Goal: Task Accomplishment & Management: Manage account settings

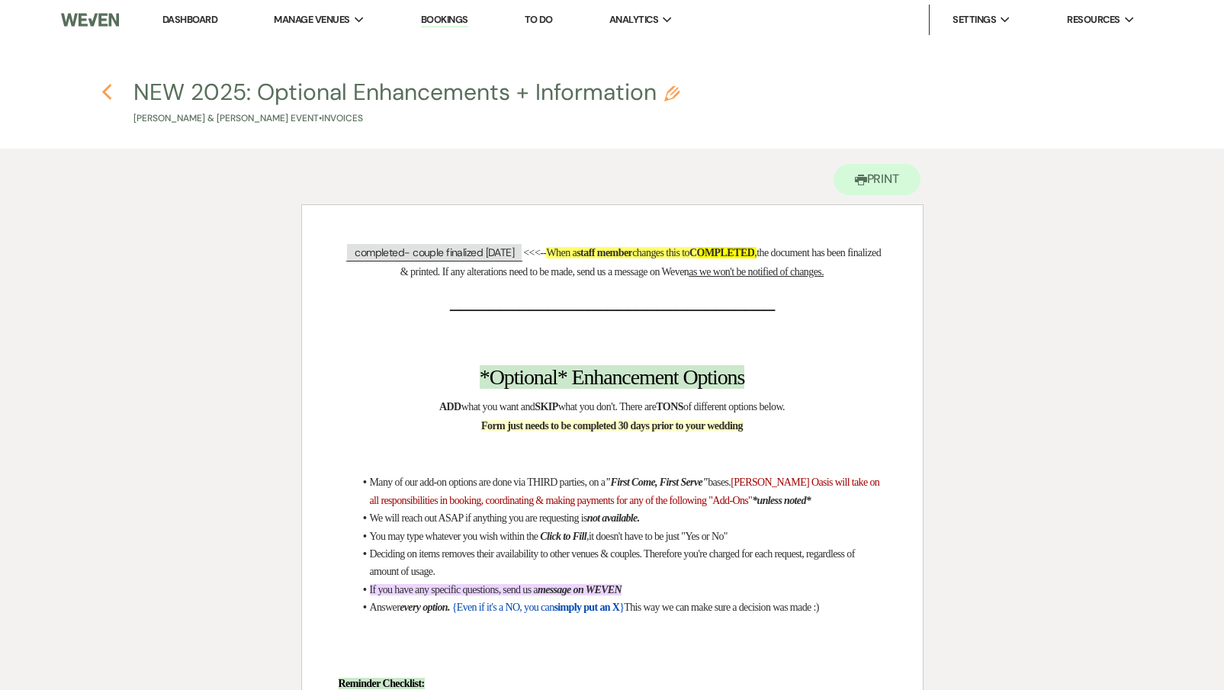
click at [108, 90] on use "button" at bounding box center [107, 92] width 10 height 17
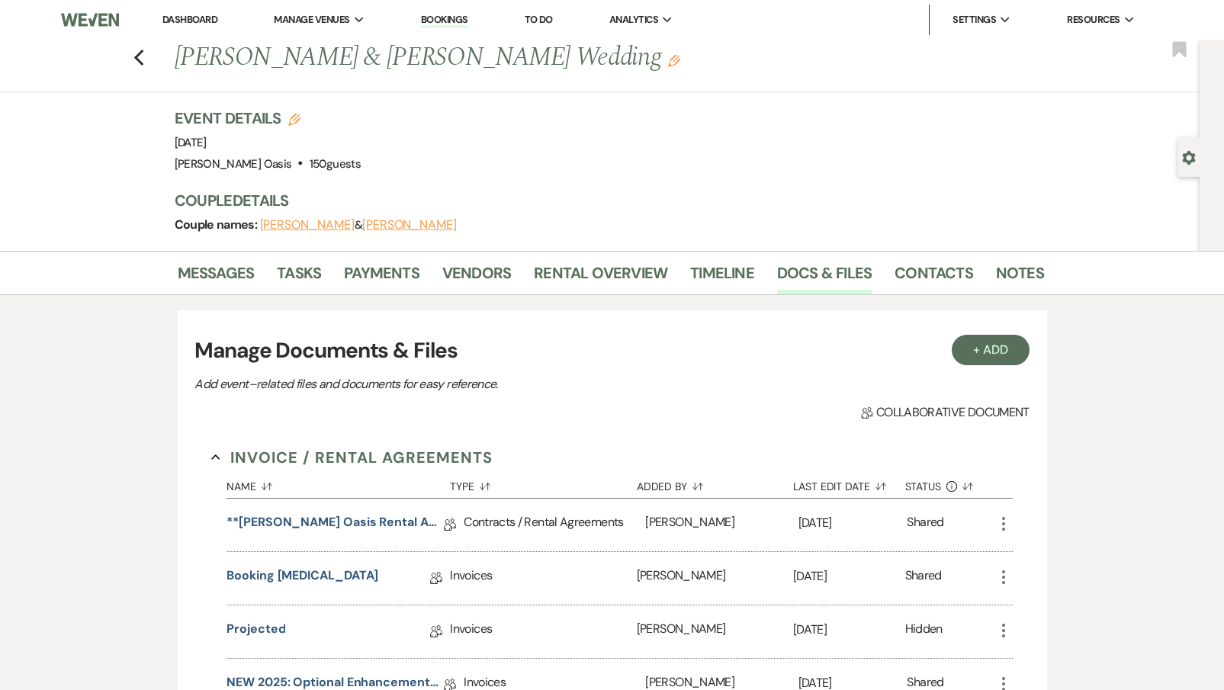
scroll to position [283, 0]
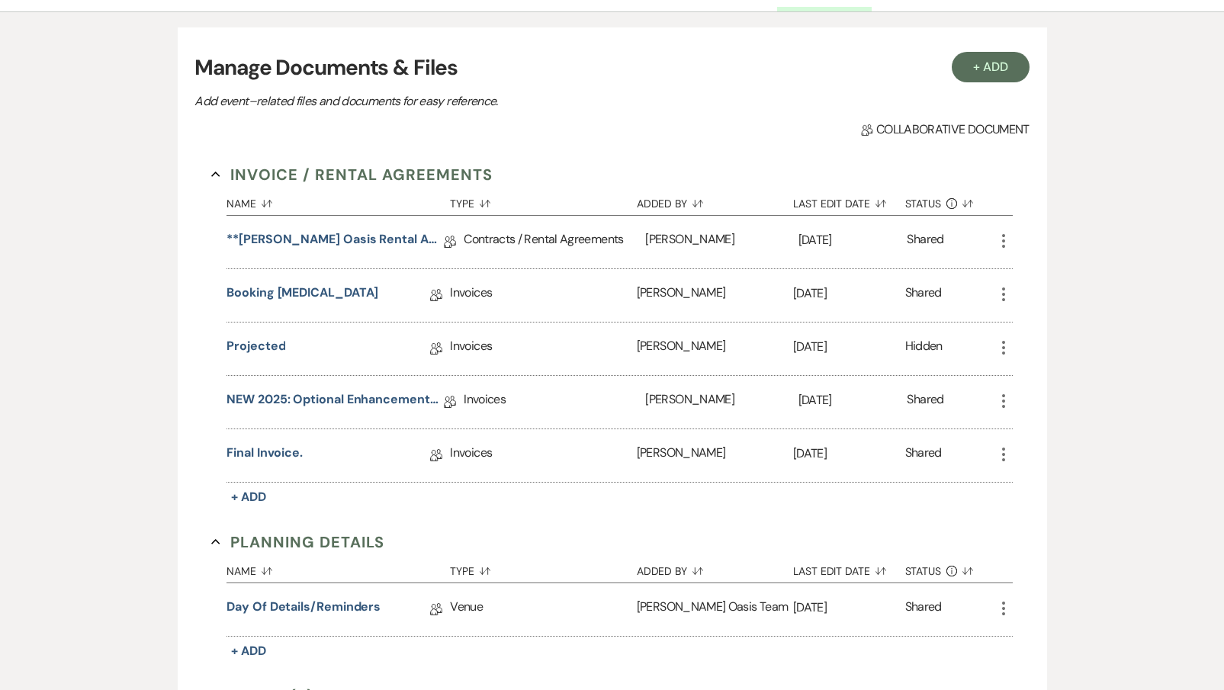
click at [108, 90] on div "Messages Tasks Payments Vendors Rental Overview Timeline Docs & Files Contacts …" at bounding box center [612, 409] width 1224 height 883
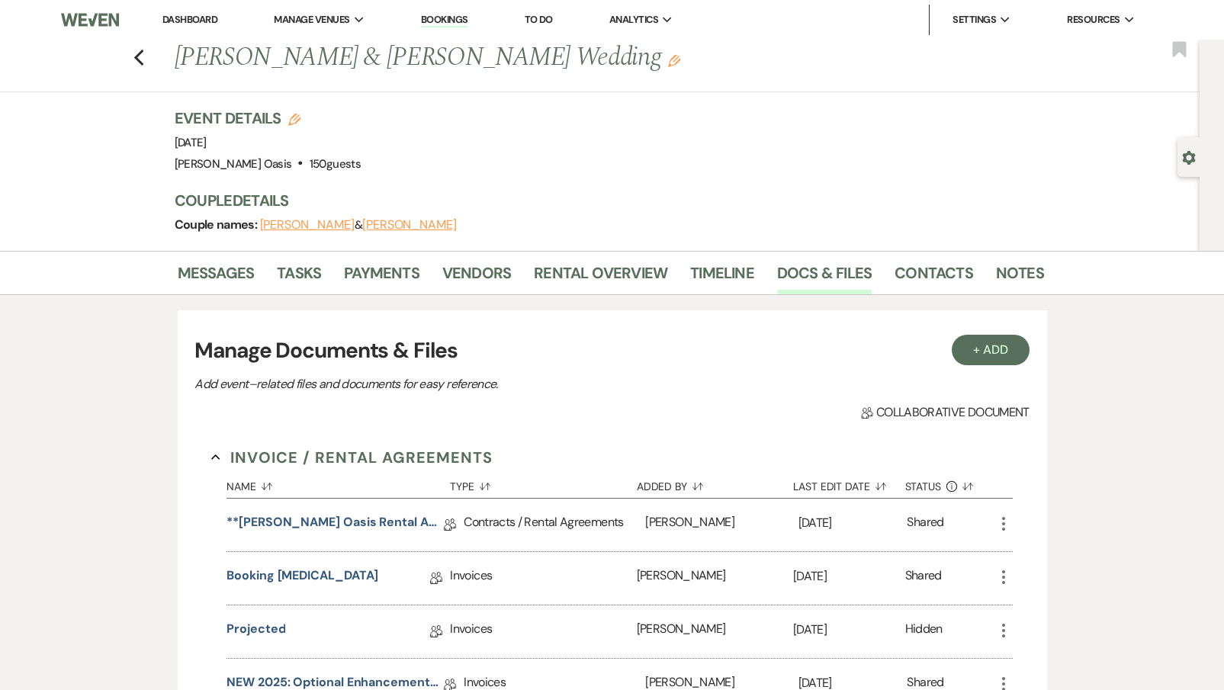
scroll to position [0, 0]
click at [171, 8] on li "Dashboard" at bounding box center [190, 20] width 70 height 31
click at [175, 21] on link "Dashboard" at bounding box center [189, 19] width 55 height 13
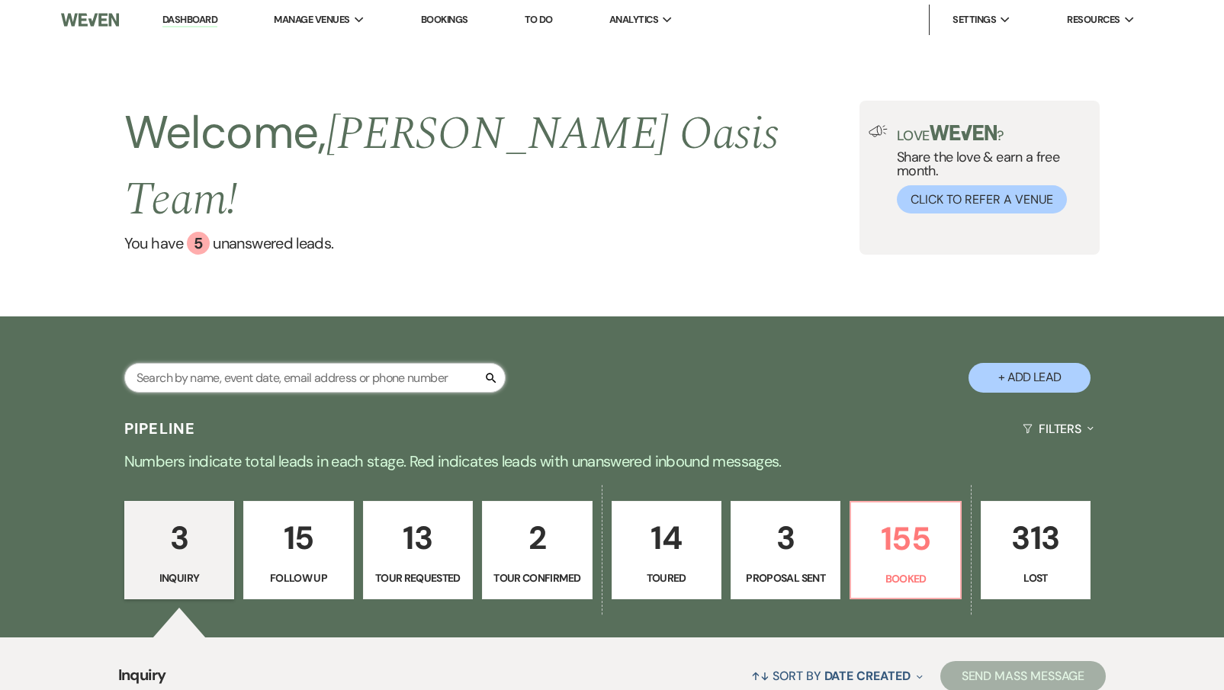
click at [244, 363] on input "text" at bounding box center [314, 378] width 381 height 30
type input "maddie"
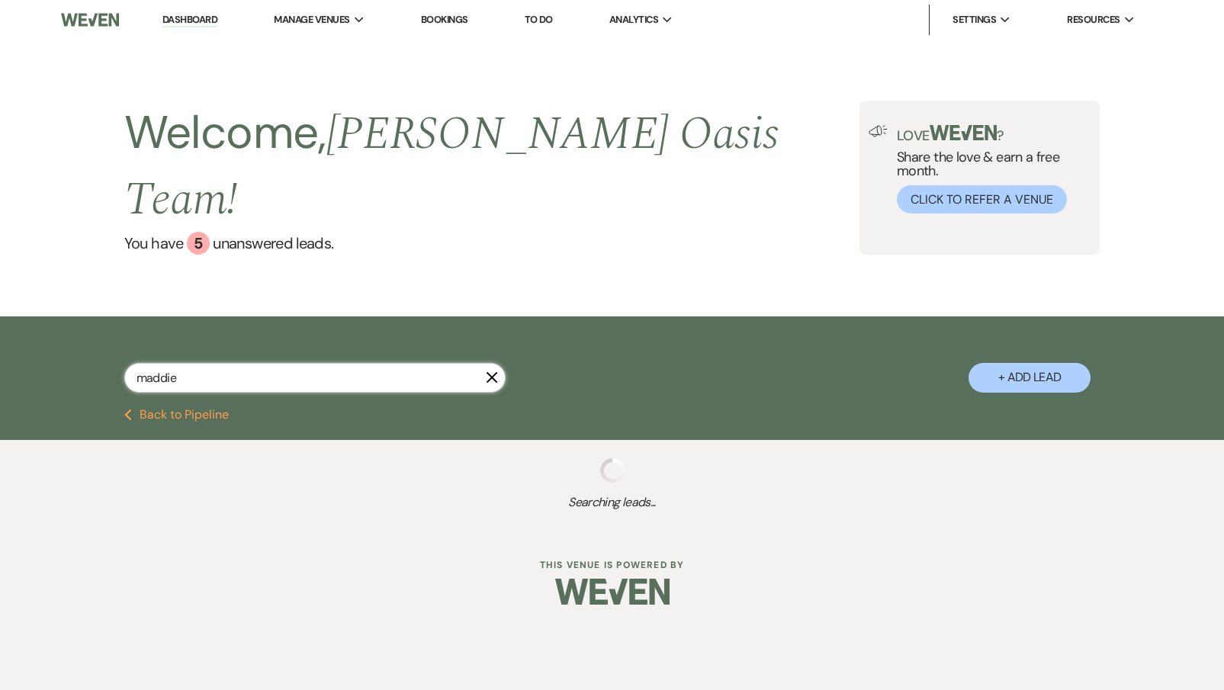
select select "8"
select select "6"
select select "8"
select select "6"
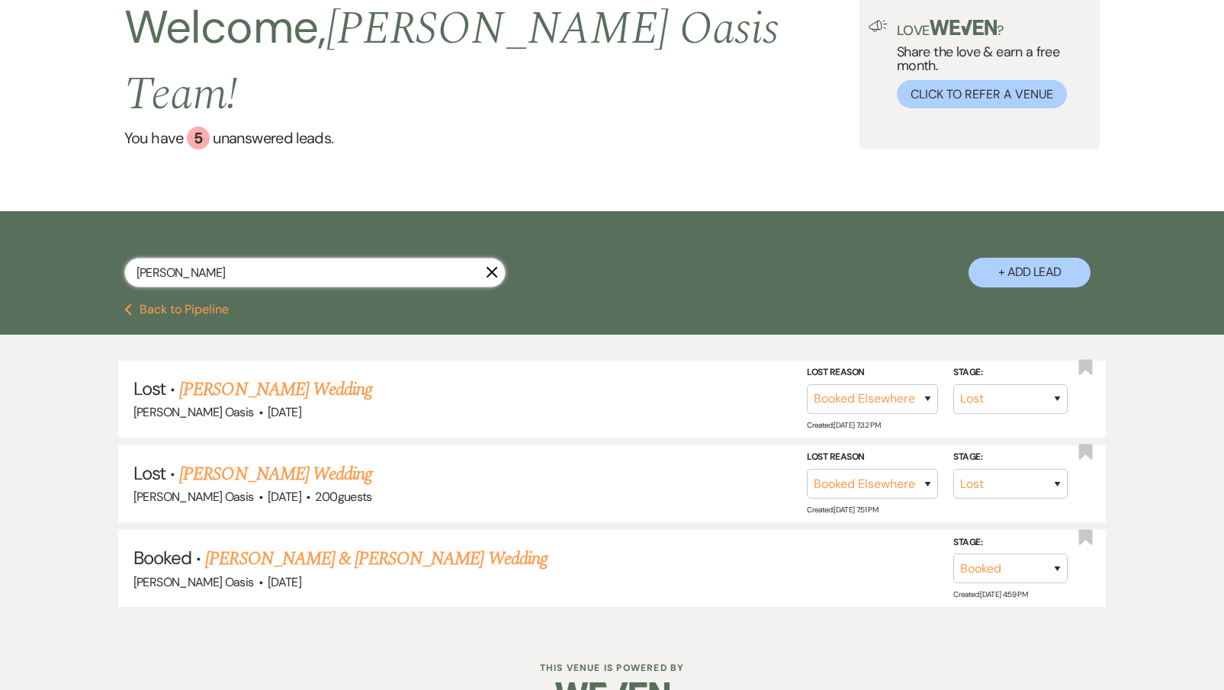
scroll to position [105, 0]
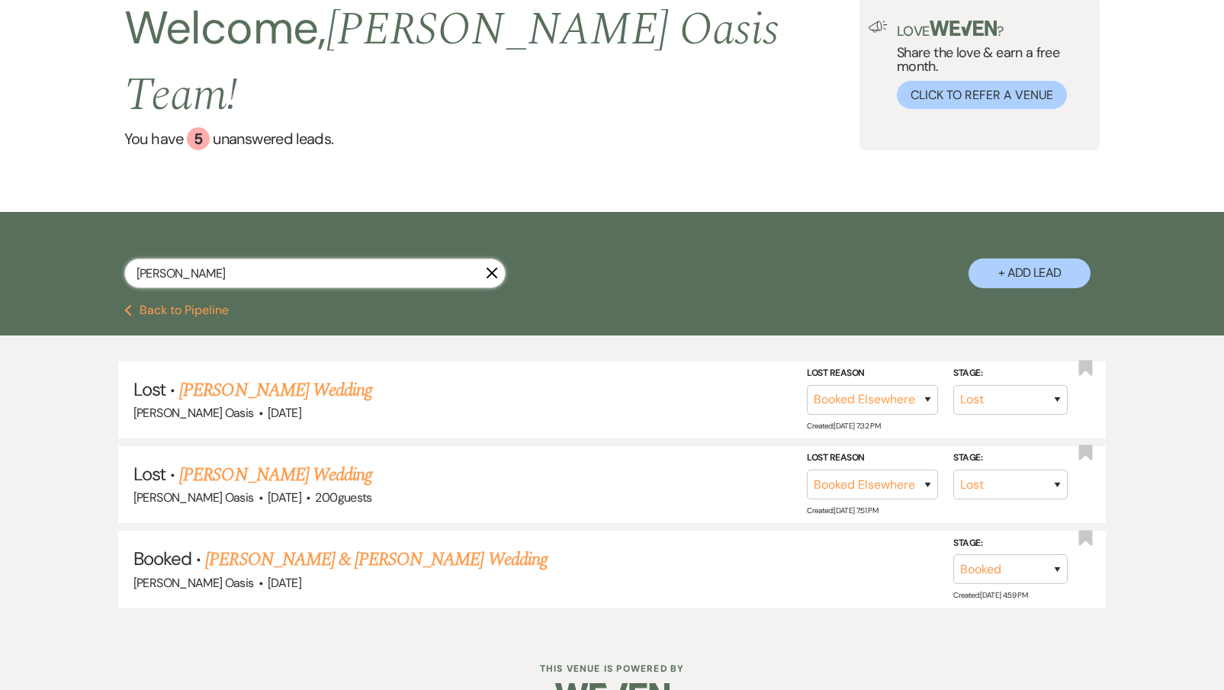
type input "[PERSON_NAME]"
select select "8"
select select "6"
select select "8"
select select "6"
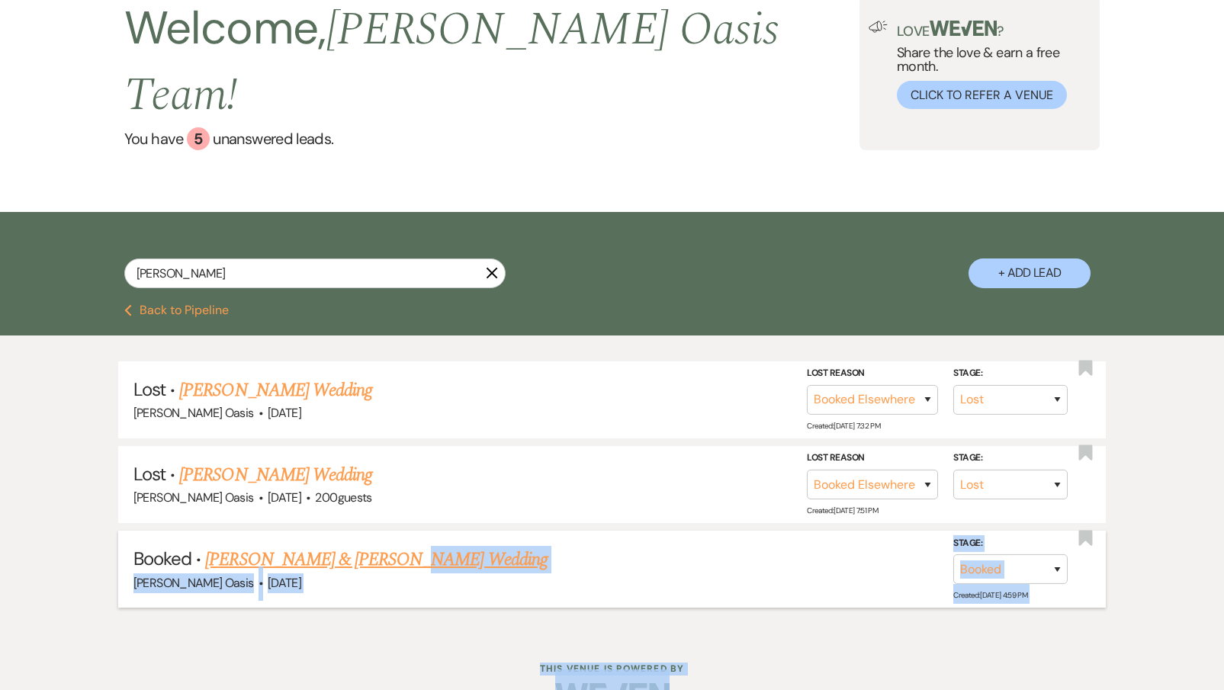
click at [413, 520] on html "Dashboard Manage Venues Expand [PERSON_NAME] Oasis [PERSON_NAME] Oasis Transpor…" at bounding box center [612, 313] width 1224 height 837
click at [413, 546] on link "[PERSON_NAME] & [PERSON_NAME] Wedding" at bounding box center [376, 559] width 342 height 27
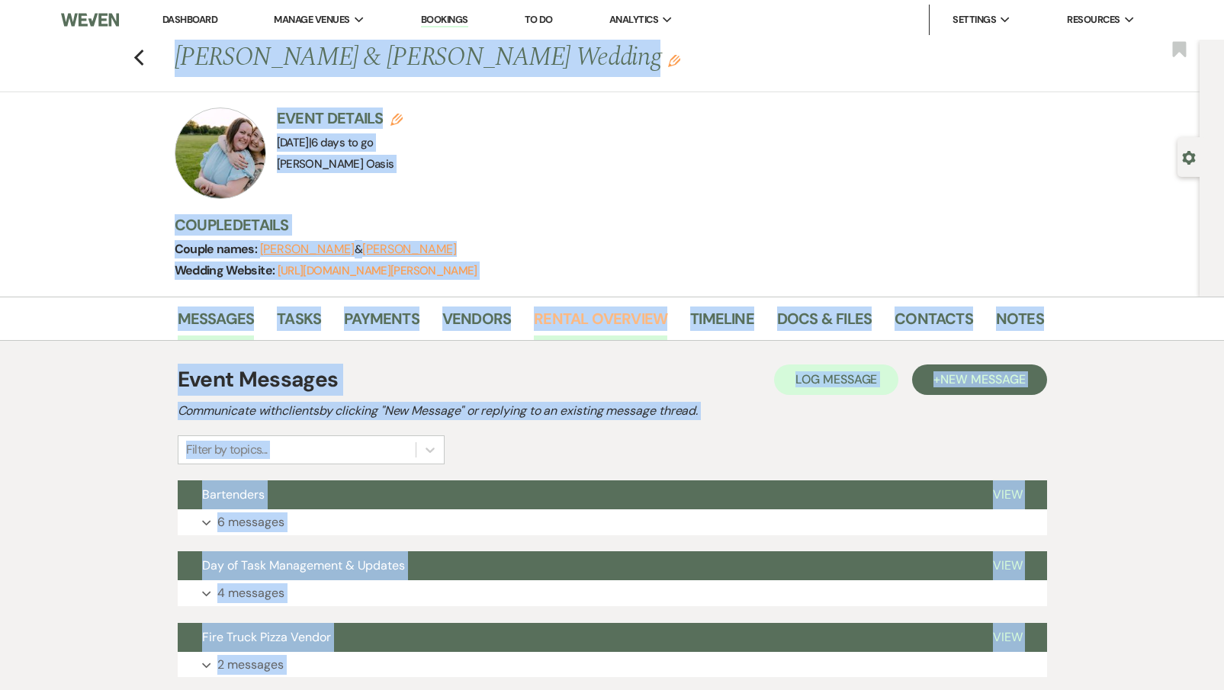
click at [583, 321] on link "Rental Overview" at bounding box center [601, 324] width 134 height 34
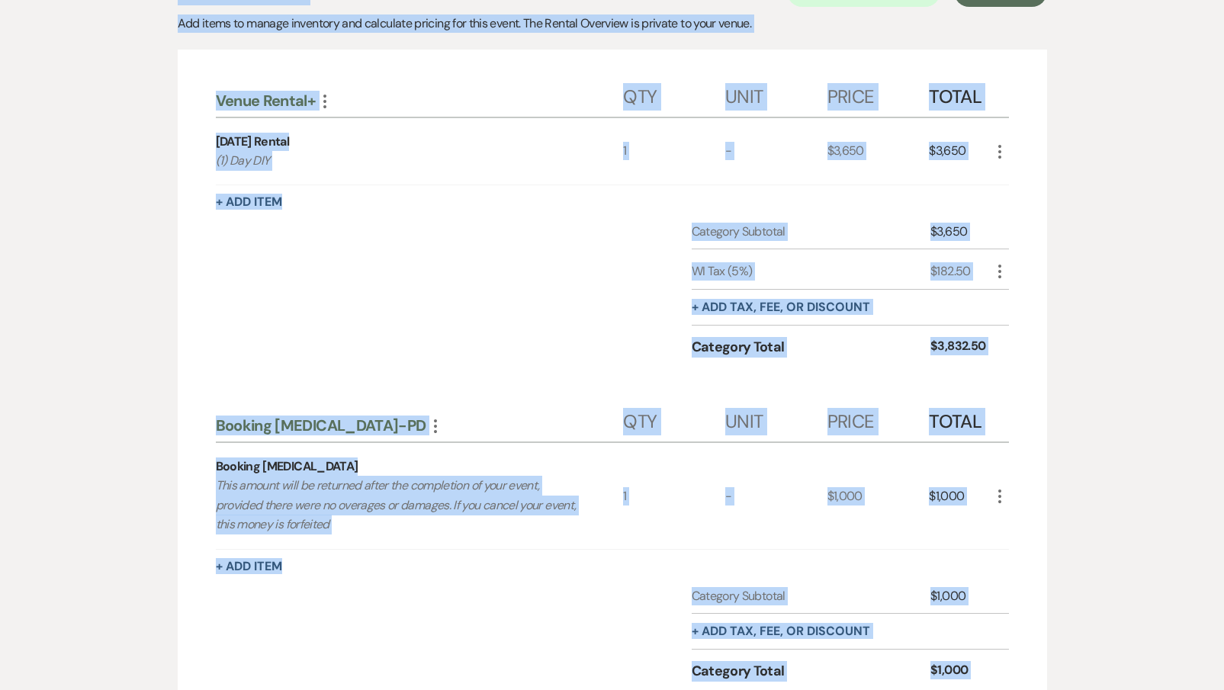
scroll to position [386, 0]
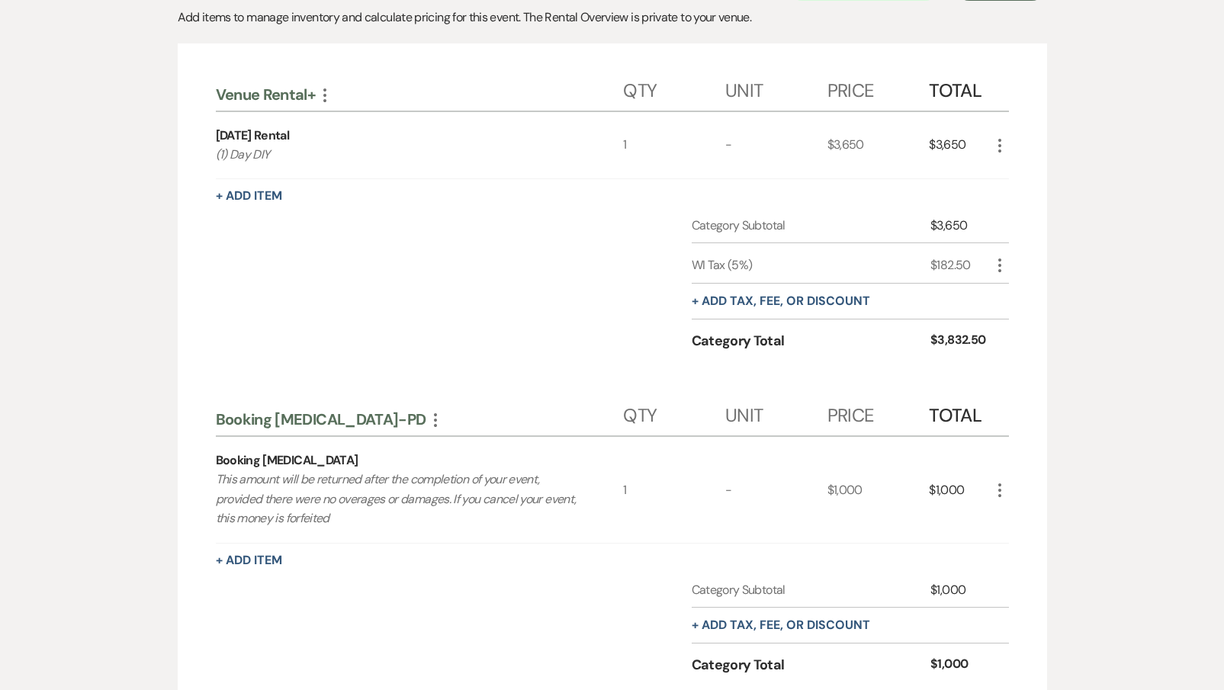
click at [626, 346] on div "Category Subtotal $3,650 WI Tax (5%) $182.50 More + Add tax, fee, or discount C…" at bounding box center [612, 298] width 793 height 162
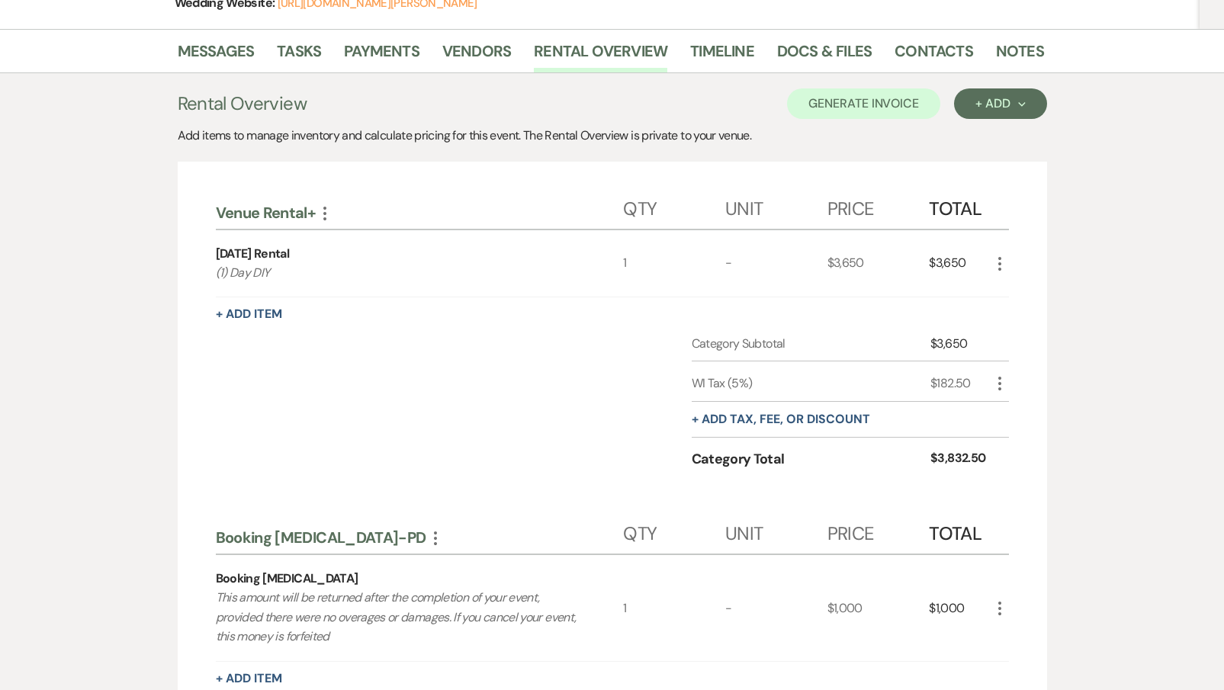
scroll to position [96, 0]
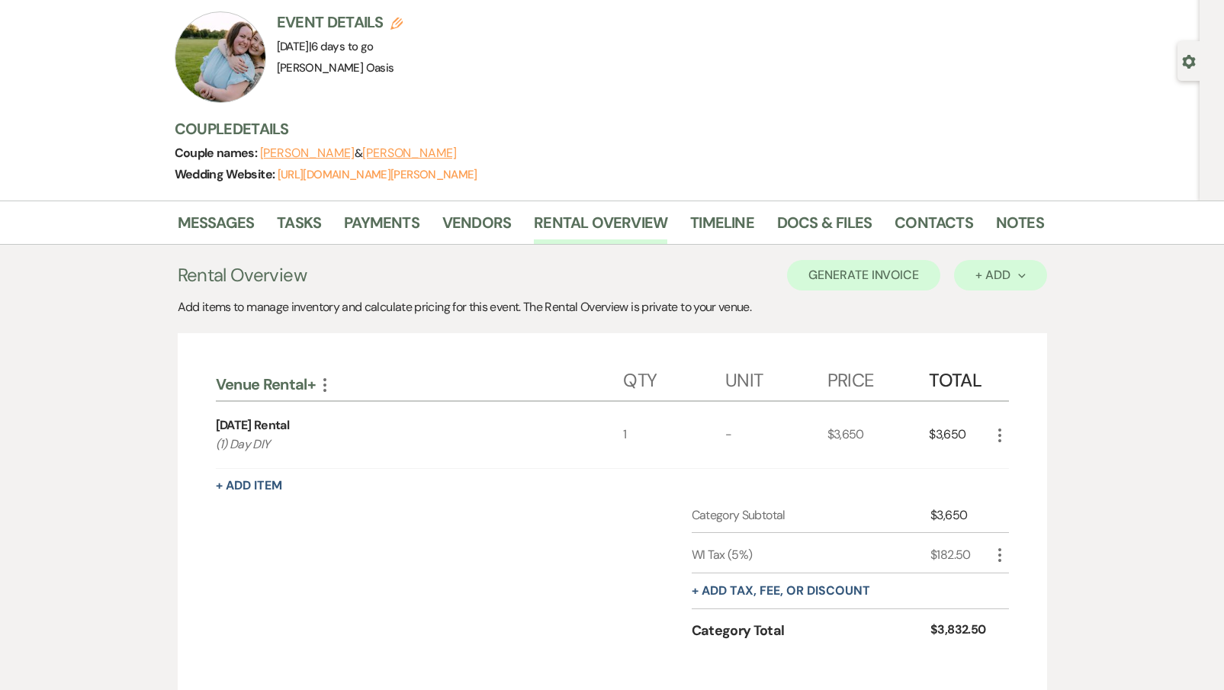
click at [992, 269] on div "+ Add Next" at bounding box center [1001, 275] width 50 height 12
click at [970, 336] on button "Category" at bounding box center [994, 334] width 80 height 24
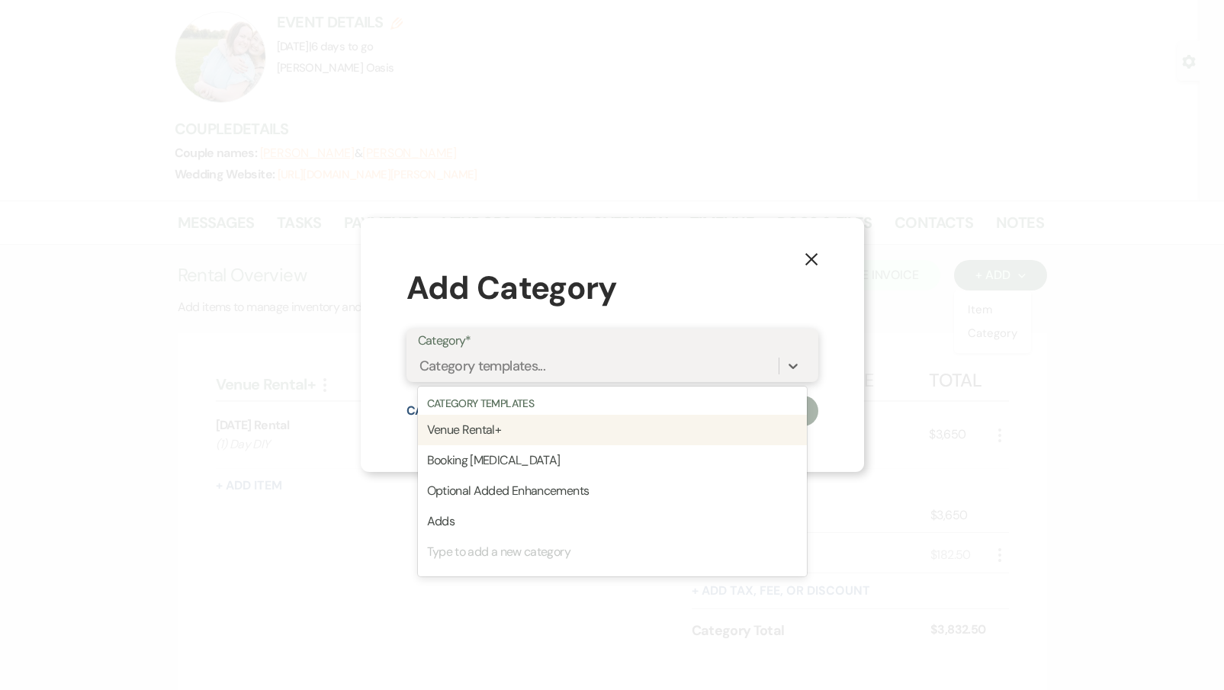
click at [587, 359] on div "Category templates..." at bounding box center [598, 366] width 361 height 27
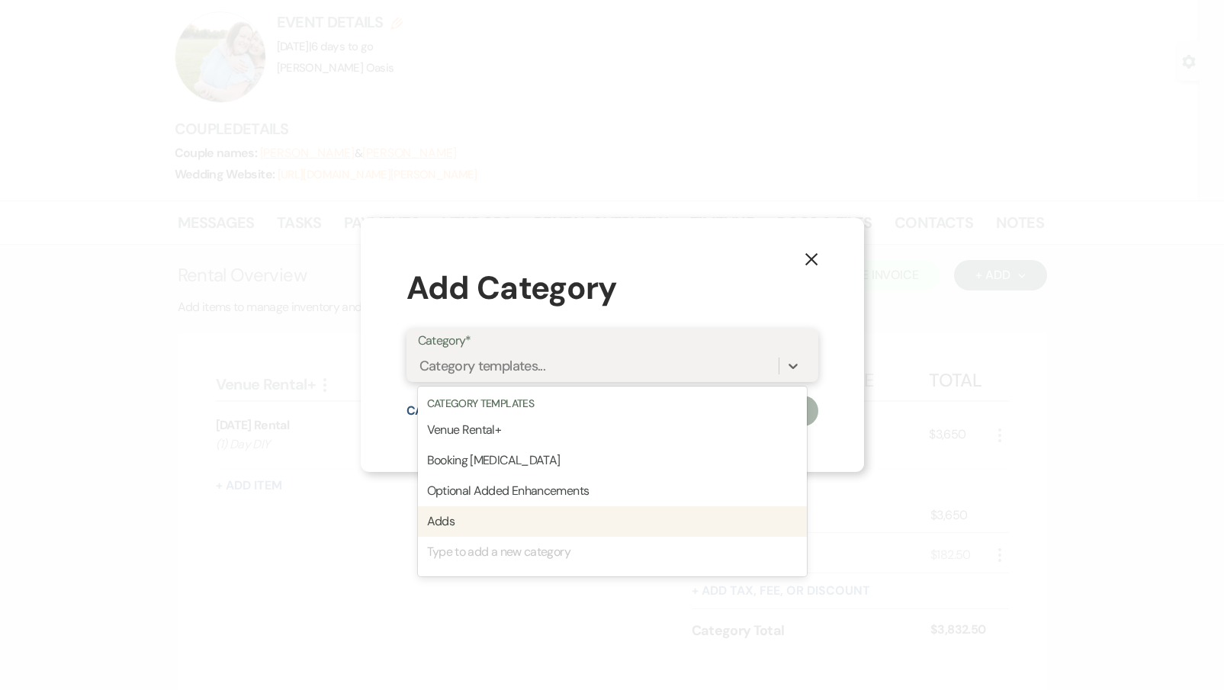
click at [501, 515] on div "Adds" at bounding box center [612, 522] width 389 height 31
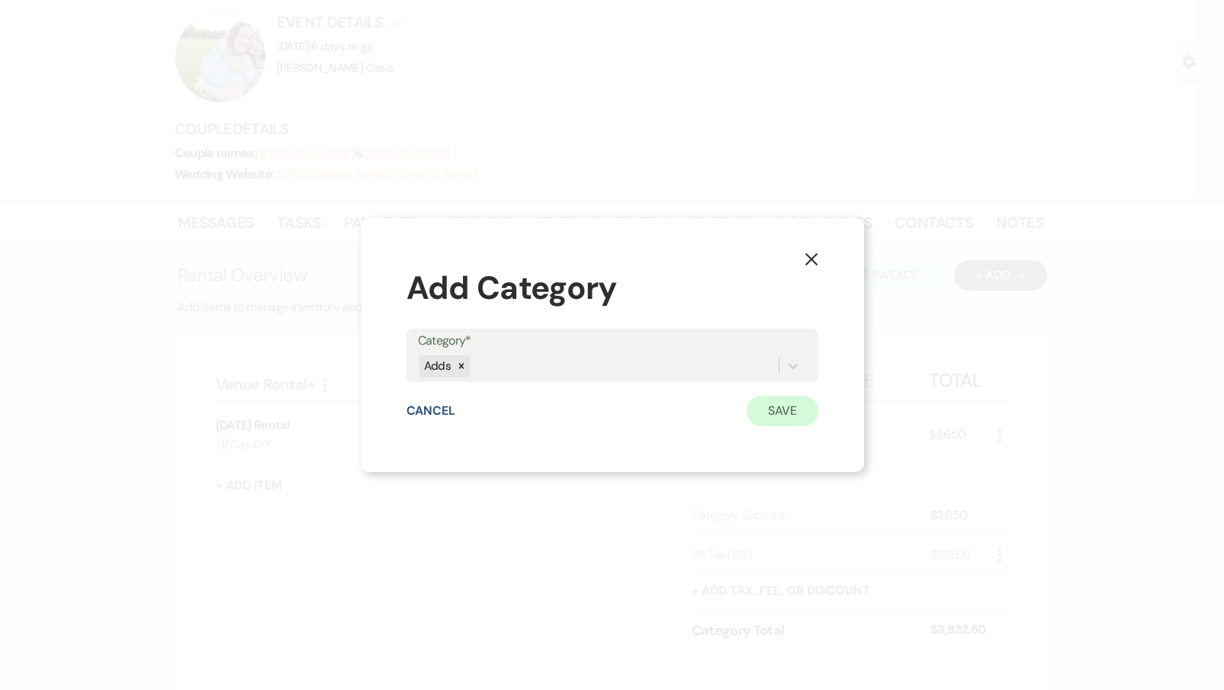
click at [809, 413] on button "Save" at bounding box center [783, 411] width 72 height 31
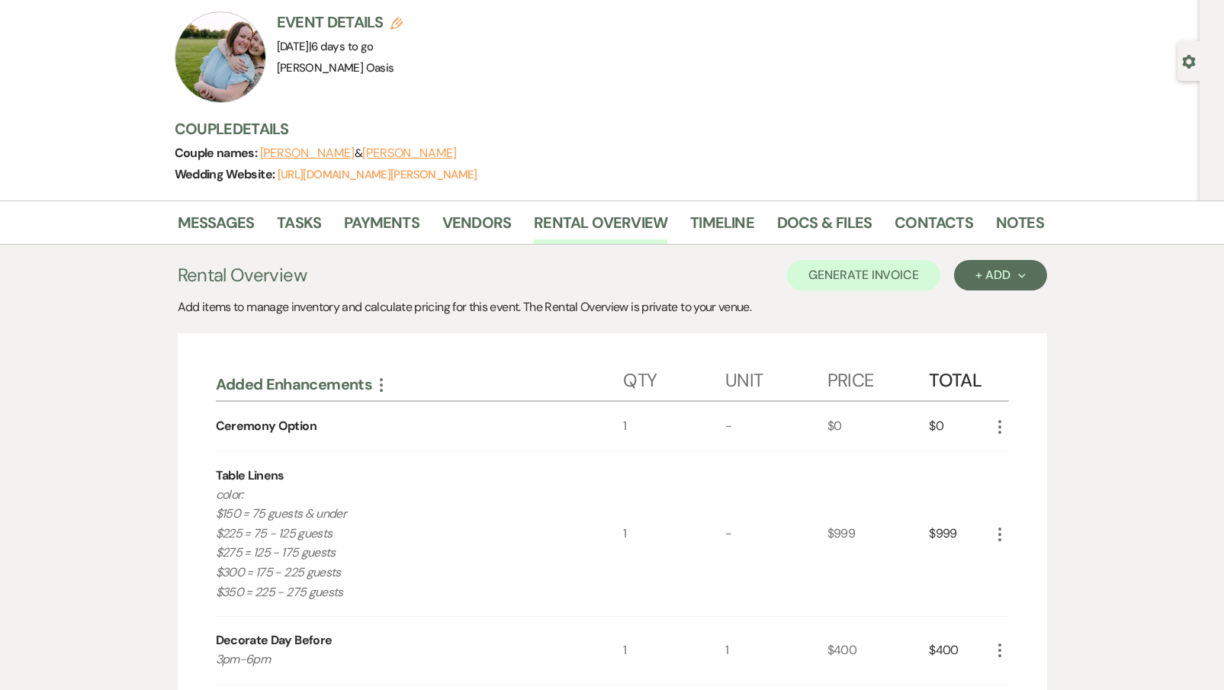
click at [1006, 425] on icon "More" at bounding box center [1000, 427] width 18 height 18
click at [1012, 452] on icon "Pencil" at bounding box center [1012, 456] width 9 height 11
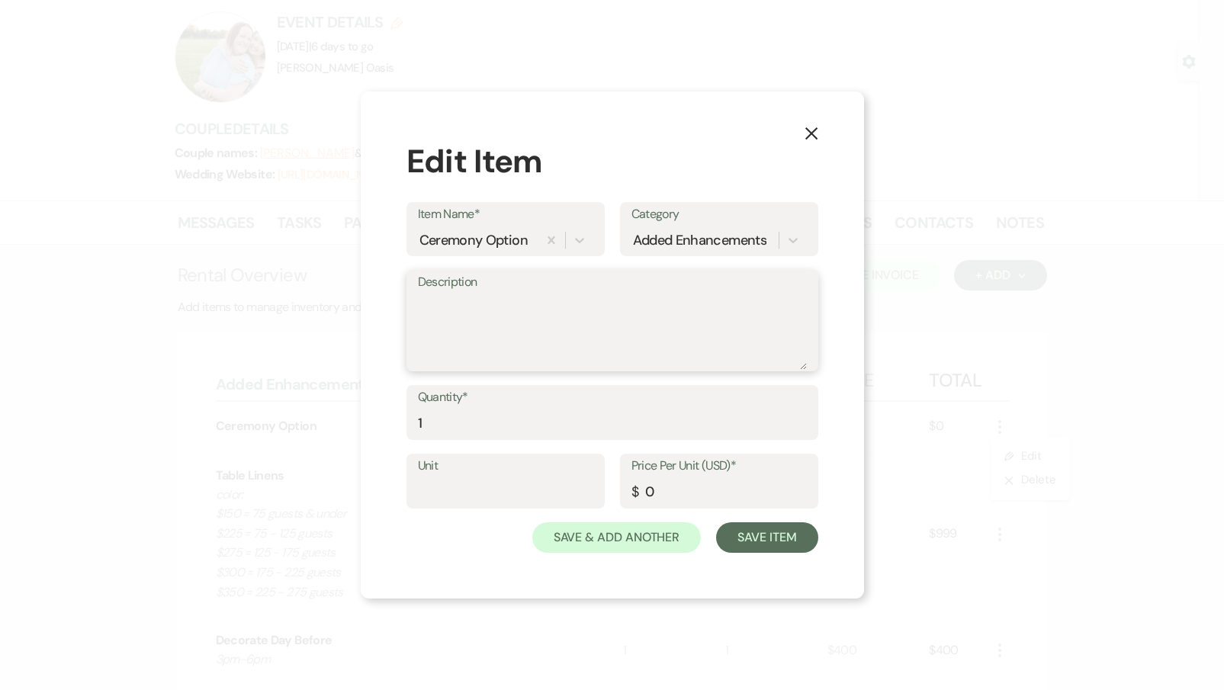
click at [447, 338] on textarea "Description" at bounding box center [612, 332] width 389 height 76
type textarea "hex"
click at [710, 538] on div "Save & Add Another Save Item" at bounding box center [613, 538] width 412 height 31
click at [735, 541] on button "Save Item" at bounding box center [766, 538] width 101 height 31
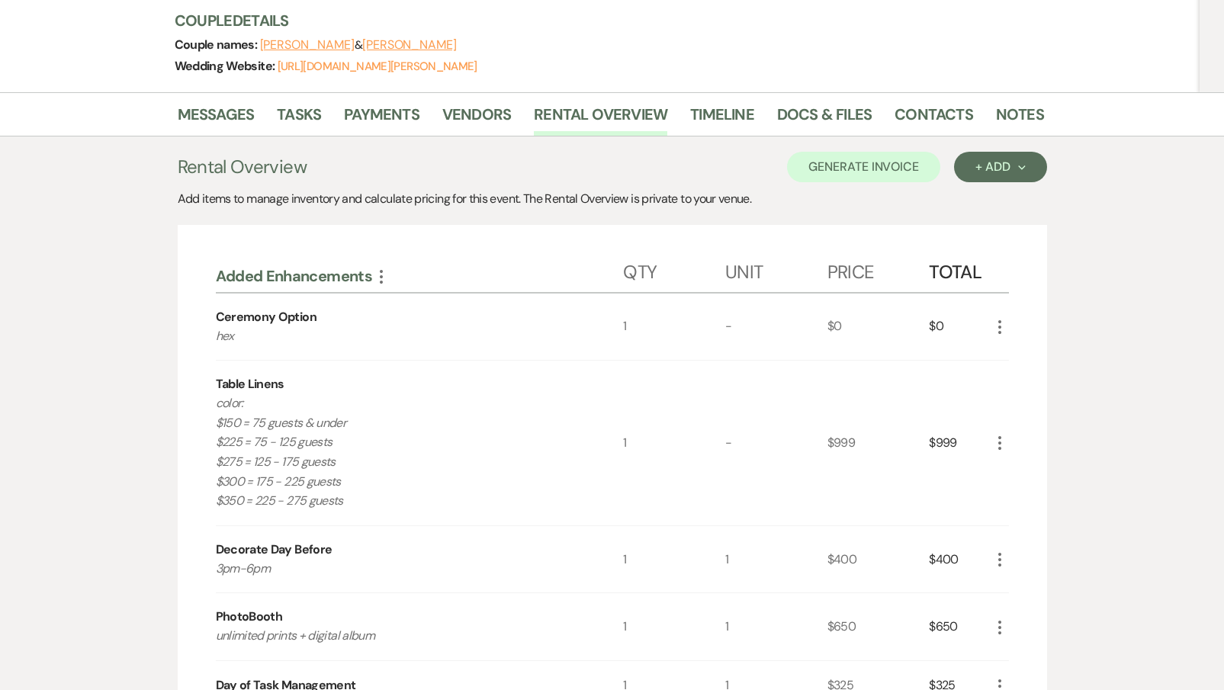
scroll to position [229, 0]
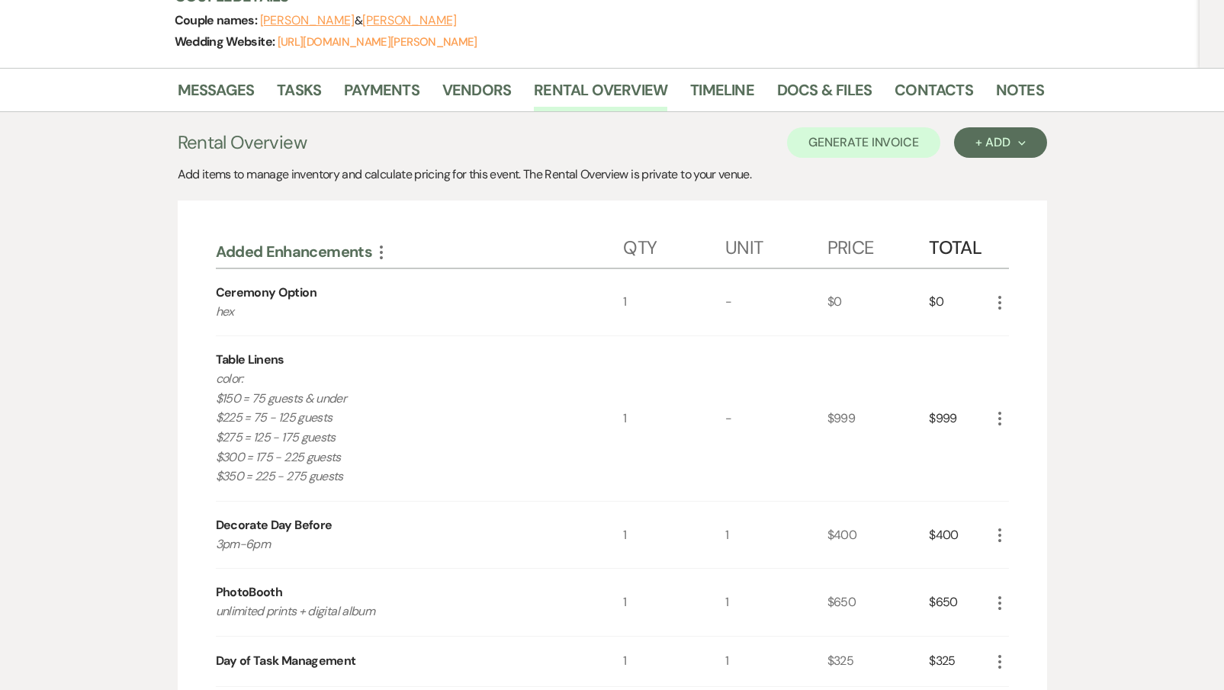
click at [1001, 413] on icon "More" at bounding box center [1000, 419] width 18 height 18
click at [1011, 475] on icon "X" at bounding box center [1012, 473] width 9 height 11
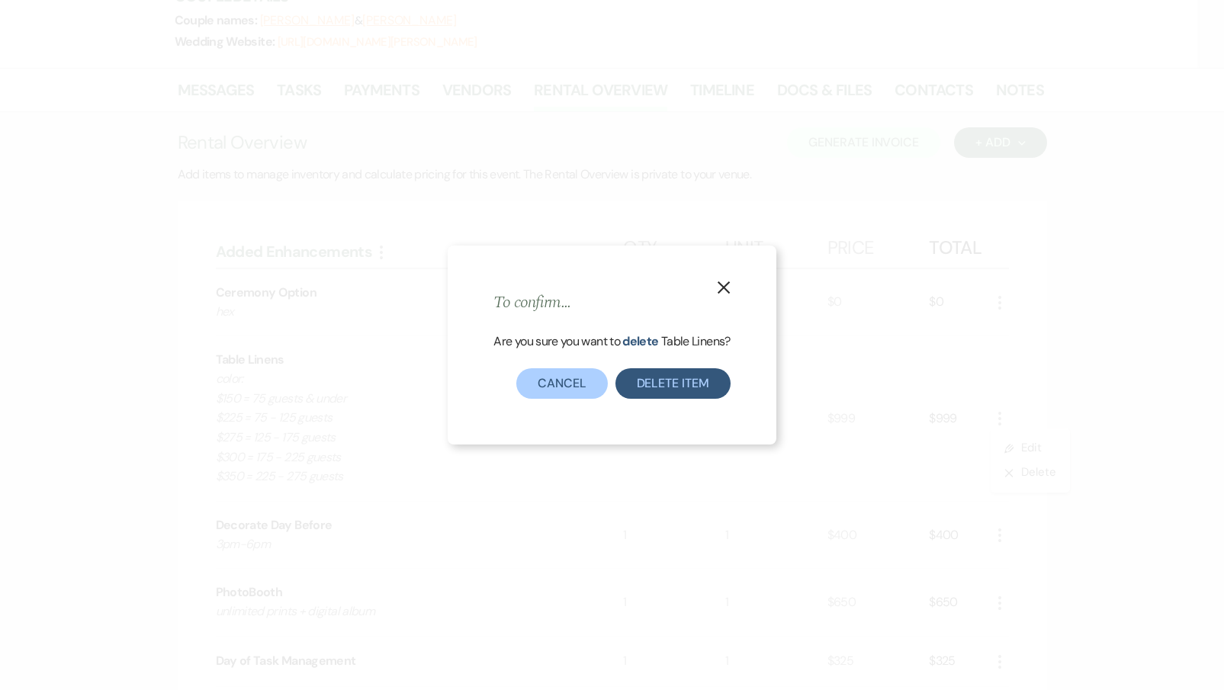
click at [651, 394] on button "Delete Item" at bounding box center [673, 383] width 115 height 31
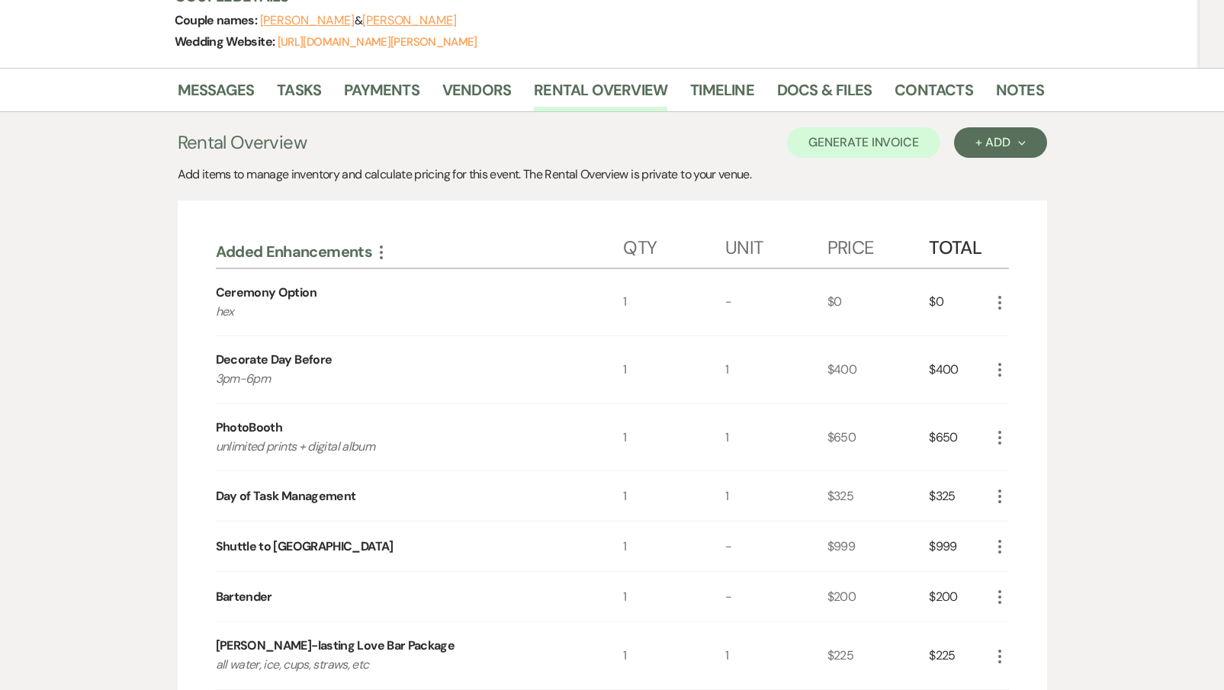
click at [999, 429] on icon "More" at bounding box center [1000, 438] width 18 height 18
click at [1010, 492] on icon "X" at bounding box center [1012, 492] width 9 height 11
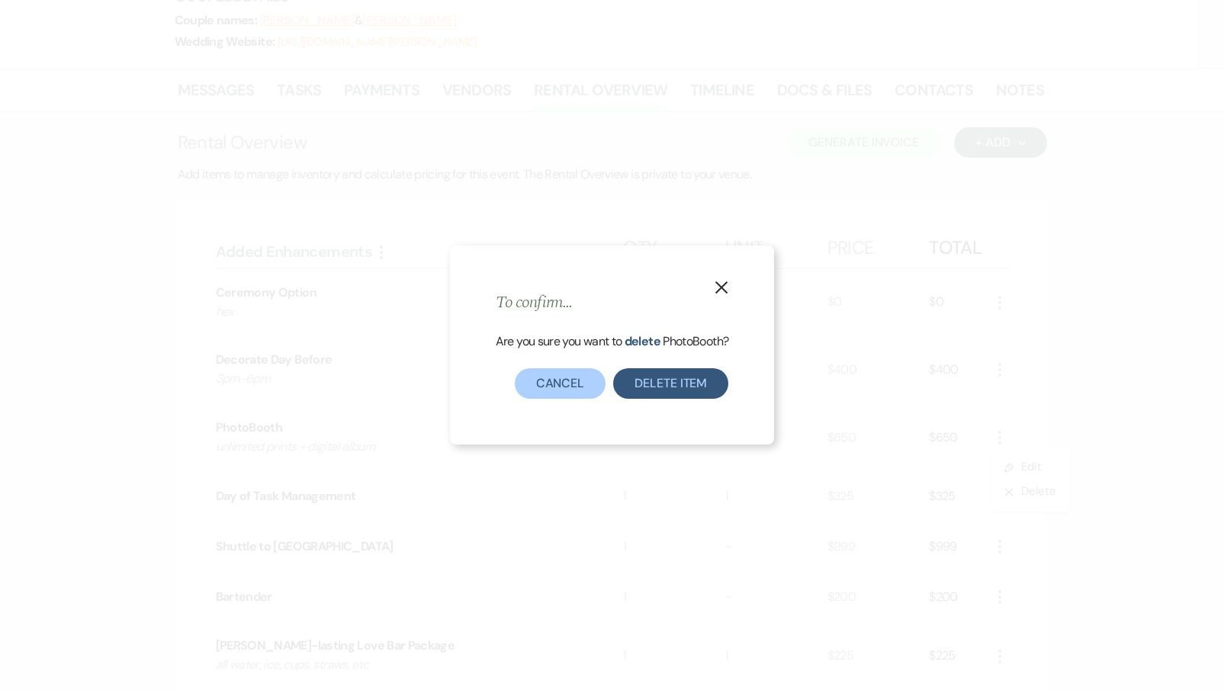
click at [663, 376] on button "Delete Item" at bounding box center [670, 383] width 115 height 31
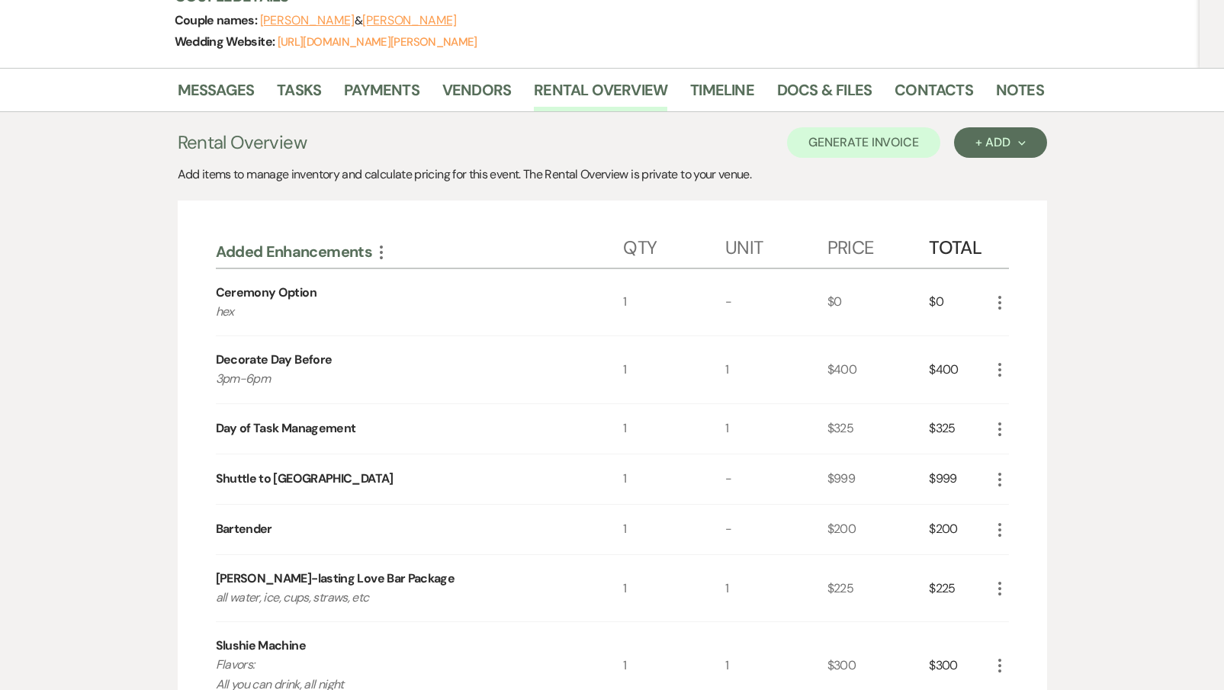
click at [999, 373] on icon "More" at bounding box center [1000, 370] width 18 height 18
click at [992, 430] on button "X Delete" at bounding box center [1032, 424] width 82 height 24
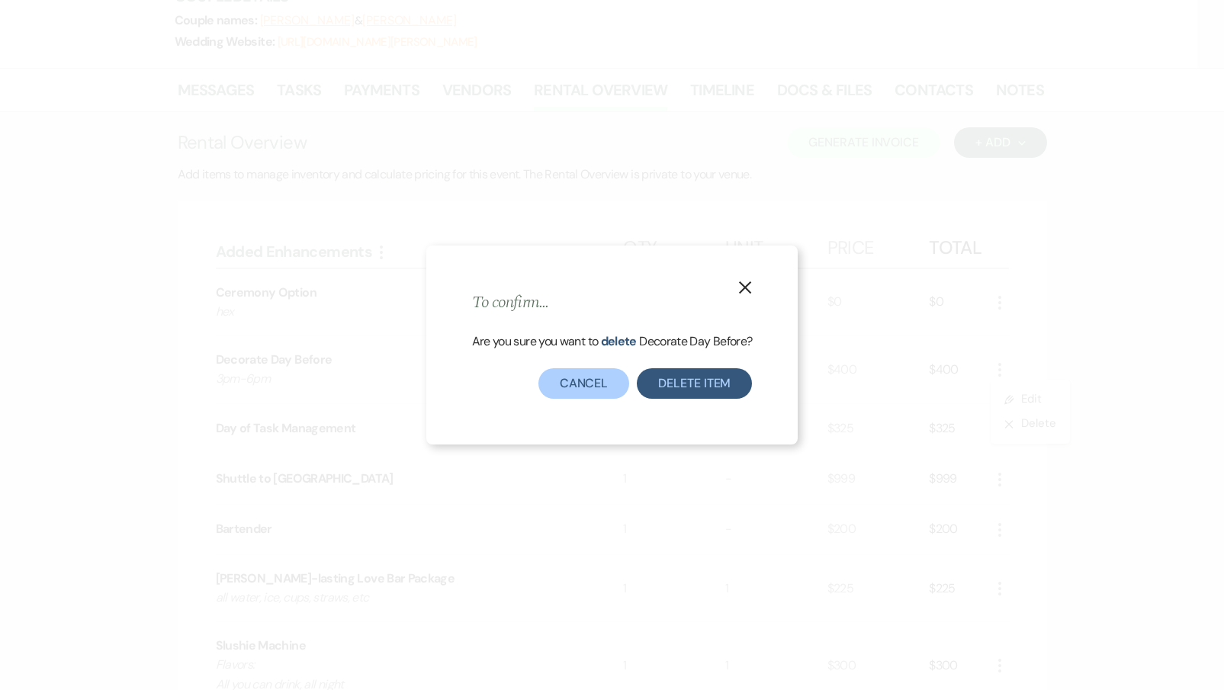
click at [707, 389] on button "Delete Item" at bounding box center [694, 383] width 115 height 31
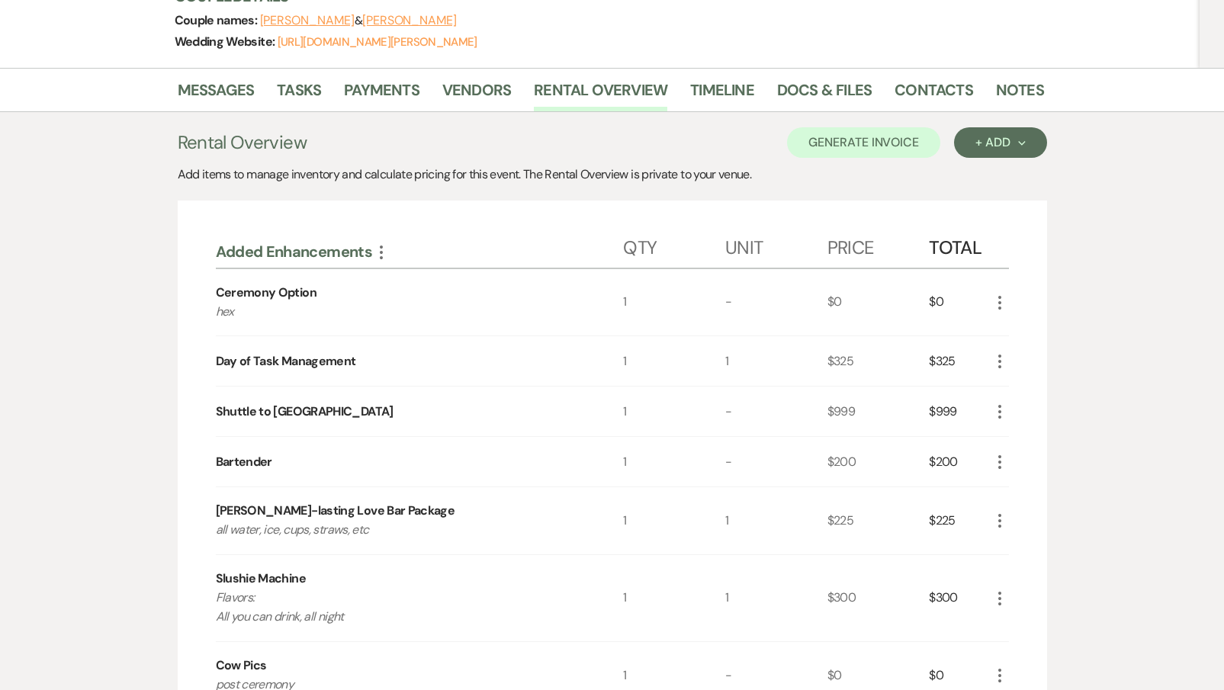
click at [998, 413] on icon "More" at bounding box center [1000, 412] width 18 height 18
click at [999, 462] on button "X Delete" at bounding box center [1032, 466] width 82 height 24
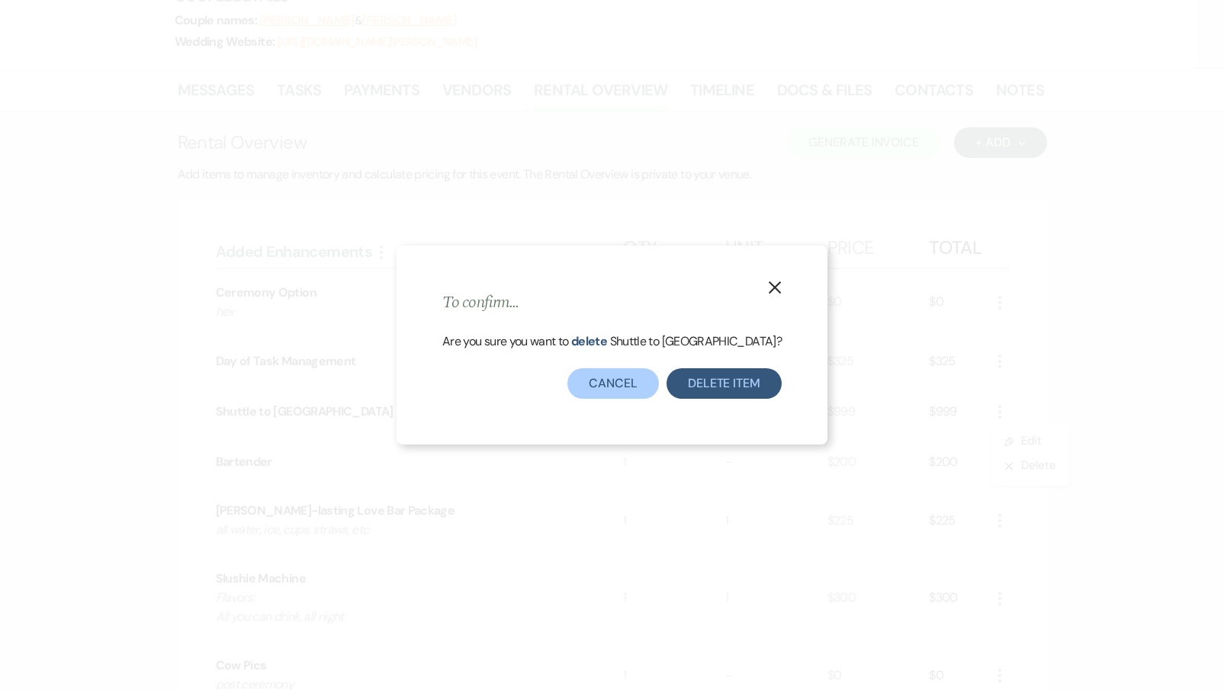
click at [724, 394] on button "Delete Item" at bounding box center [724, 383] width 115 height 31
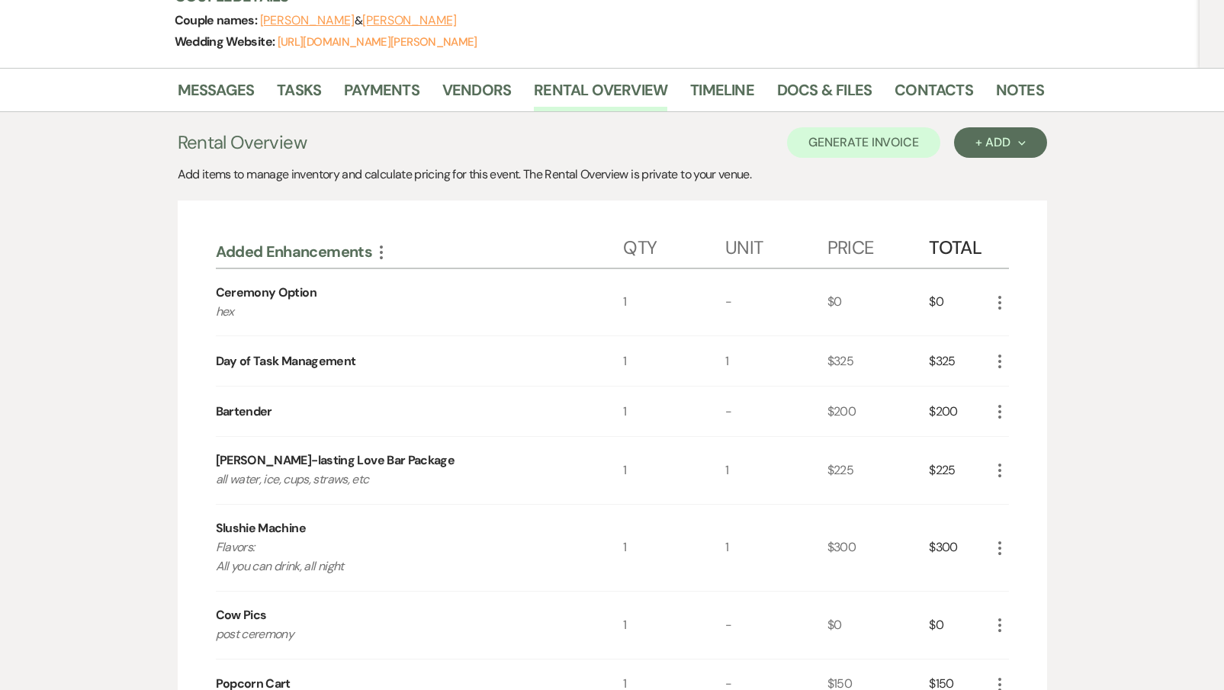
click at [993, 411] on icon "More" at bounding box center [1000, 412] width 18 height 18
click at [996, 442] on button "Pencil Edit" at bounding box center [1030, 441] width 79 height 24
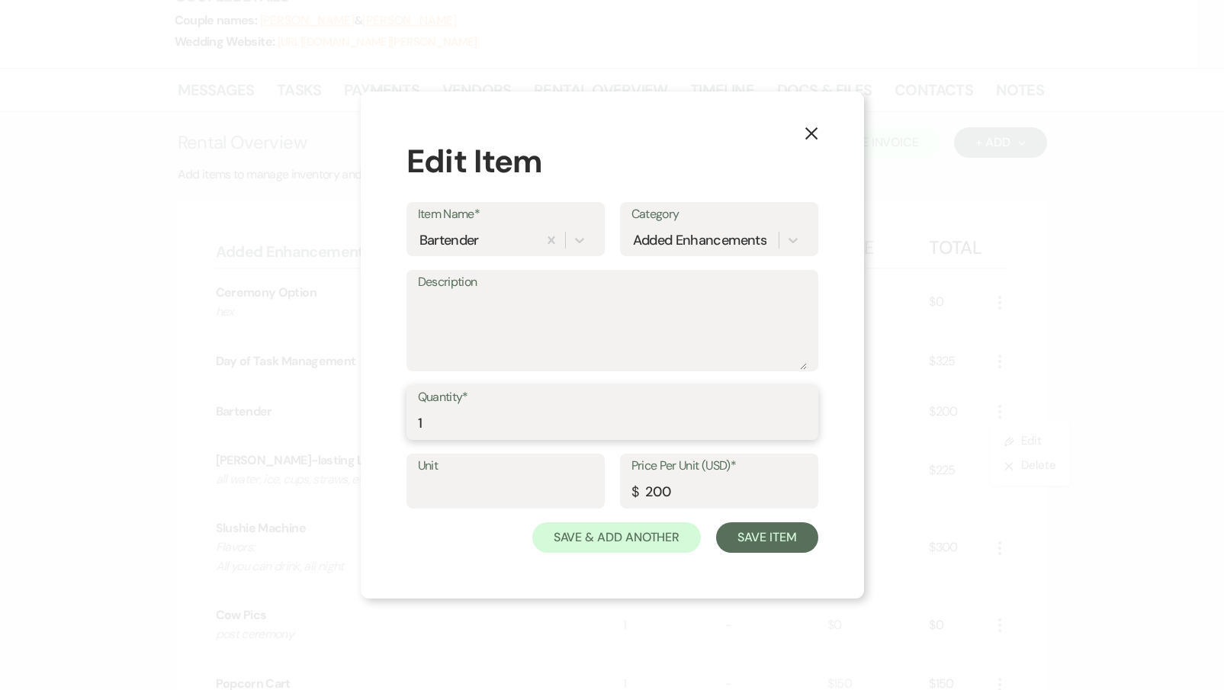
click at [435, 432] on input "1" at bounding box center [612, 424] width 389 height 30
type input "2"
click at [770, 539] on button "Save Item" at bounding box center [766, 538] width 101 height 31
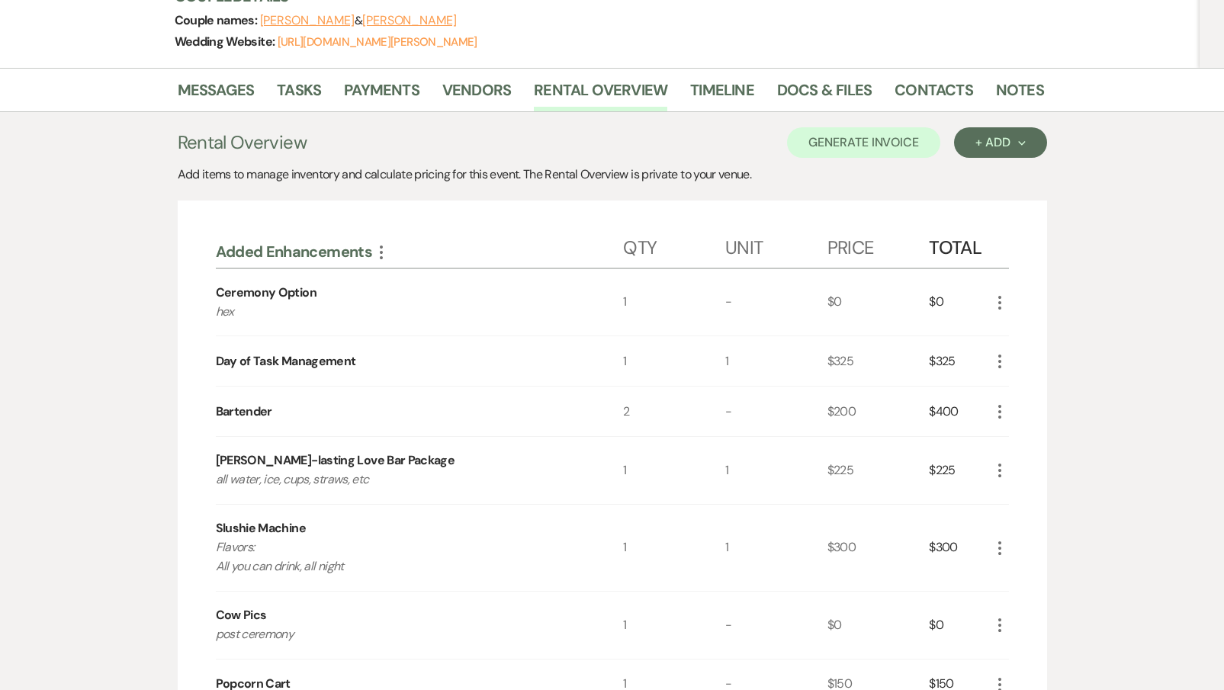
click at [1002, 626] on icon "More" at bounding box center [1000, 625] width 18 height 18
click at [1001, 543] on icon "More" at bounding box center [1000, 548] width 18 height 18
click at [1016, 603] on button "X Delete" at bounding box center [1032, 602] width 82 height 24
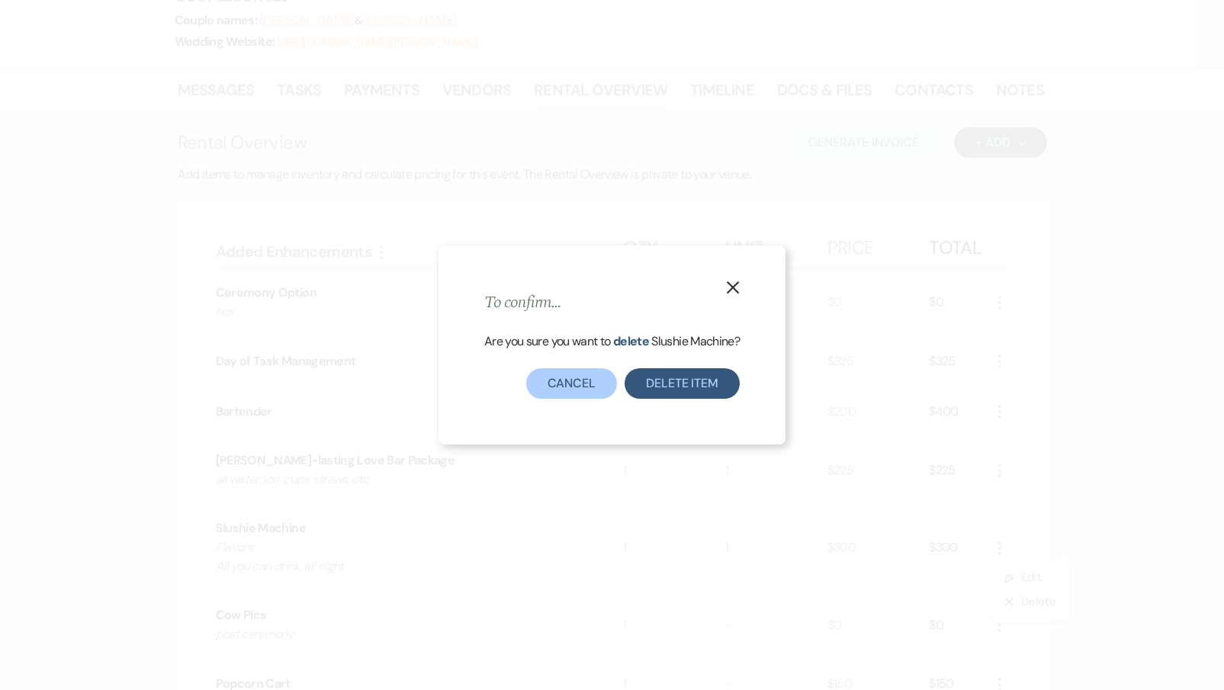
click at [697, 384] on button "Delete Item" at bounding box center [682, 383] width 115 height 31
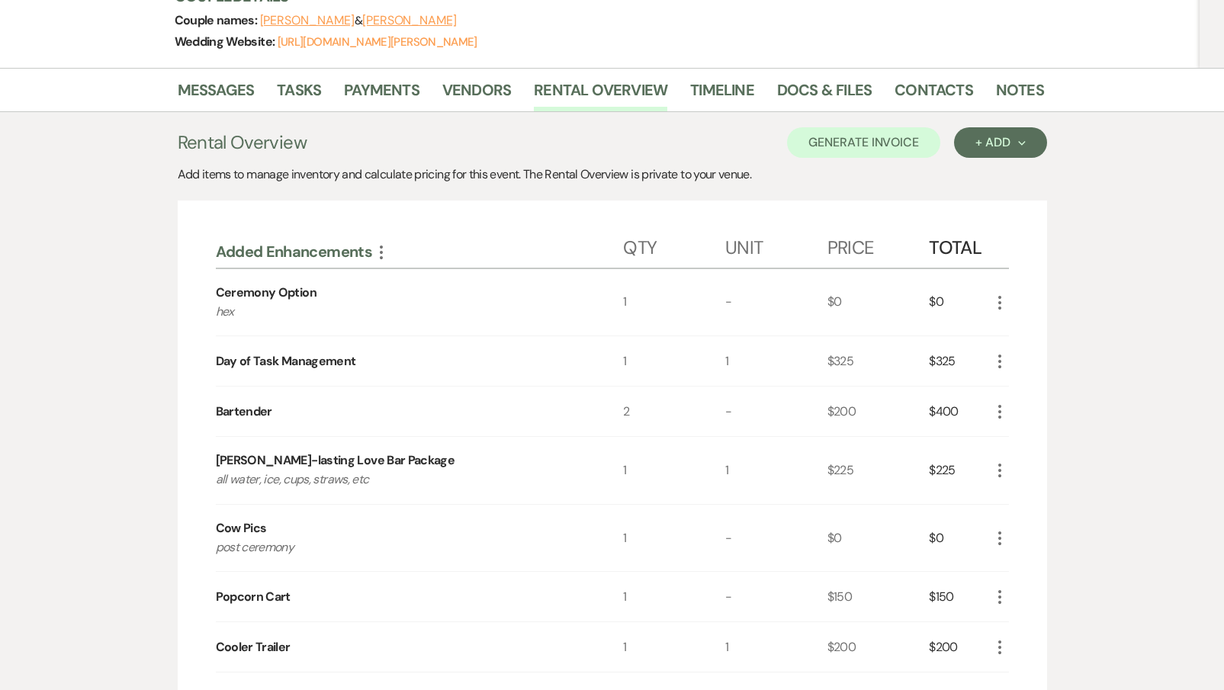
click at [999, 593] on icon "More" at bounding box center [1000, 597] width 18 height 18
click at [1013, 623] on use "button" at bounding box center [1012, 627] width 9 height 9
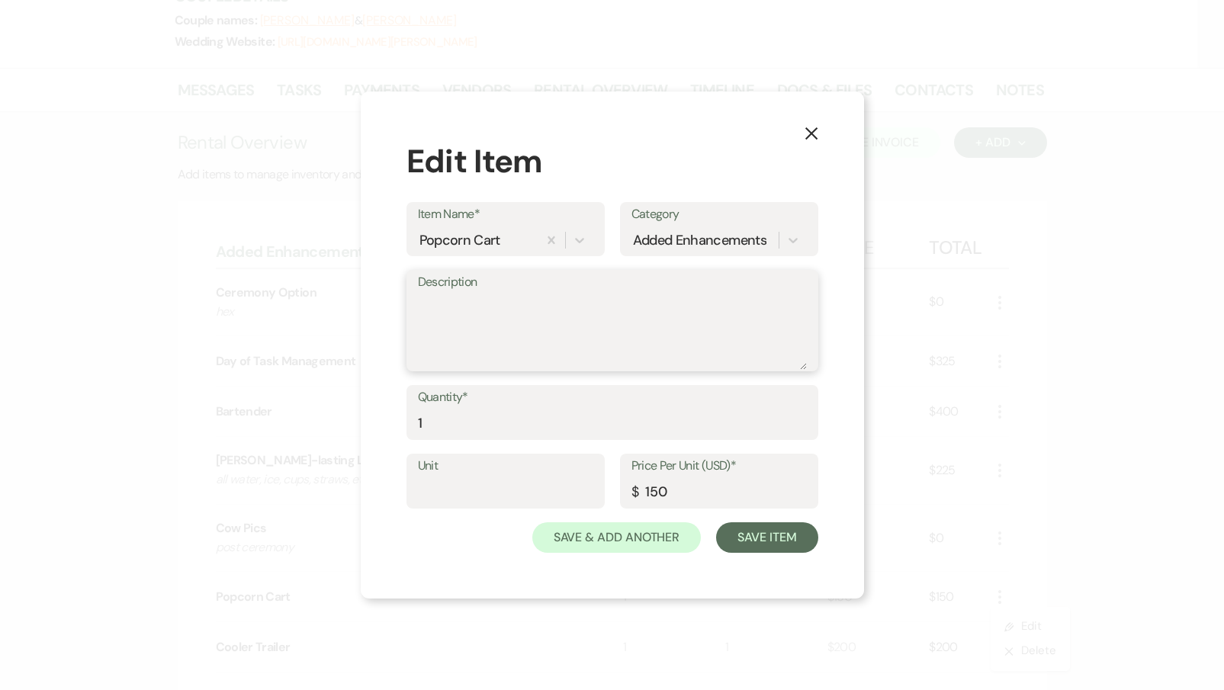
click at [468, 339] on textarea "Description" at bounding box center [612, 332] width 389 height 76
type textarea "1pm"
click at [749, 545] on button "Save Item" at bounding box center [766, 538] width 101 height 31
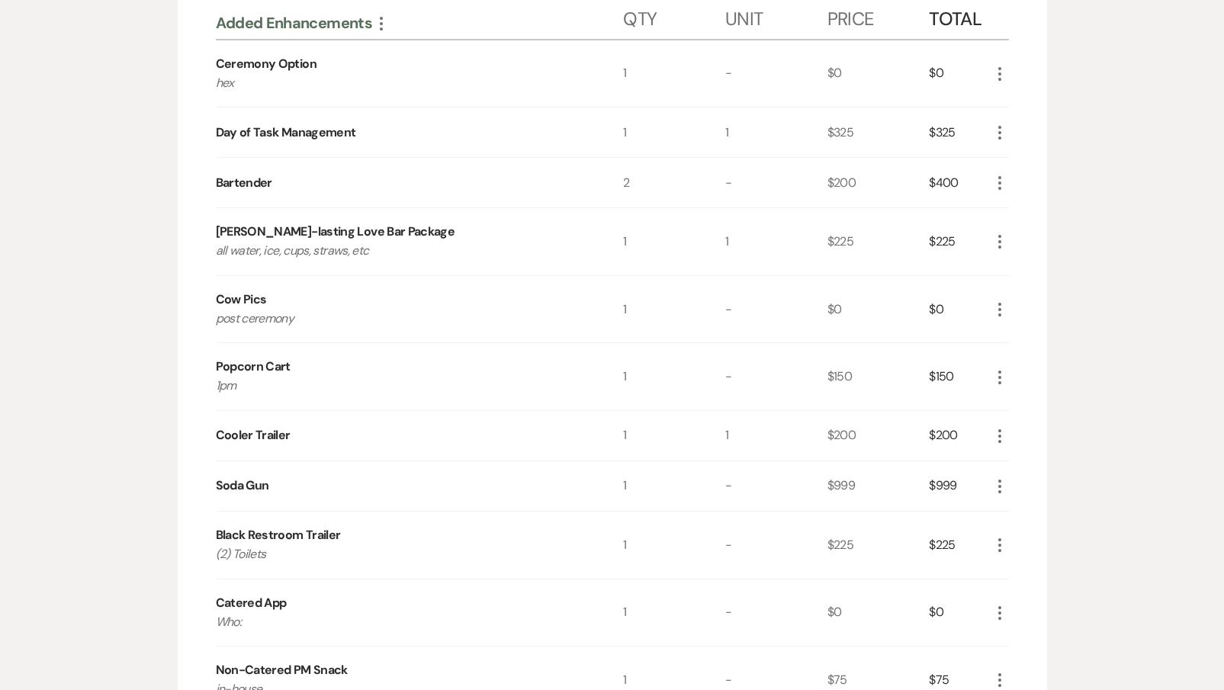
scroll to position [466, 0]
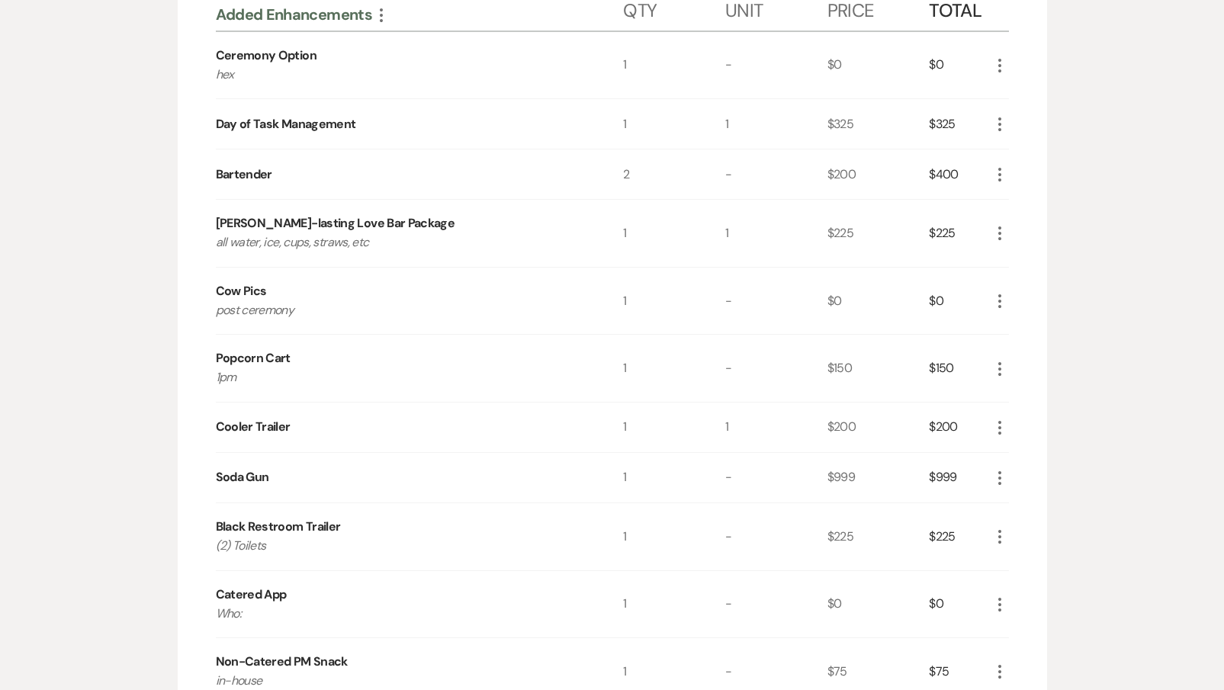
click at [993, 477] on icon "More" at bounding box center [1000, 478] width 18 height 18
click at [1014, 511] on icon "Pencil" at bounding box center [1012, 508] width 9 height 11
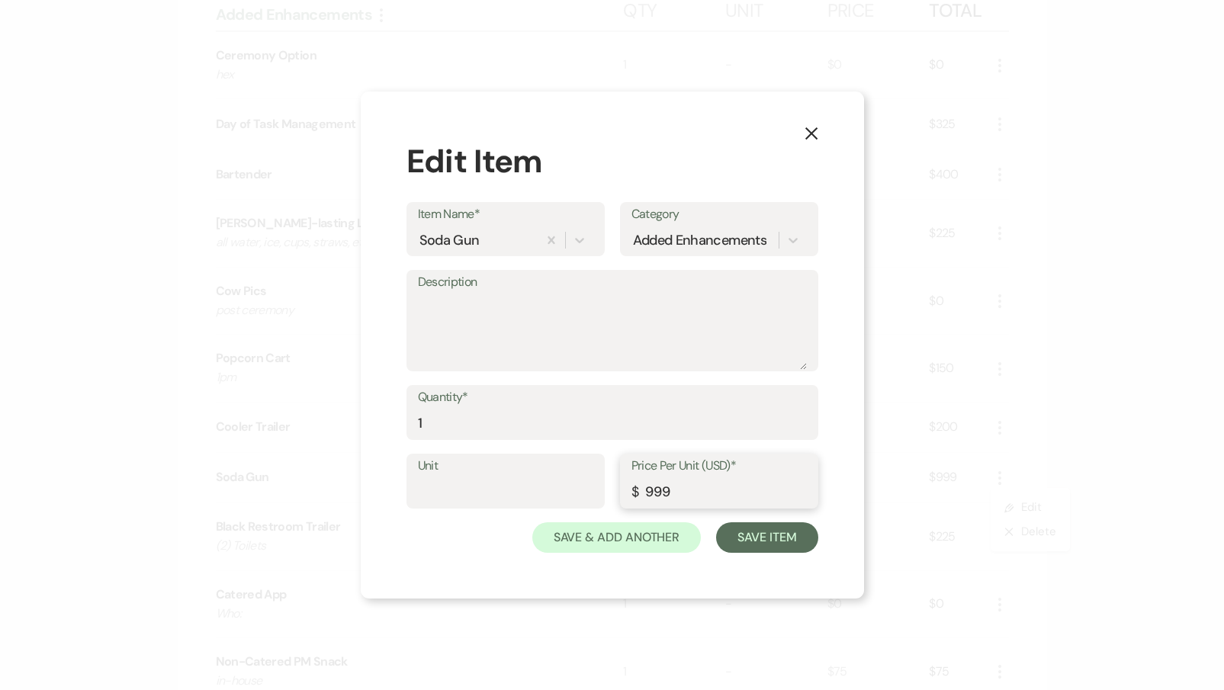
drag, startPoint x: 621, startPoint y: 490, endPoint x: 420, endPoint y: 490, distance: 200.6
click at [420, 490] on div "Unit Price Per Unit (USD)* $ 999" at bounding box center [613, 488] width 412 height 69
type input "90"
click at [735, 540] on button "Save Item" at bounding box center [766, 538] width 101 height 31
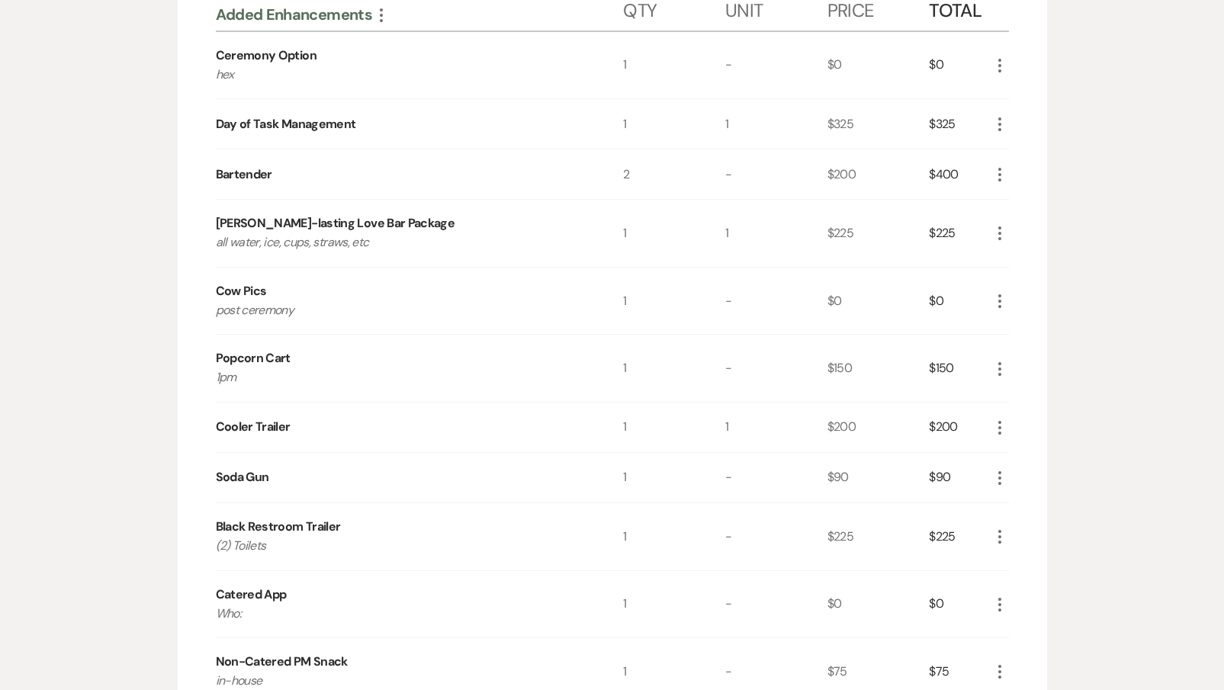
click at [1004, 471] on icon "More" at bounding box center [1000, 478] width 18 height 18
click at [1017, 503] on button "Pencil Edit" at bounding box center [1030, 508] width 79 height 24
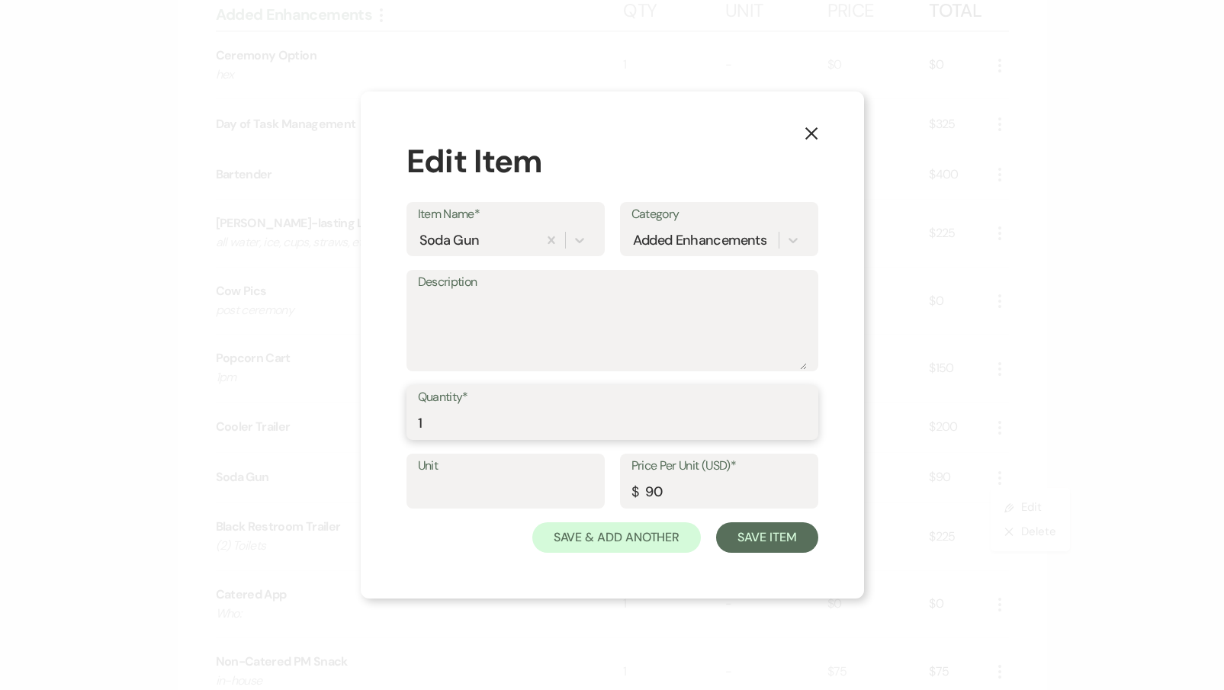
click at [500, 427] on input "1" at bounding box center [612, 424] width 389 height 30
type input "90"
drag, startPoint x: 680, startPoint y: 497, endPoint x: 592, endPoint y: 496, distance: 87.7
click at [592, 496] on div "Unit Price Per Unit (USD)* $ 90" at bounding box center [613, 488] width 412 height 69
type input "2"
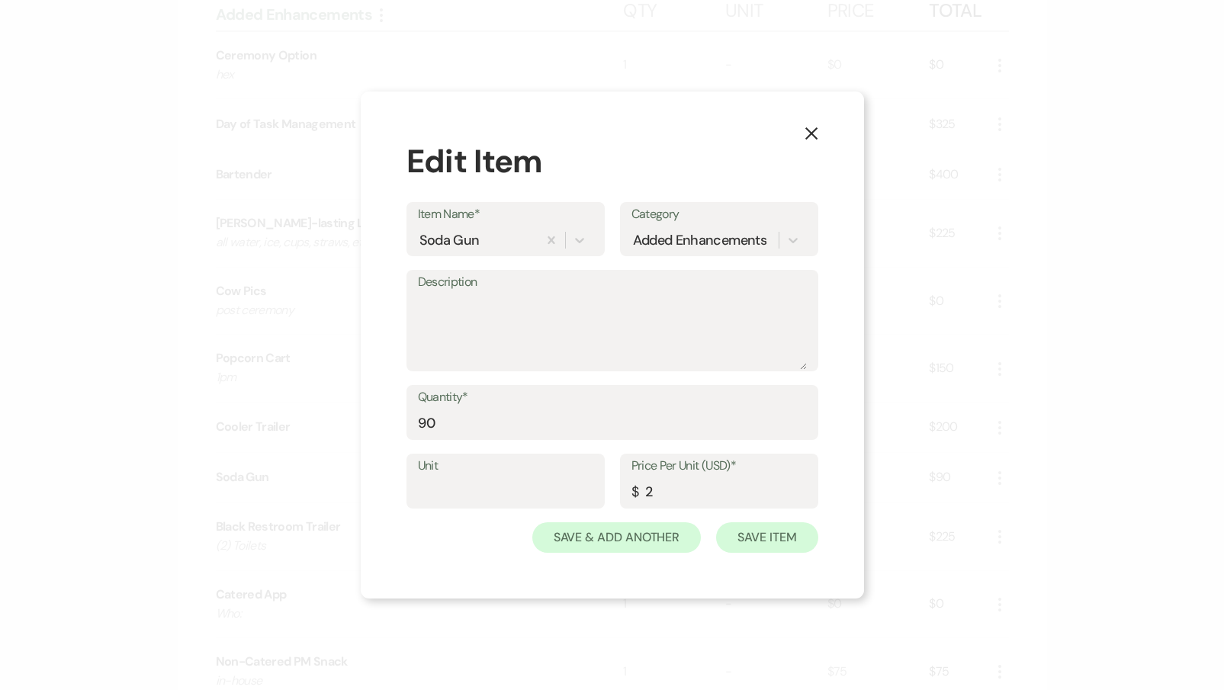
click at [777, 540] on button "Save Item" at bounding box center [766, 538] width 101 height 31
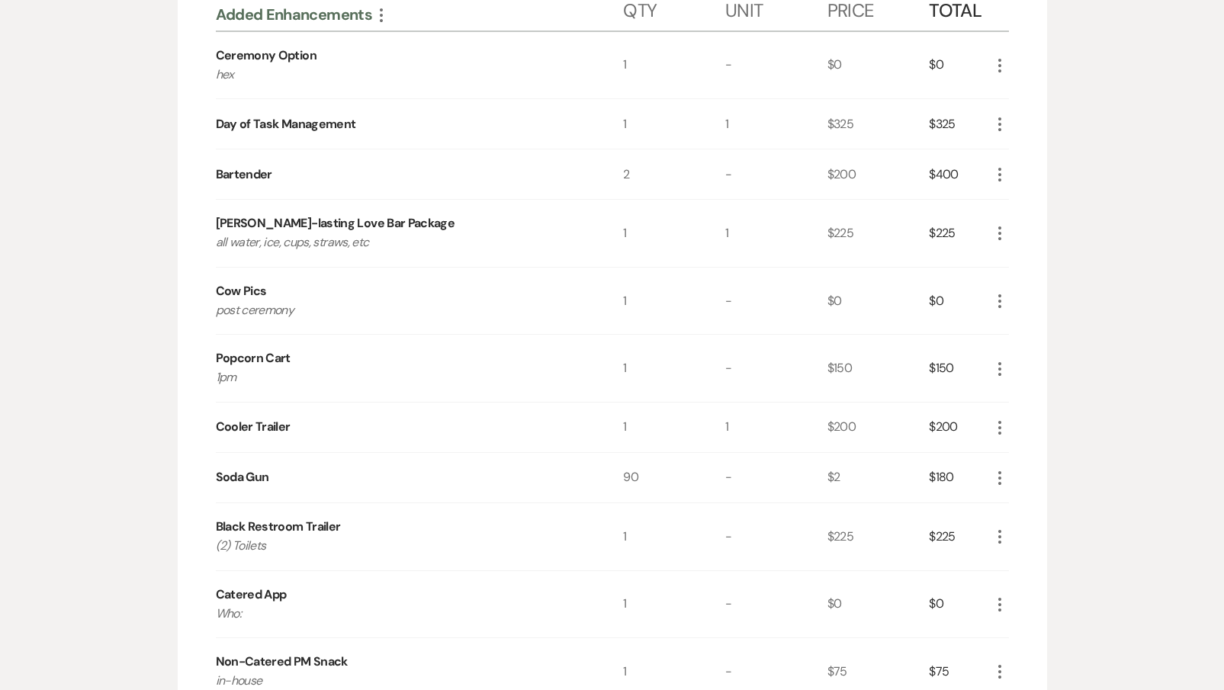
click at [998, 602] on icon "More" at bounding box center [1000, 605] width 18 height 18
click at [1007, 658] on button "X Delete" at bounding box center [1032, 659] width 82 height 24
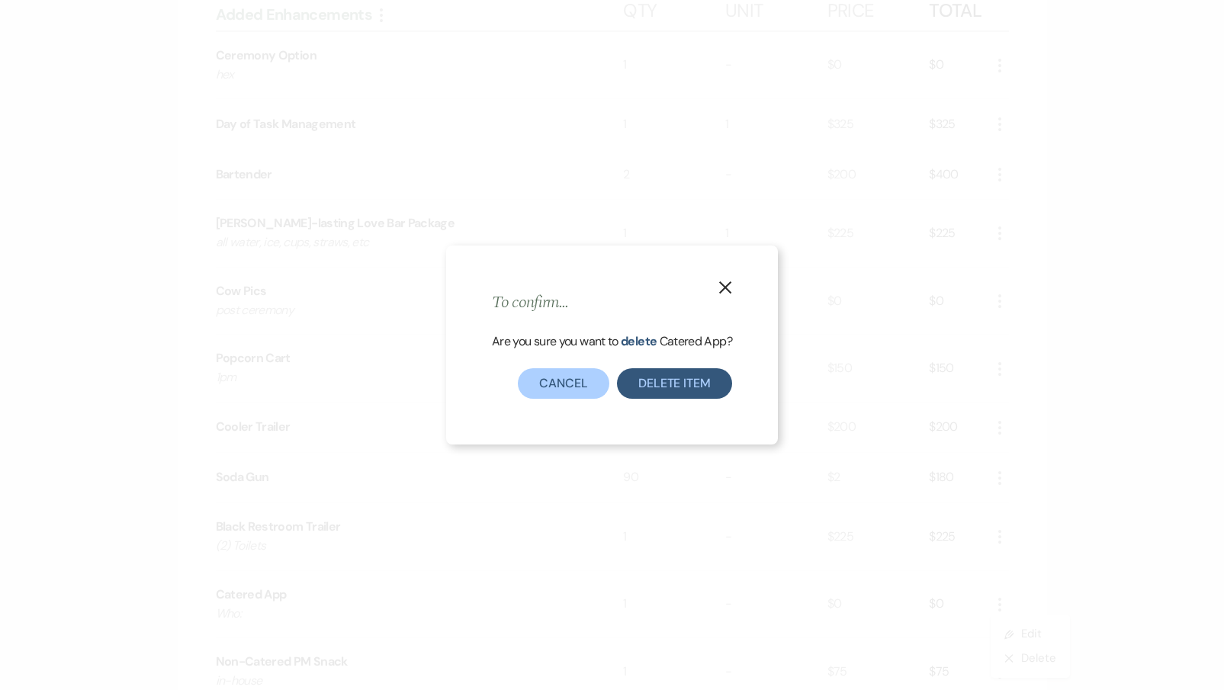
click at [710, 389] on button "Delete Item" at bounding box center [674, 383] width 115 height 31
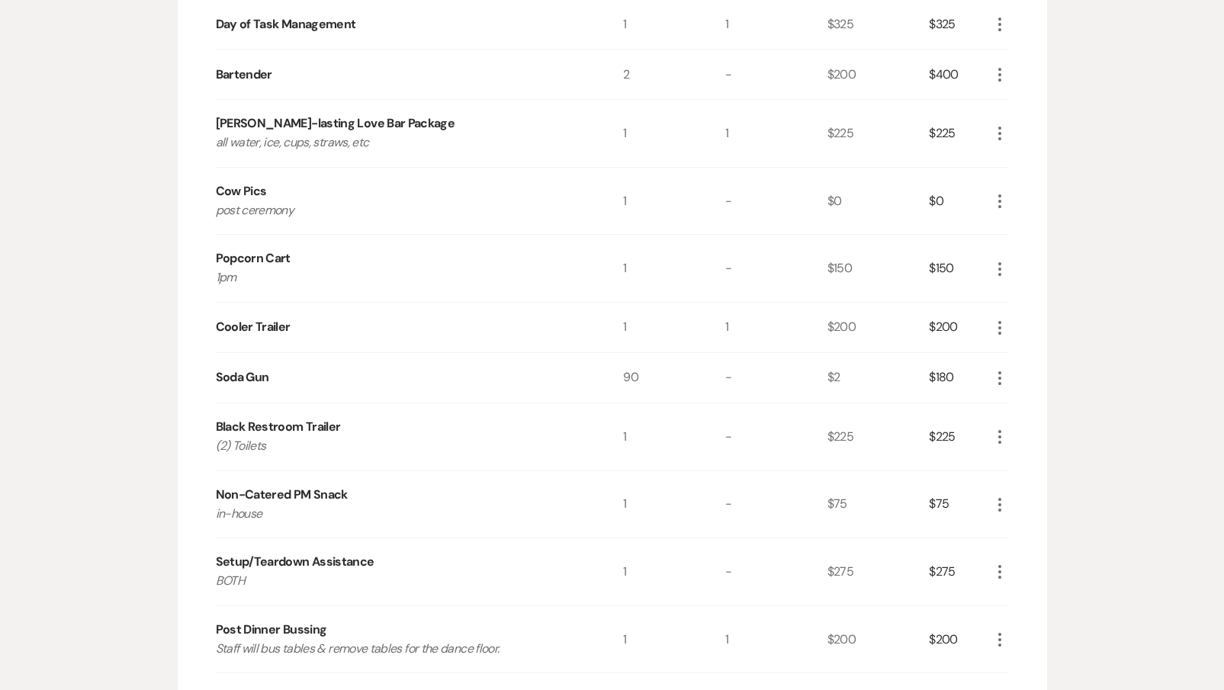
scroll to position [567, 0]
click at [999, 497] on use "button" at bounding box center [1000, 504] width 3 height 14
click at [1010, 554] on use "button" at bounding box center [1012, 558] width 8 height 8
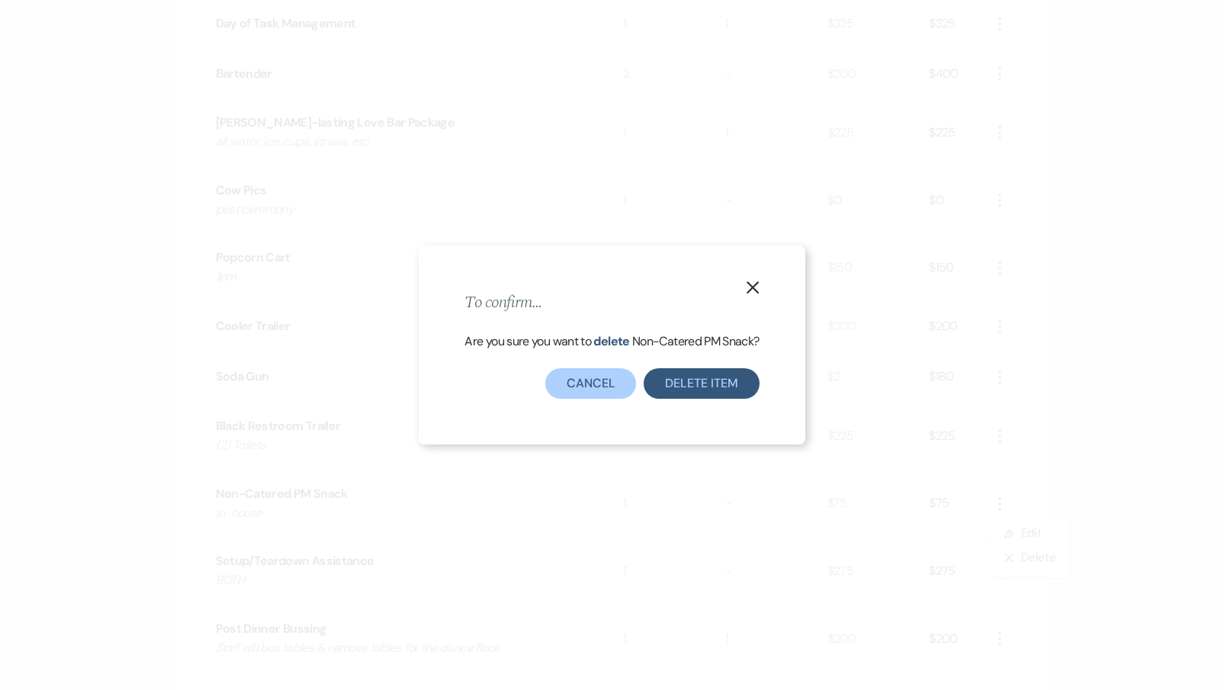
click at [721, 378] on button "Delete Item" at bounding box center [701, 383] width 115 height 31
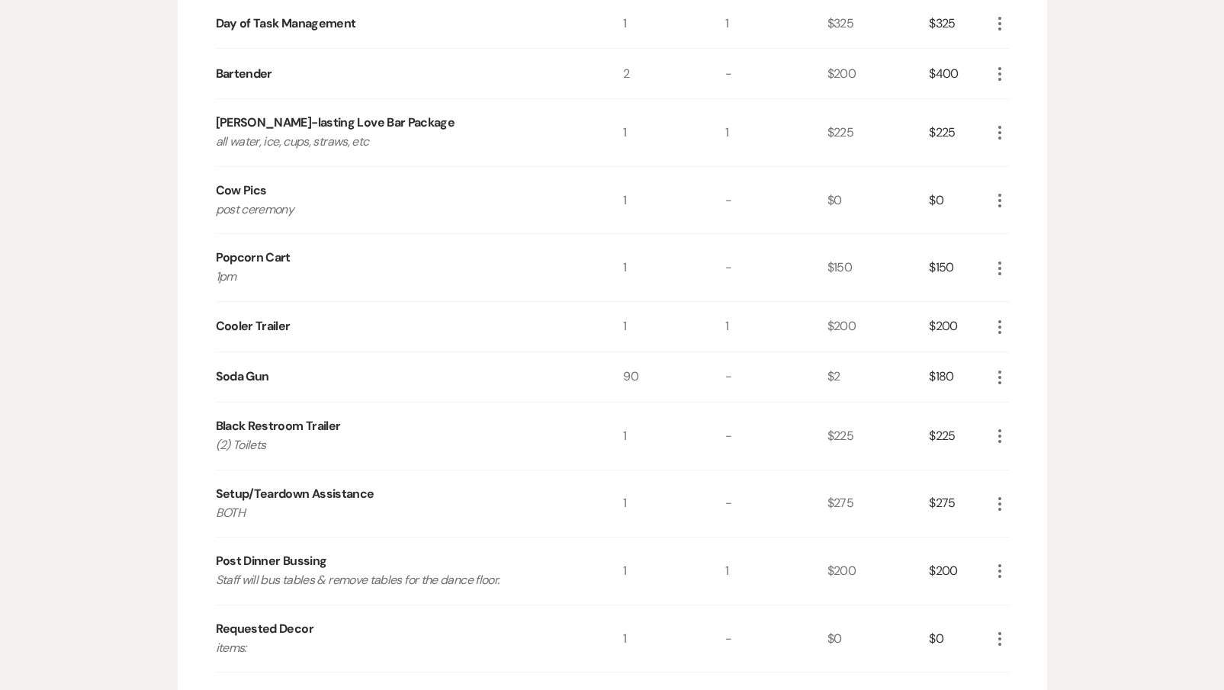
click at [999, 504] on icon "More" at bounding box center [1000, 504] width 18 height 18
click at [1018, 554] on button "X Delete" at bounding box center [1032, 558] width 82 height 24
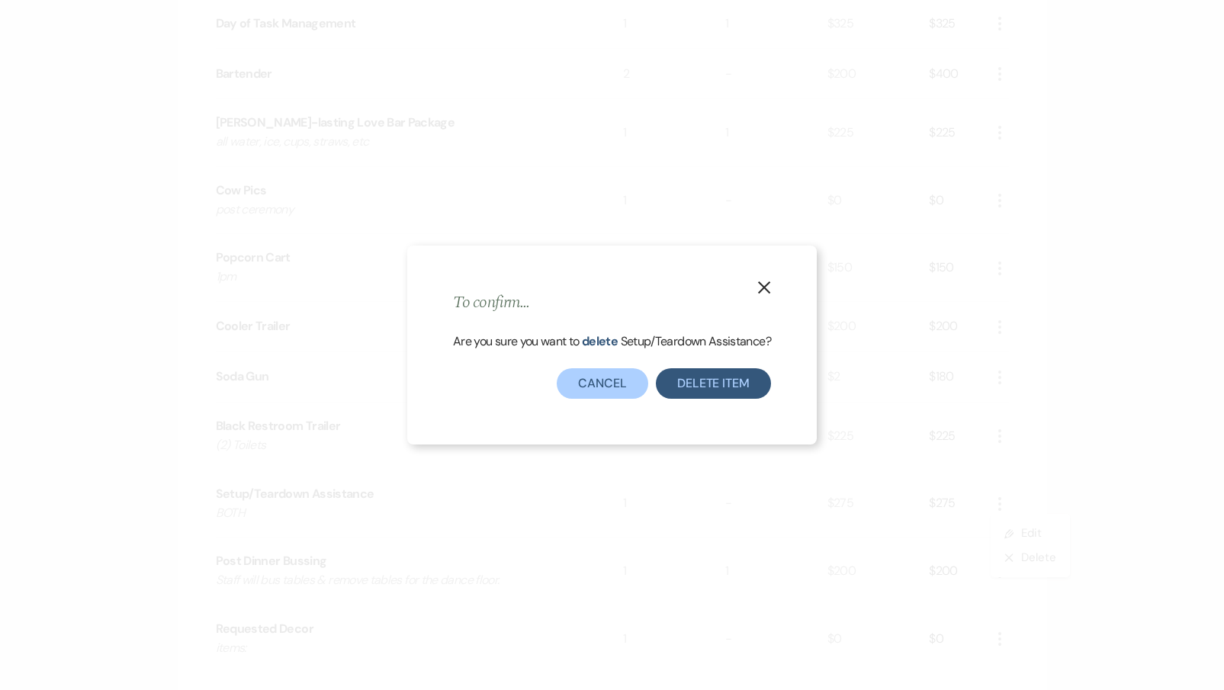
click at [725, 394] on button "Delete Item" at bounding box center [713, 383] width 115 height 31
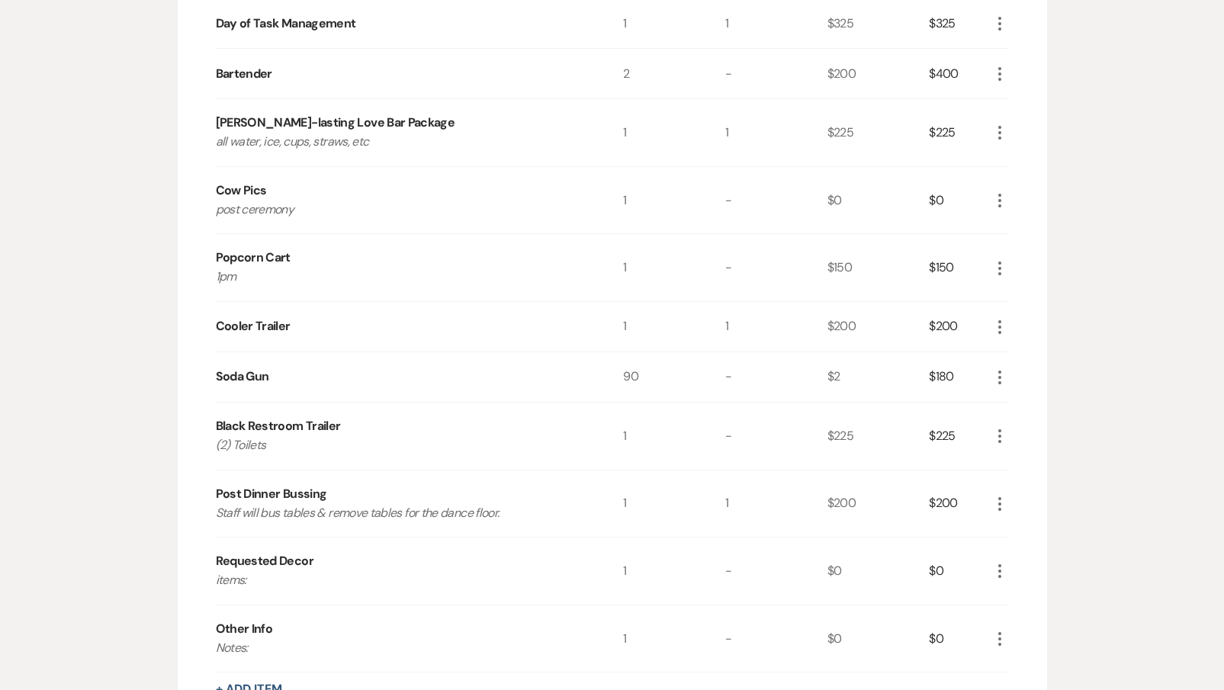
click at [1004, 570] on icon "More" at bounding box center [1000, 571] width 18 height 18
click at [1018, 594] on button "Pencil Edit" at bounding box center [1030, 601] width 79 height 24
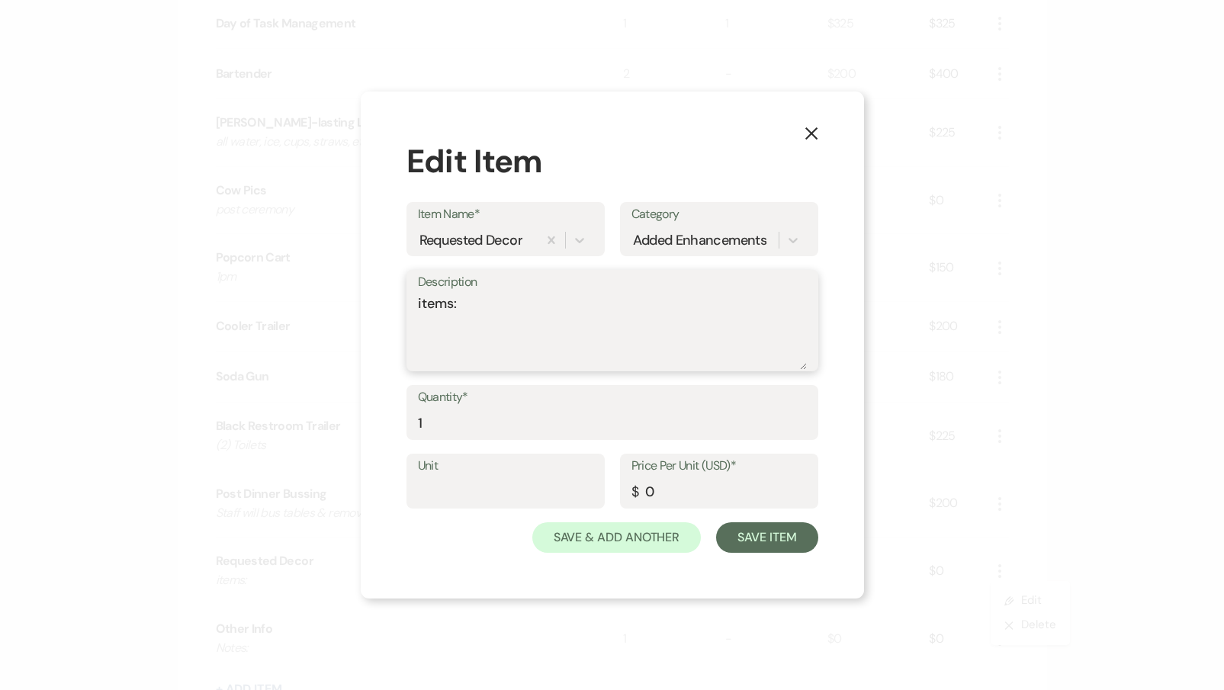
click at [499, 317] on textarea "items:" at bounding box center [612, 332] width 389 height 76
type textarea "items: see print out"
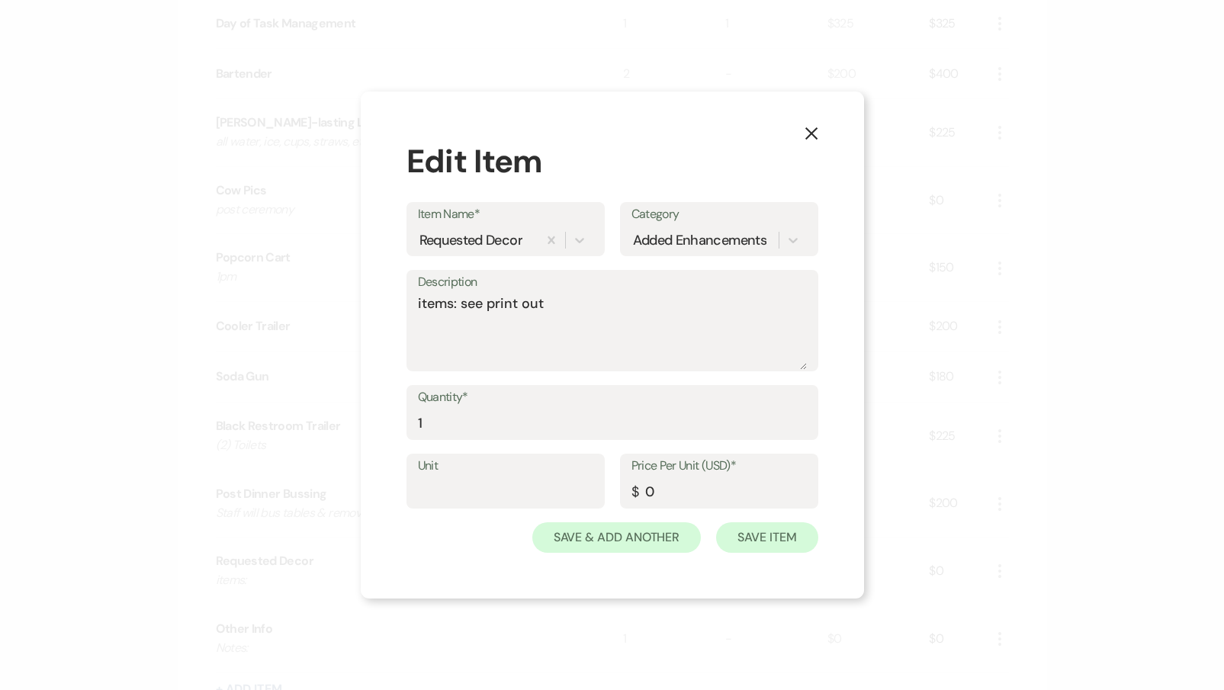
click at [752, 543] on button "Save Item" at bounding box center [766, 538] width 101 height 31
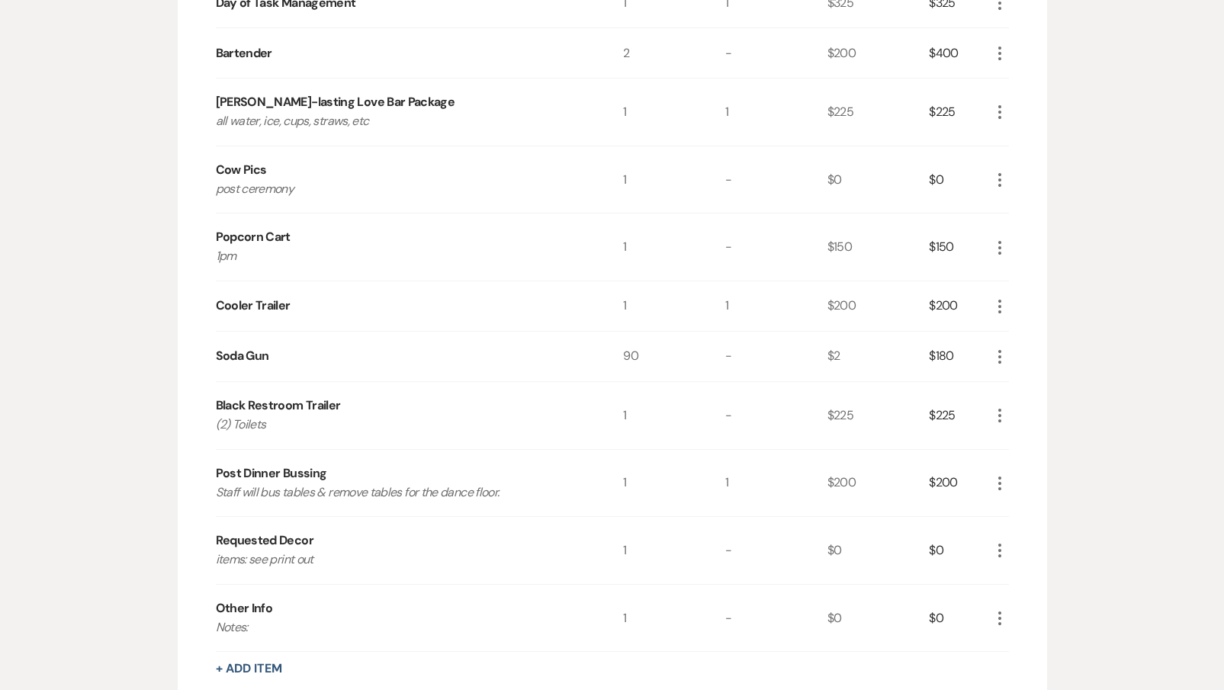
scroll to position [593, 0]
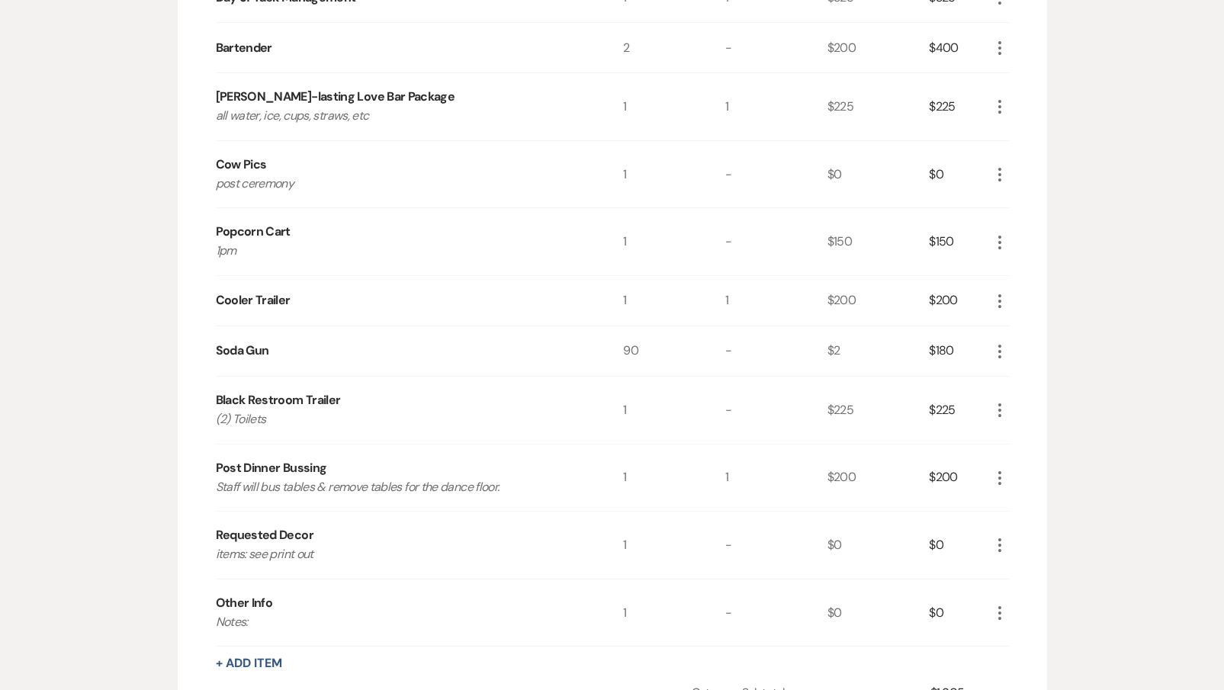
click at [1004, 614] on icon "More" at bounding box center [1000, 613] width 18 height 18
click at [1020, 639] on button "Pencil Edit" at bounding box center [1030, 643] width 79 height 24
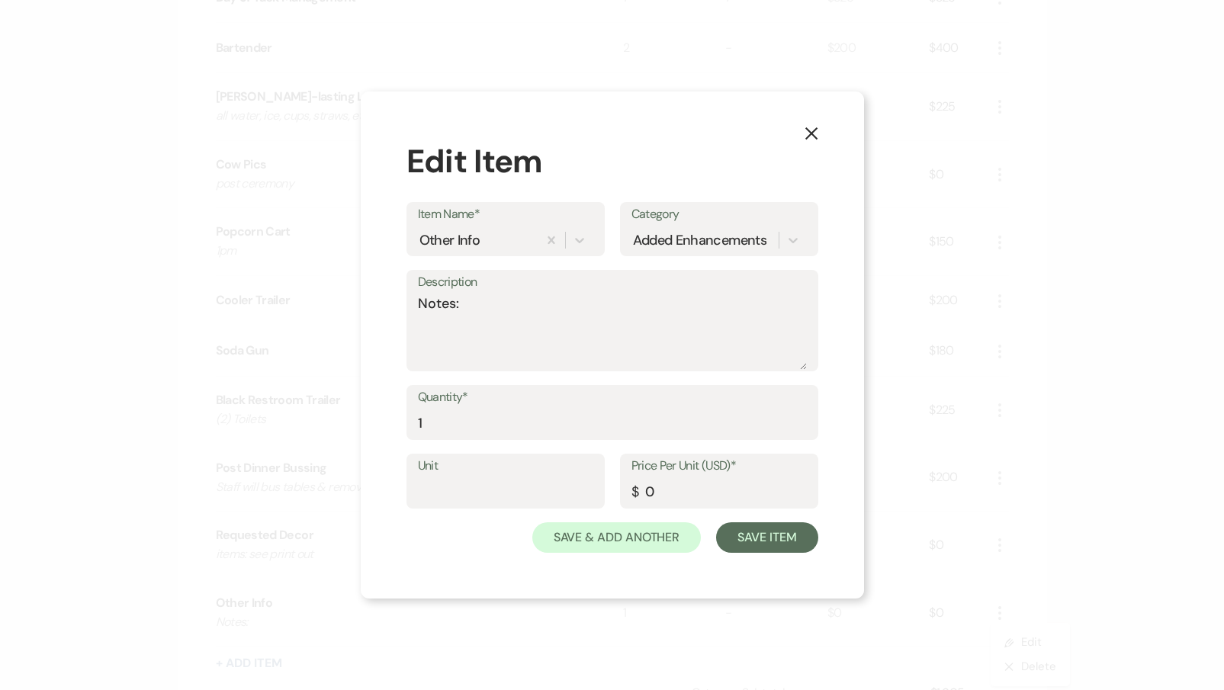
click at [805, 140] on icon "X" at bounding box center [812, 134] width 14 height 14
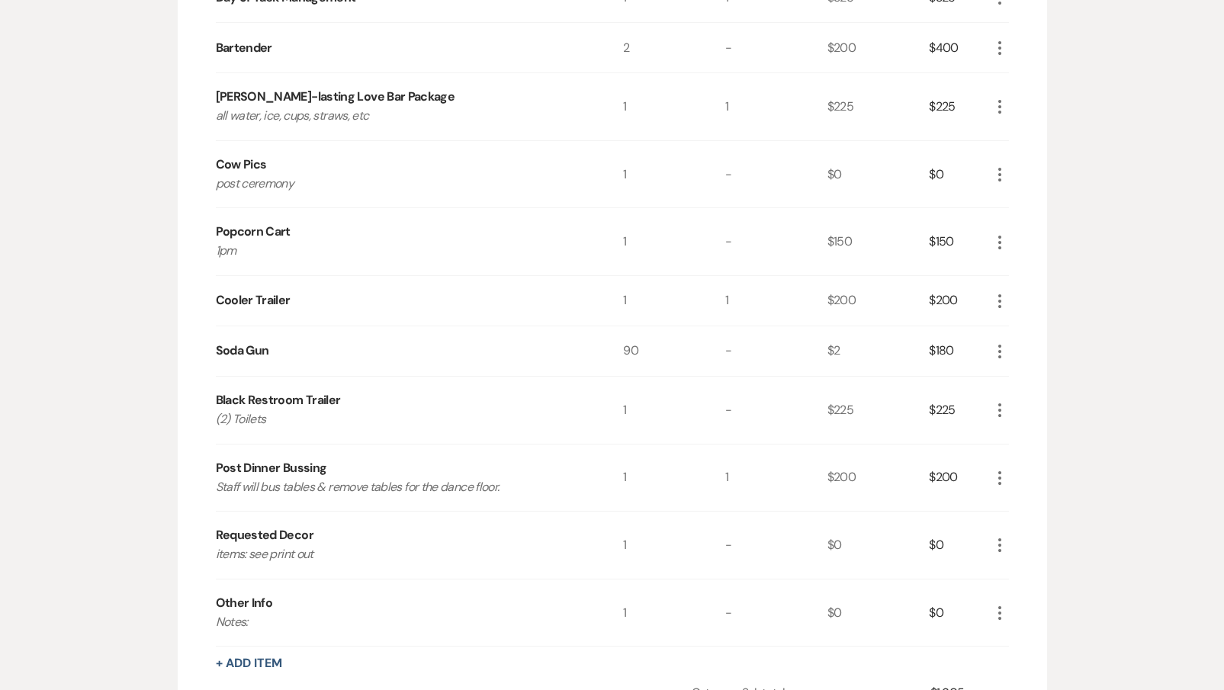
click at [1000, 613] on icon "More" at bounding box center [1000, 613] width 18 height 18
click at [1004, 664] on button "X Delete" at bounding box center [1032, 667] width 82 height 24
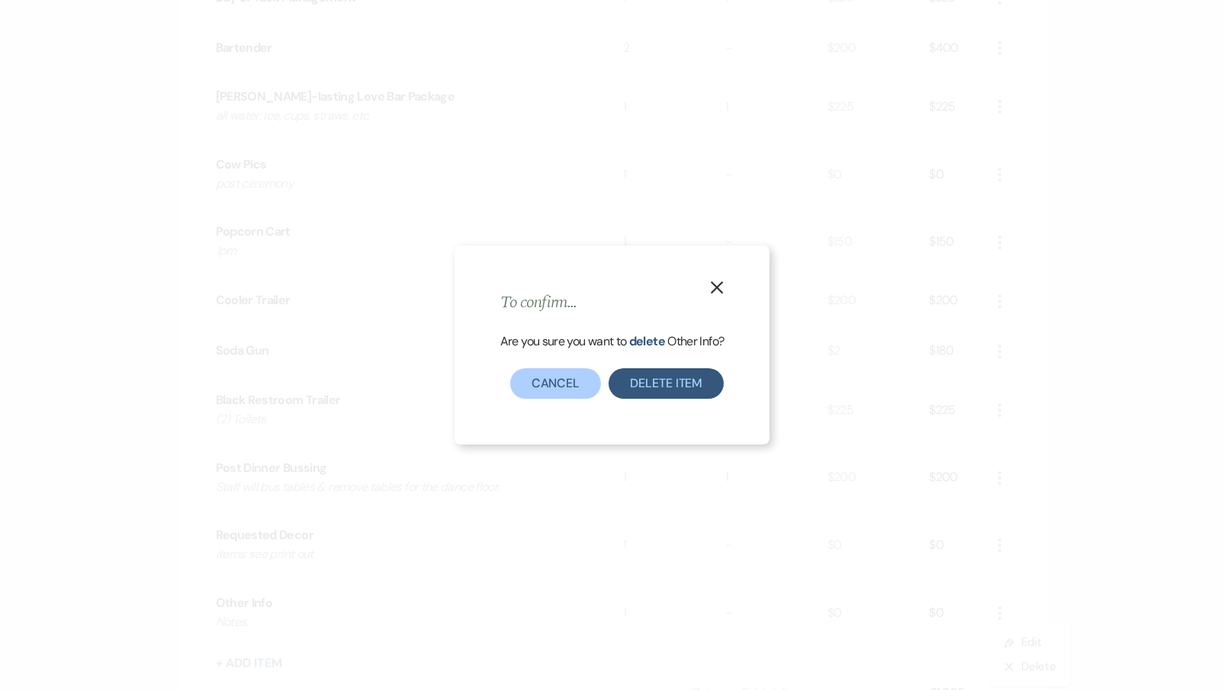
click at [670, 386] on button "Delete Item" at bounding box center [666, 383] width 115 height 31
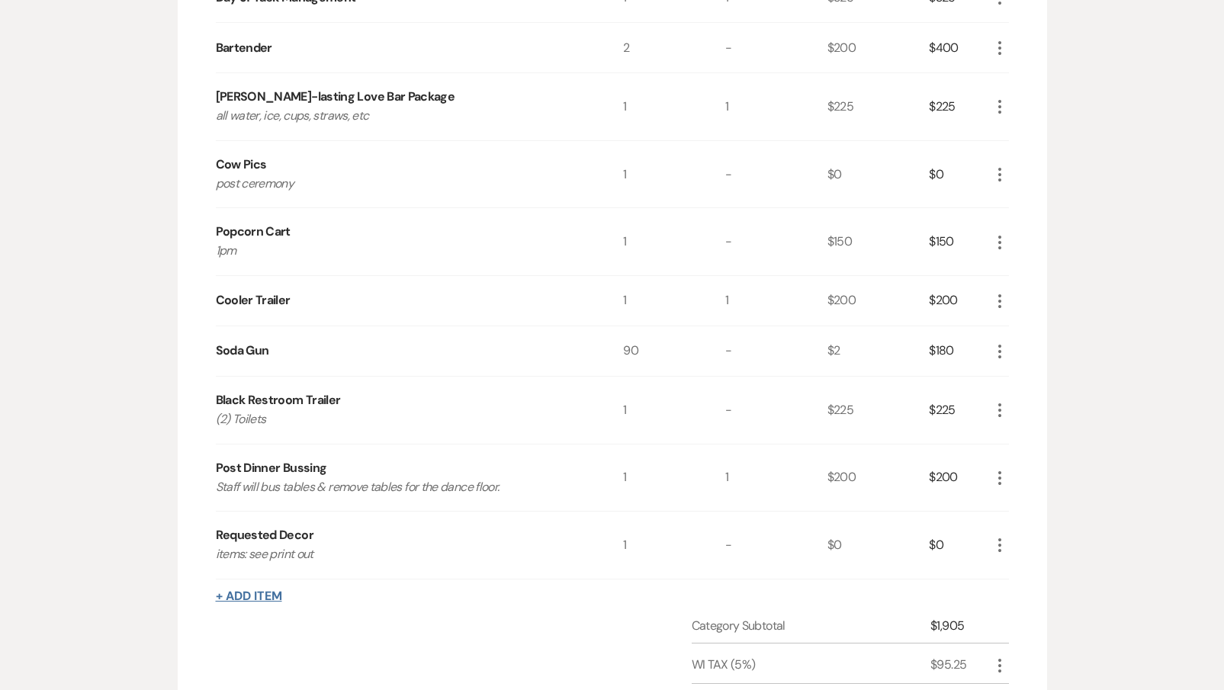
click at [262, 597] on button "+ Add Item" at bounding box center [249, 596] width 66 height 12
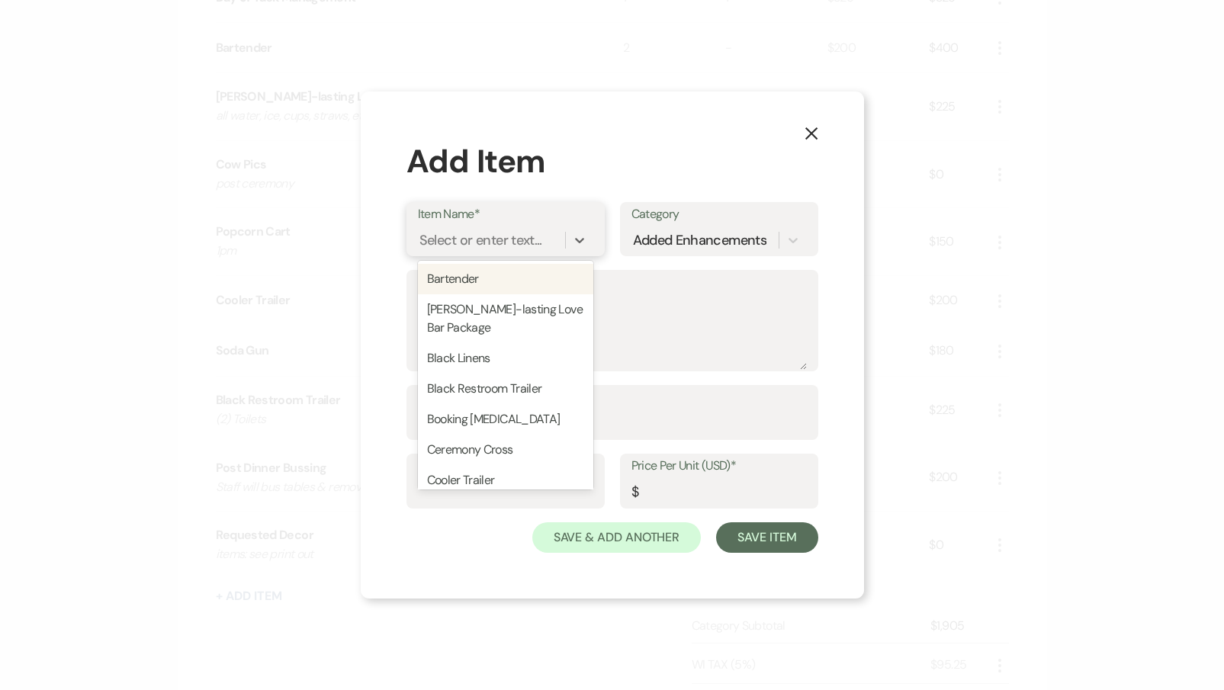
click at [507, 251] on div "Select or enter text..." at bounding box center [481, 240] width 123 height 21
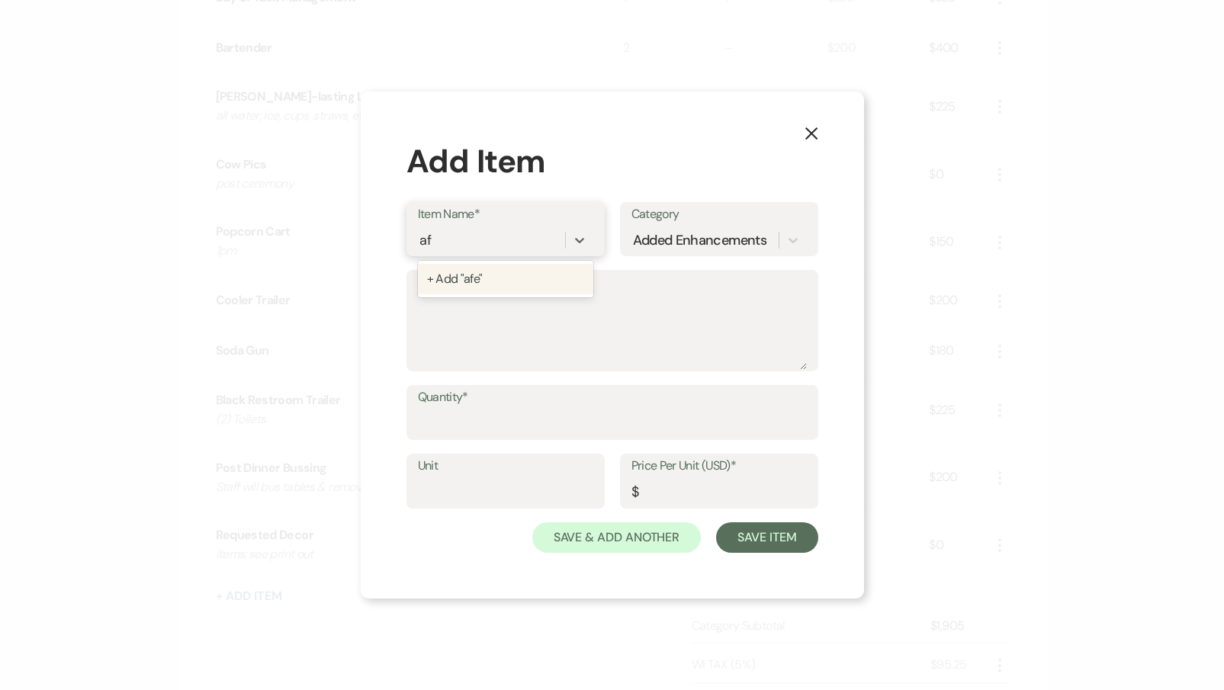
type input "a"
type input "After the Tone"
click at [539, 281] on div "+ Add "After the Tone"" at bounding box center [505, 279] width 175 height 31
click at [505, 320] on textarea "Description" at bounding box center [612, 332] width 389 height 76
type textarea "1"
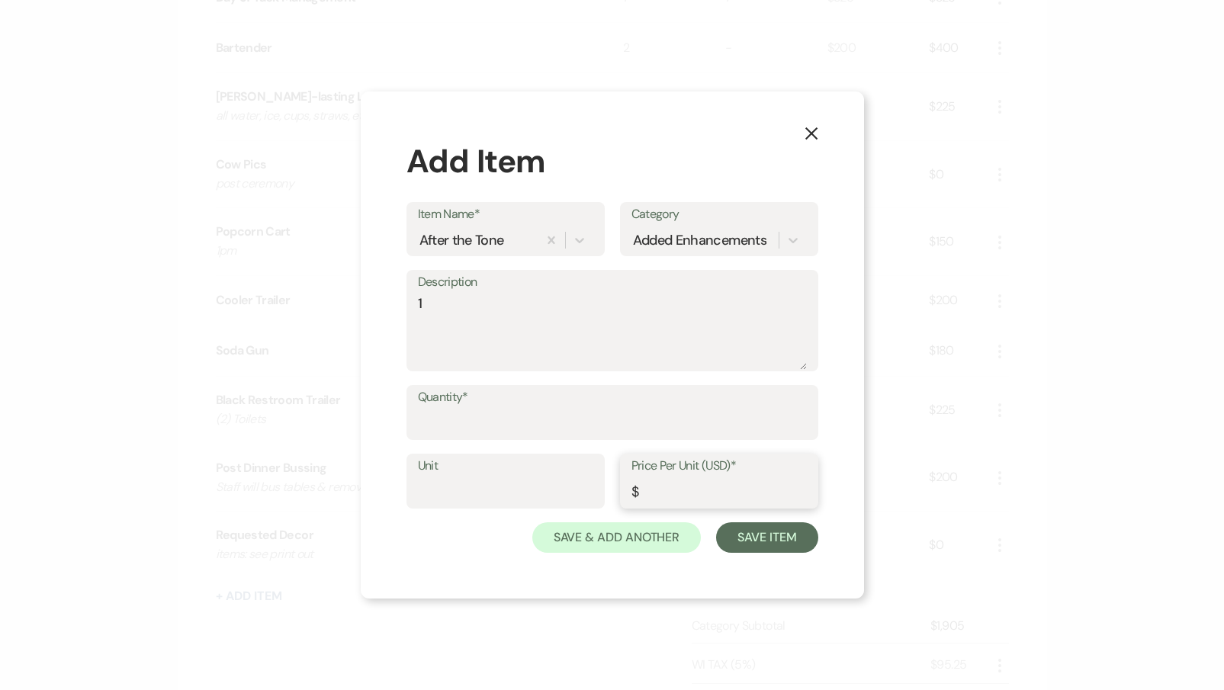
click at [683, 495] on input "Price Per Unit (USD)*" at bounding box center [719, 493] width 175 height 30
type input "75"
click at [655, 413] on input "Quantity*" at bounding box center [612, 424] width 389 height 30
type input "1"
click at [760, 534] on button "Save Item" at bounding box center [766, 538] width 101 height 31
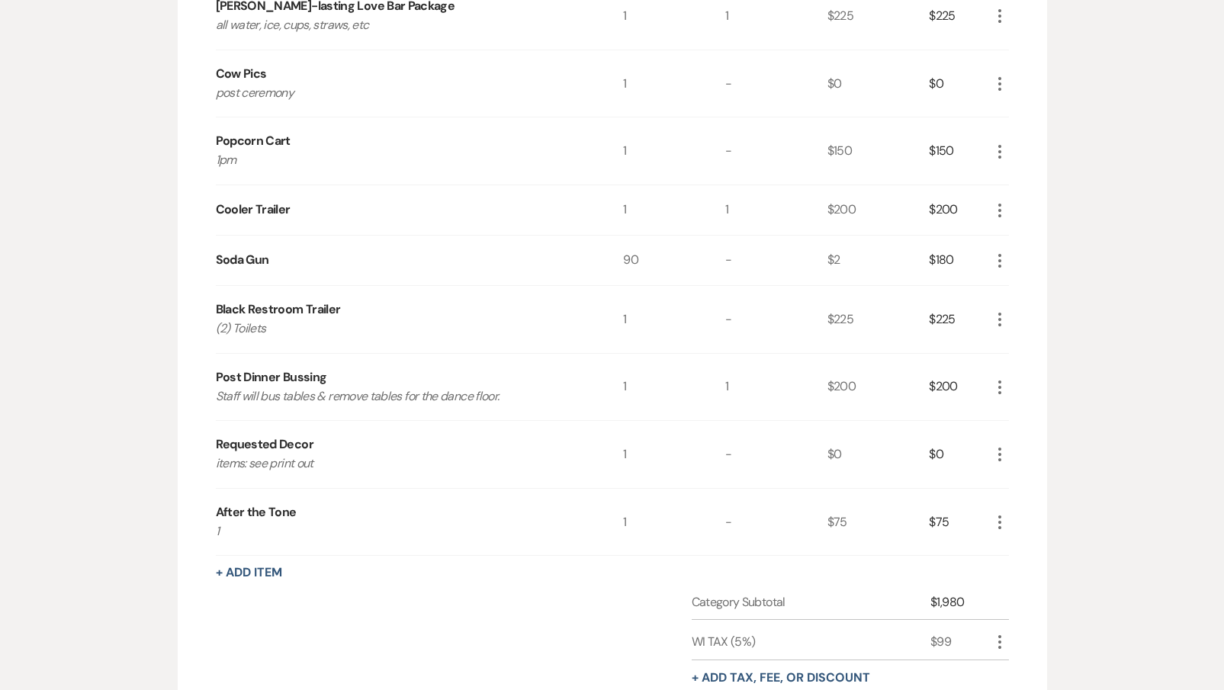
scroll to position [691, 0]
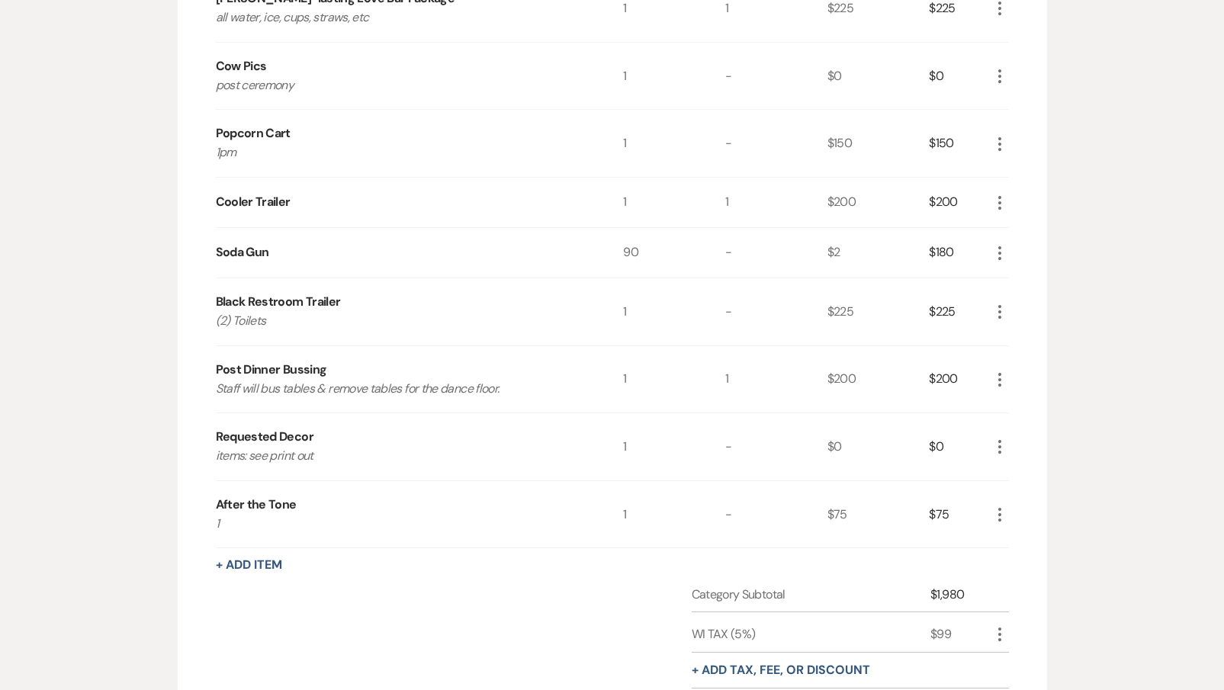
click at [1001, 516] on icon "More" at bounding box center [1000, 515] width 18 height 18
click at [1009, 548] on button "Pencil Edit" at bounding box center [1030, 544] width 79 height 24
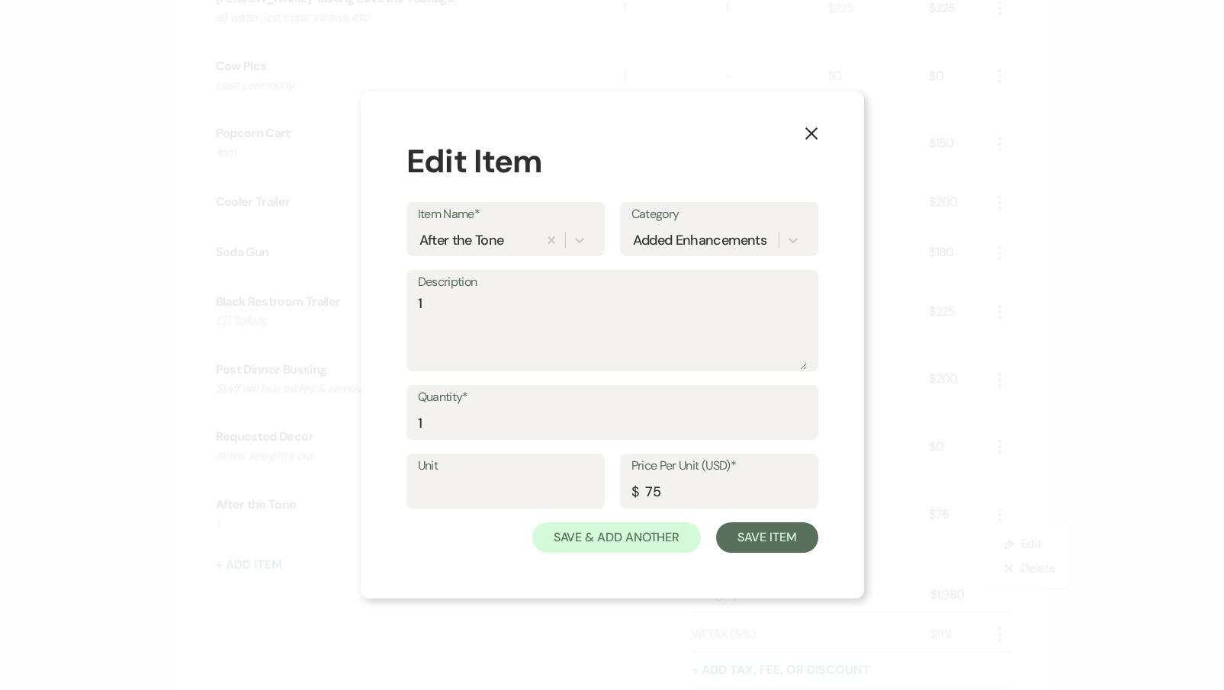
click at [462, 292] on label "Description" at bounding box center [612, 283] width 389 height 22
click at [462, 294] on textarea "1" at bounding box center [612, 332] width 389 height 76
click at [457, 302] on textarea "1" at bounding box center [612, 332] width 389 height 76
click at [777, 542] on button "Save Item" at bounding box center [766, 538] width 101 height 31
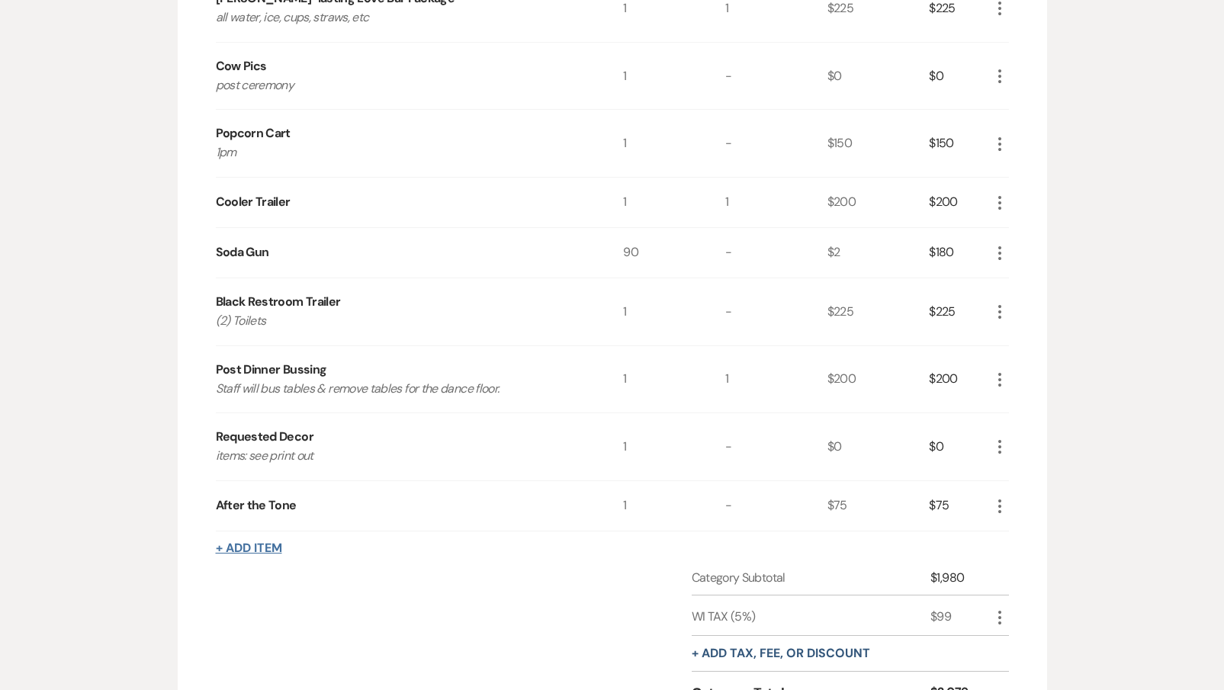
click at [238, 547] on button "+ Add Item" at bounding box center [249, 548] width 66 height 12
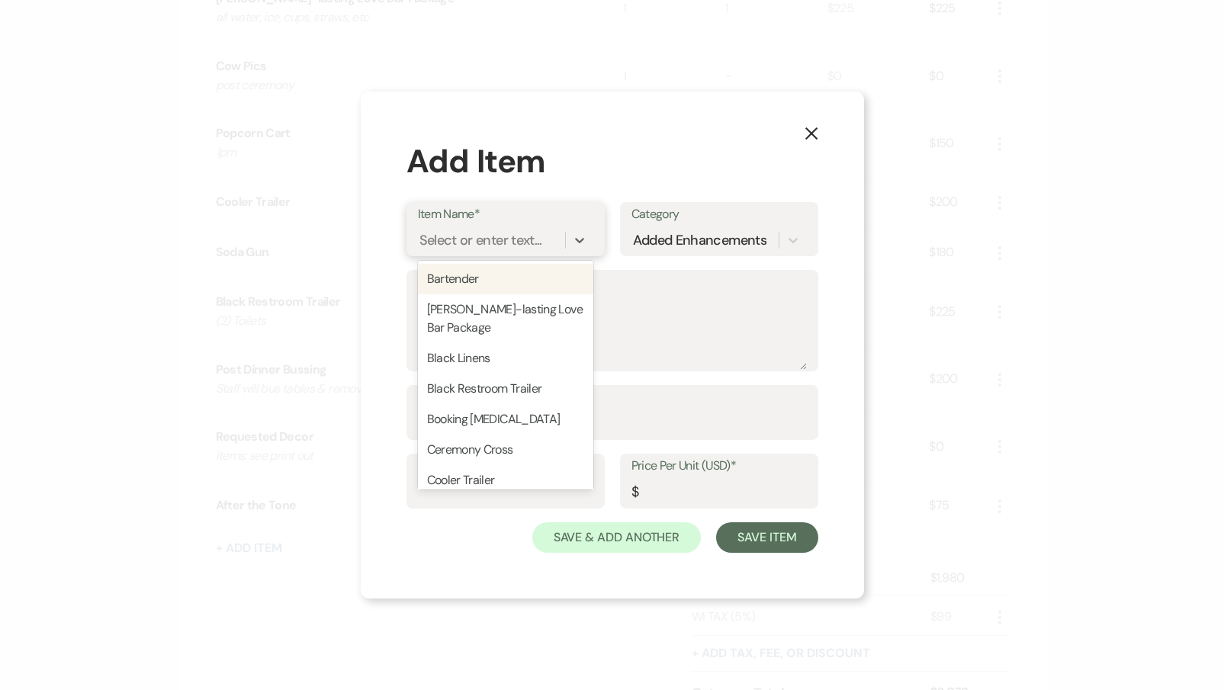
click at [480, 249] on div "Select or enter text..." at bounding box center [481, 240] width 123 height 21
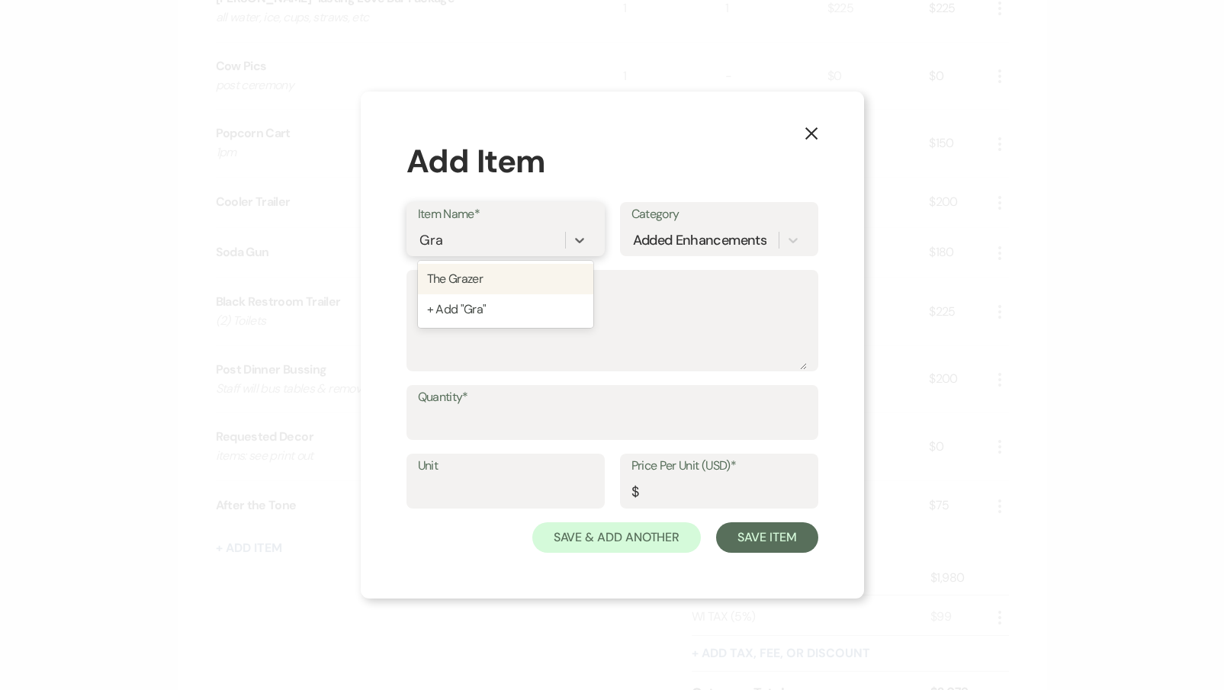
type input "[GEOGRAPHIC_DATA]"
click at [516, 281] on div "The Grazer" at bounding box center [505, 279] width 175 height 31
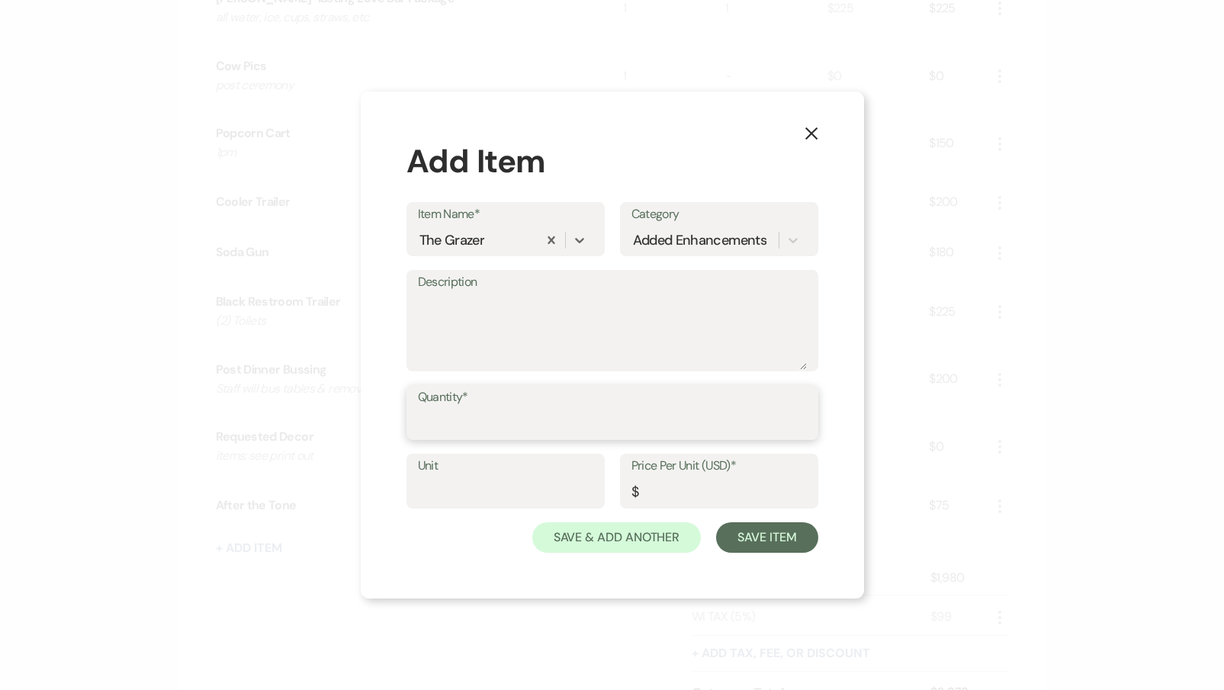
click at [530, 423] on input "Quantity*" at bounding box center [612, 424] width 389 height 30
type input "1"
click at [692, 482] on input "Price Per Unit (USD)*" at bounding box center [719, 493] width 175 height 30
type input "75"
paste input "number"
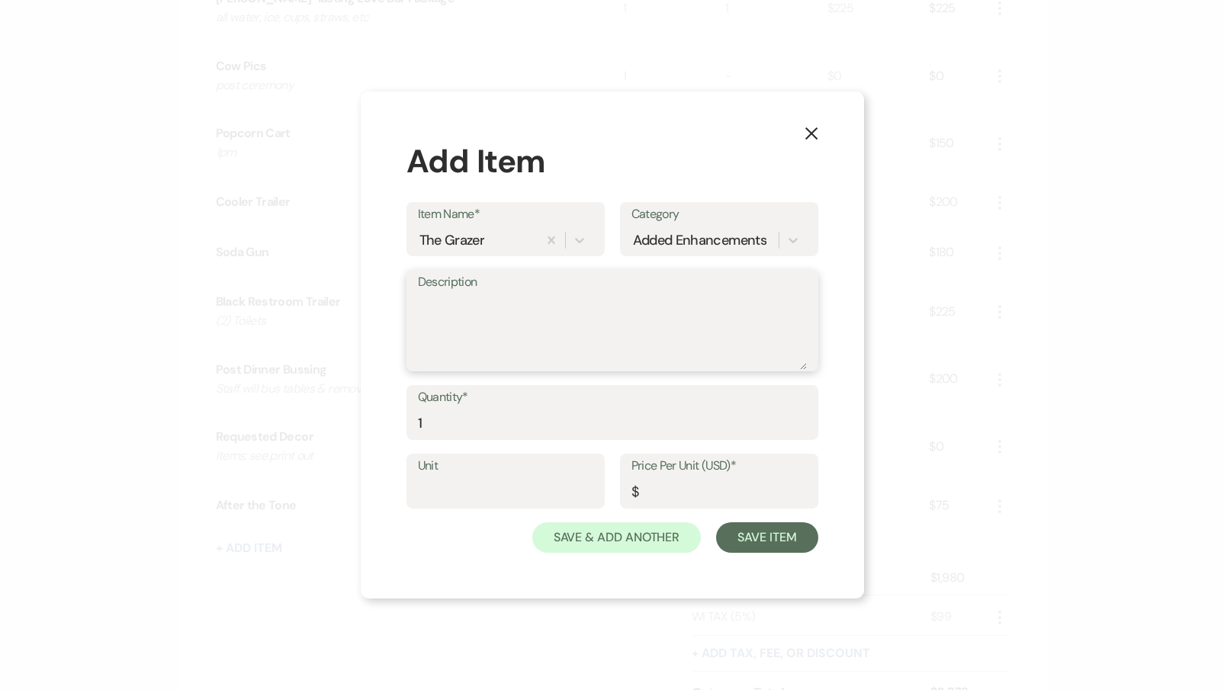
click at [575, 312] on textarea "Description" at bounding box center [612, 332] width 389 height 76
paste textarea "The Grazer Cart, setup & cleanup of station/supplies, stocking, personnel, etc"
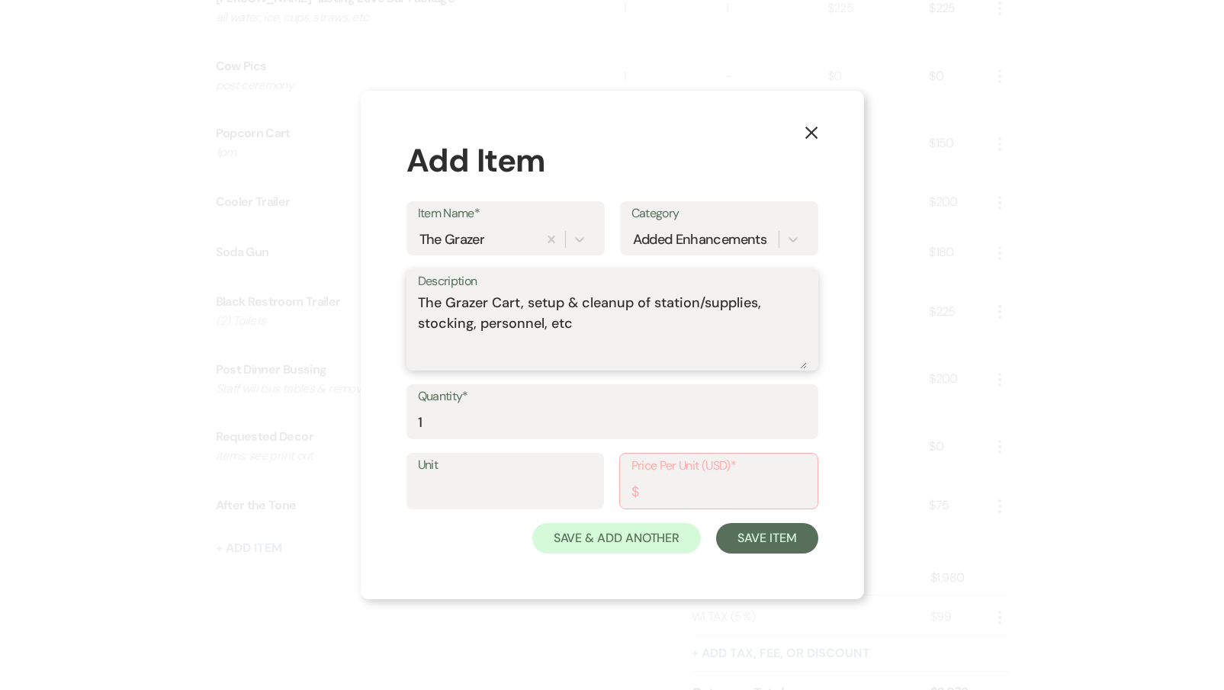
type textarea "The Grazer Cart, setup & cleanup of station/supplies, stocking, personnel, etc"
click at [651, 492] on input "Price Per Unit (USD)*" at bounding box center [719, 493] width 175 height 30
type input "75"
click at [748, 542] on button "Save Item" at bounding box center [766, 538] width 101 height 31
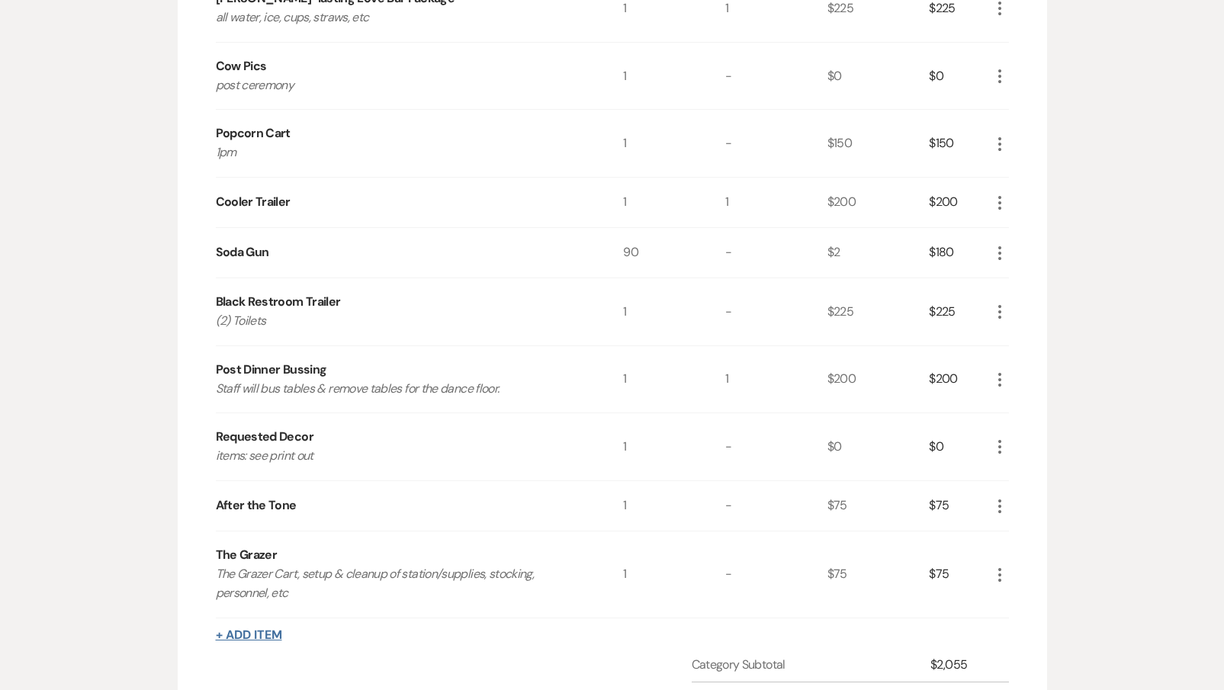
click at [254, 632] on button "+ Add Item" at bounding box center [249, 635] width 66 height 12
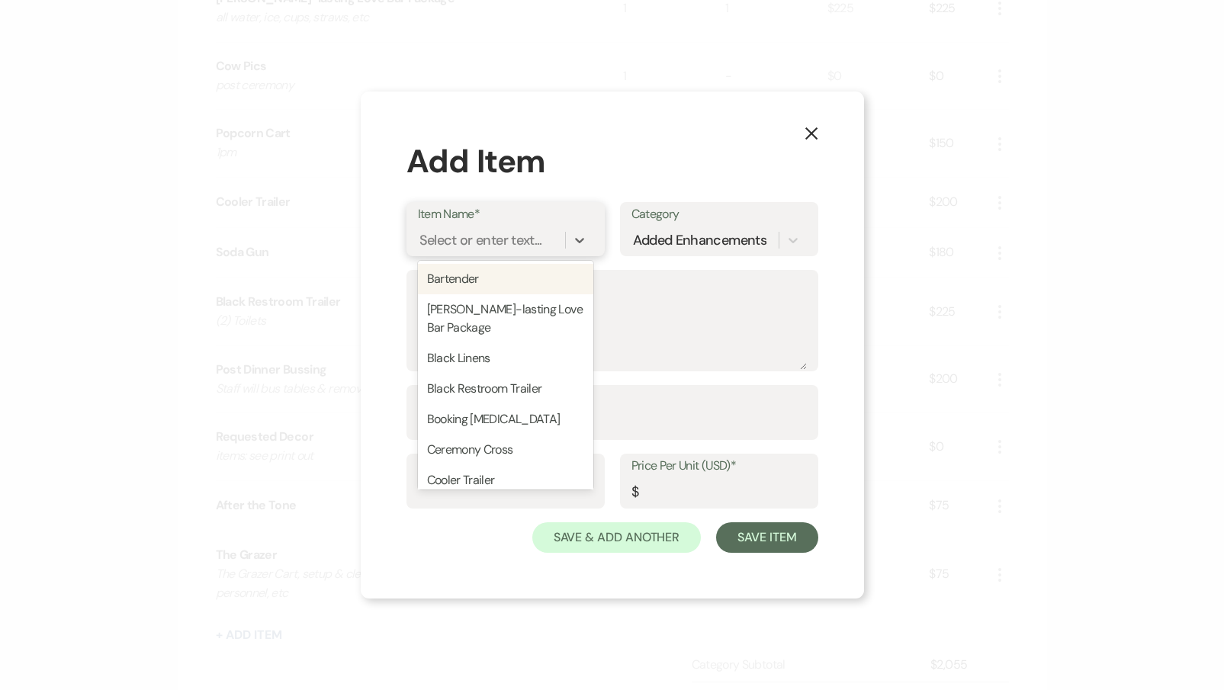
click at [523, 250] on div "Select or enter text..." at bounding box center [481, 240] width 123 height 21
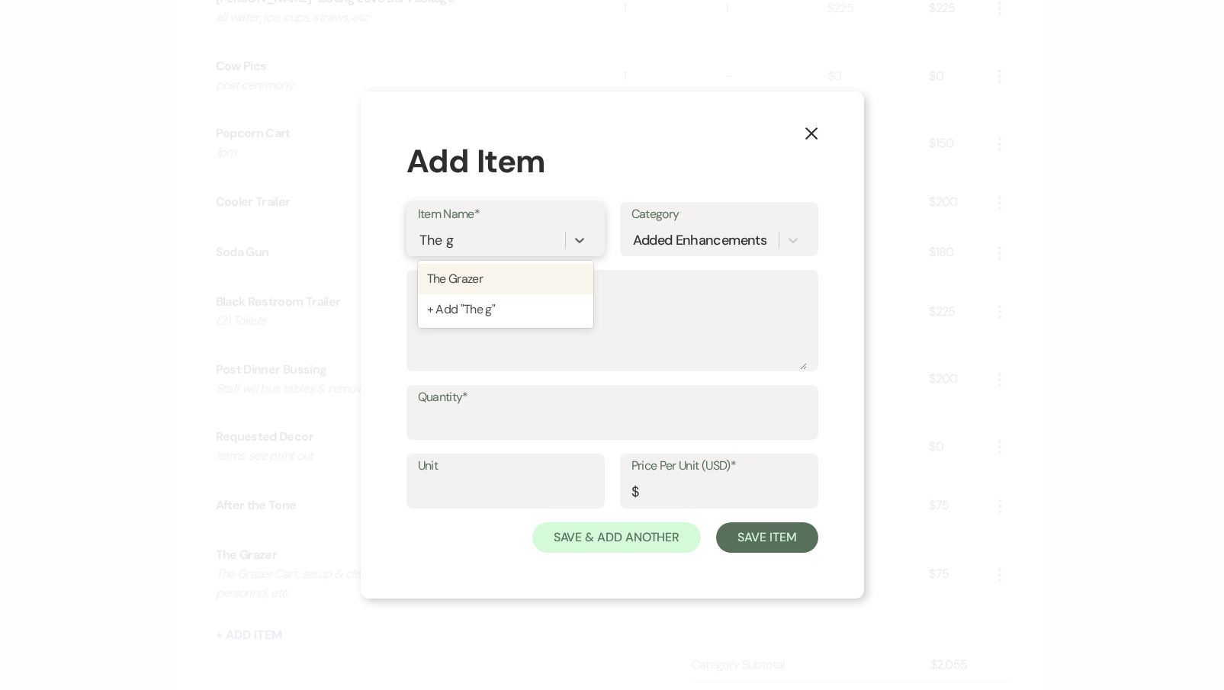
type input "The"
click at [535, 359] on div "The Grazer" at bounding box center [505, 358] width 175 height 31
click at [655, 497] on input "Price Per Unit (USD)*" at bounding box center [719, 493] width 175 height 30
type input "3"
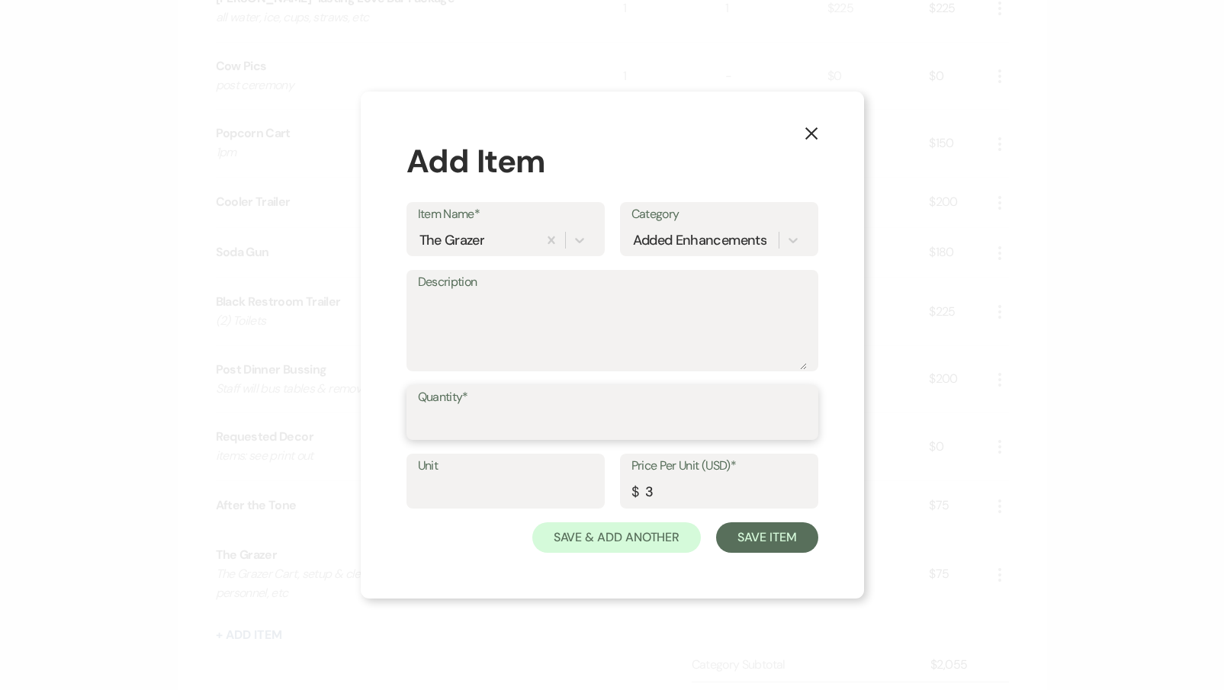
click at [530, 426] on input "Quantity*" at bounding box center [612, 424] width 389 height 30
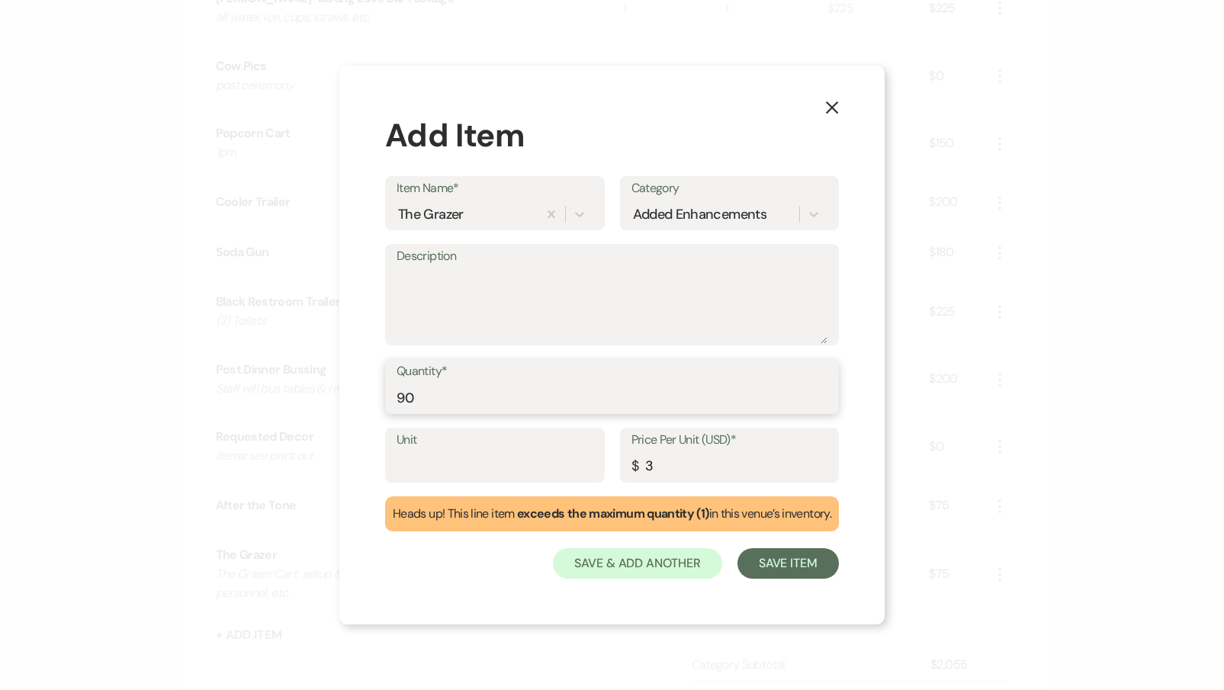
type input "90"
click at [442, 278] on textarea "Description" at bounding box center [612, 306] width 431 height 76
type textarea "p"
type textarea "1pm"
click at [803, 576] on button "Save Item" at bounding box center [788, 563] width 101 height 31
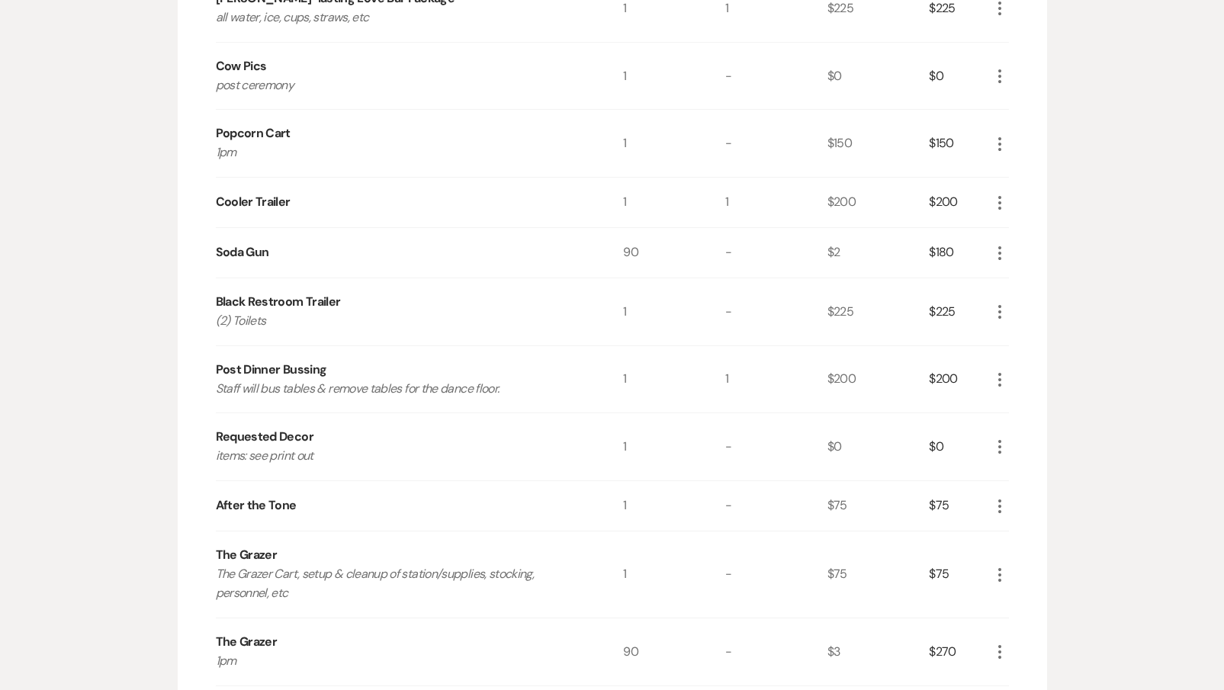
click at [999, 648] on use "button" at bounding box center [1000, 652] width 3 height 14
click at [1017, 670] on button "Pencil Edit" at bounding box center [1030, 682] width 79 height 24
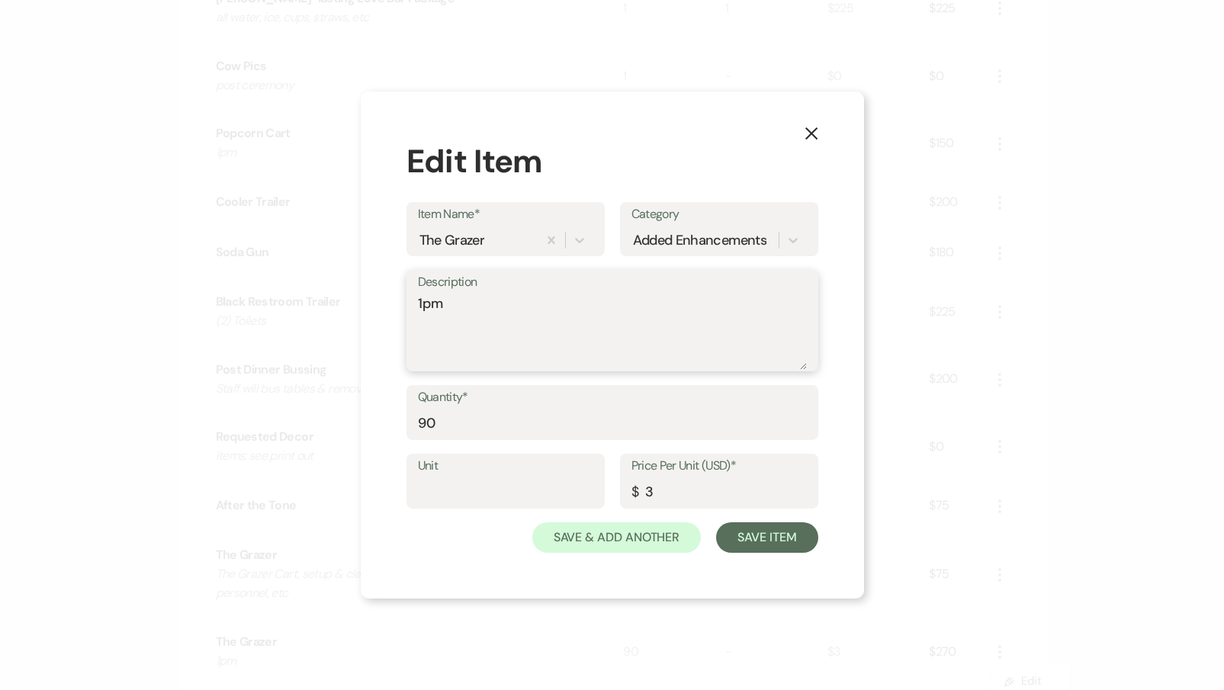
click at [471, 297] on textarea "1pm" at bounding box center [612, 332] width 389 height 76
type textarea "1pm- FULL cart"
click at [763, 544] on button "Save Item" at bounding box center [766, 538] width 101 height 31
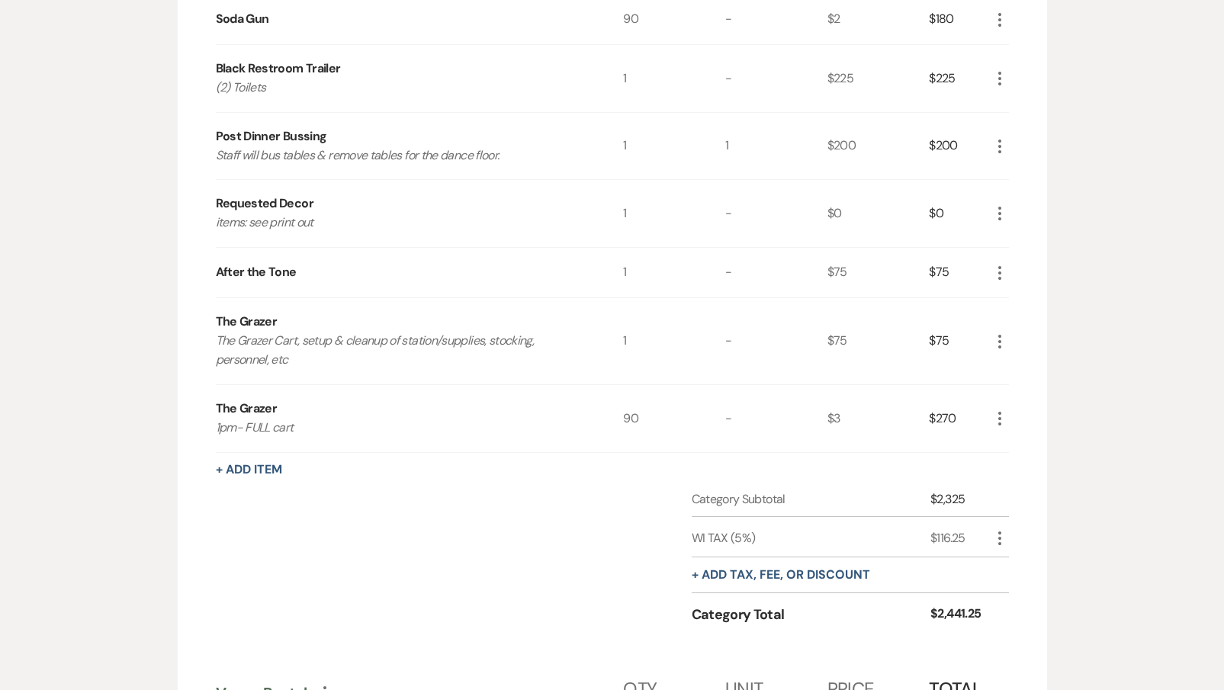
scroll to position [927, 0]
click at [246, 464] on button "+ Add Item" at bounding box center [249, 468] width 66 height 12
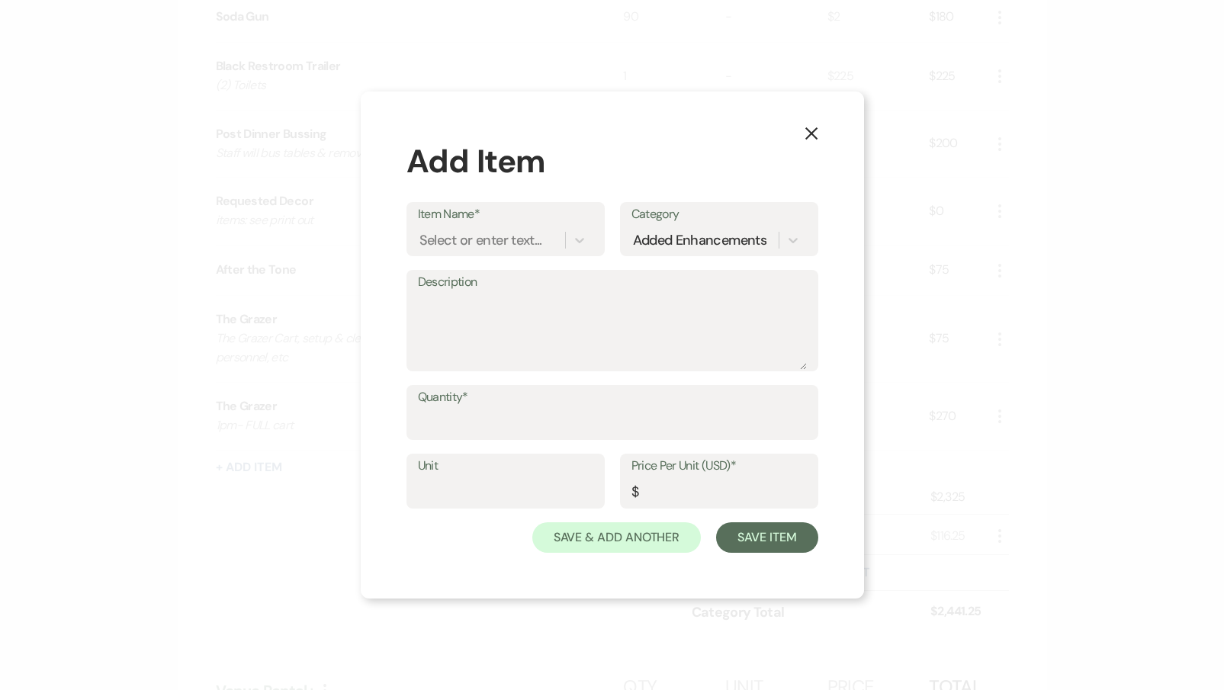
click at [818, 138] on icon "X" at bounding box center [812, 134] width 14 height 14
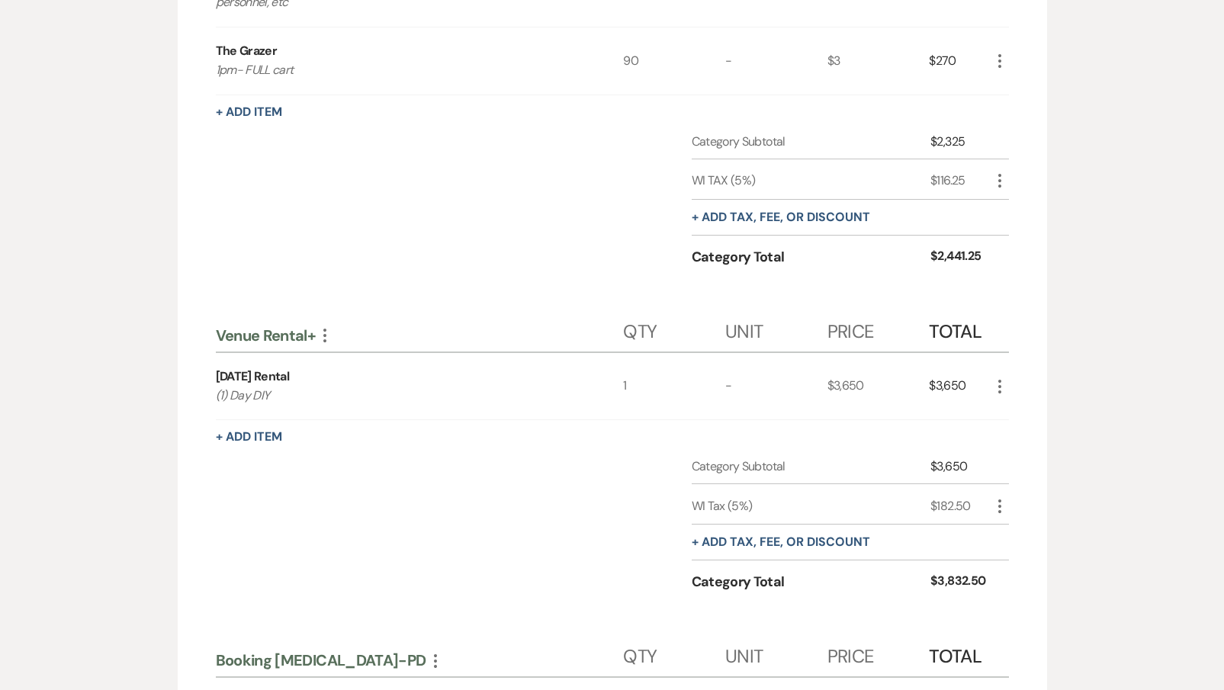
scroll to position [1285, 0]
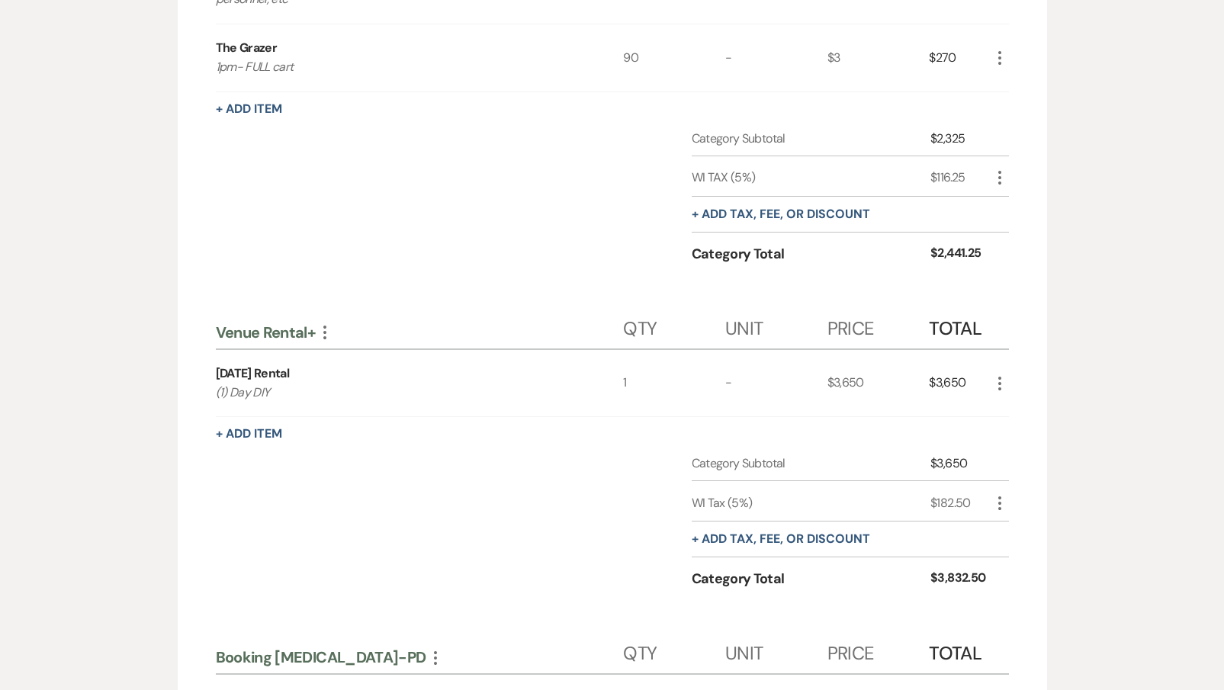
click at [999, 377] on use "button" at bounding box center [1000, 384] width 3 height 14
click at [1028, 437] on button "X Delete" at bounding box center [1032, 438] width 82 height 24
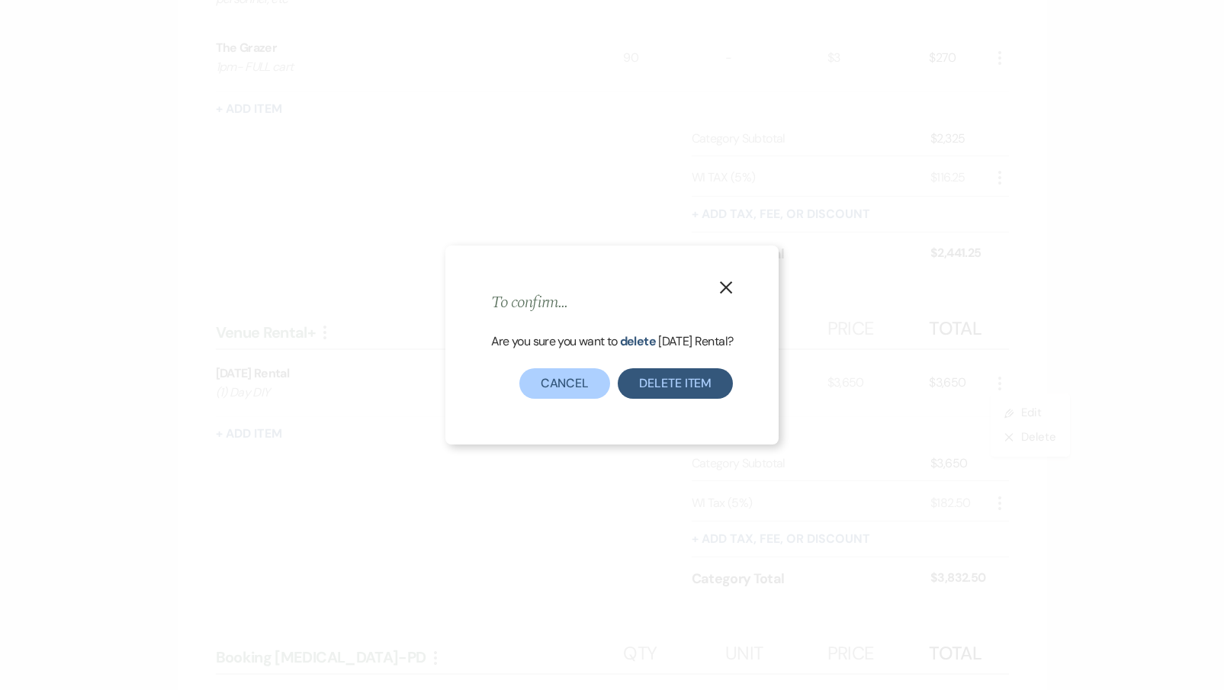
click at [639, 391] on button "Delete Item" at bounding box center [675, 383] width 115 height 31
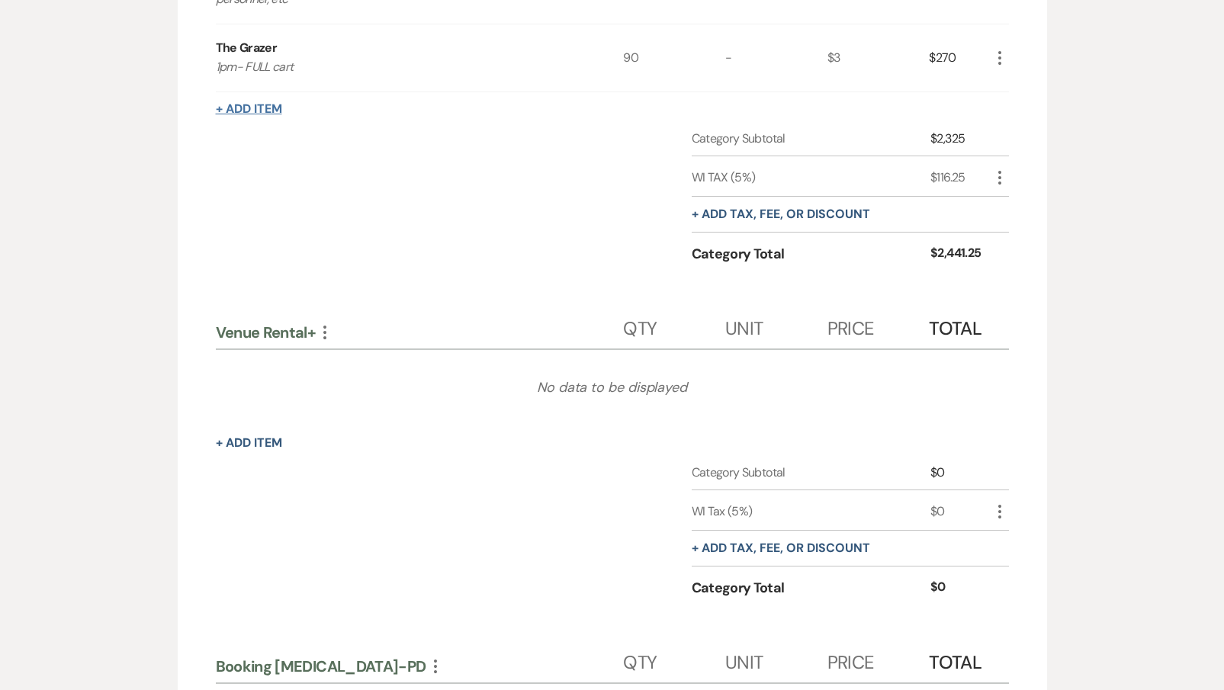
click at [260, 106] on button "+ Add Item" at bounding box center [249, 109] width 66 height 12
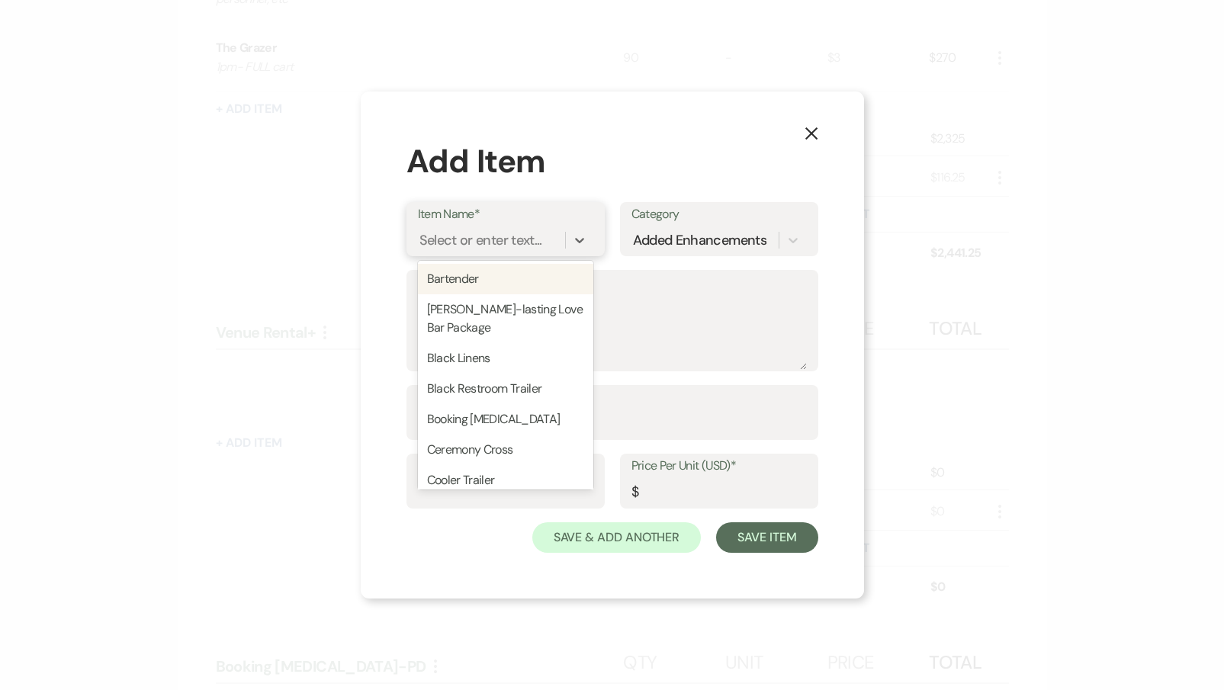
click at [468, 236] on div "Select or enter text..." at bounding box center [481, 240] width 123 height 21
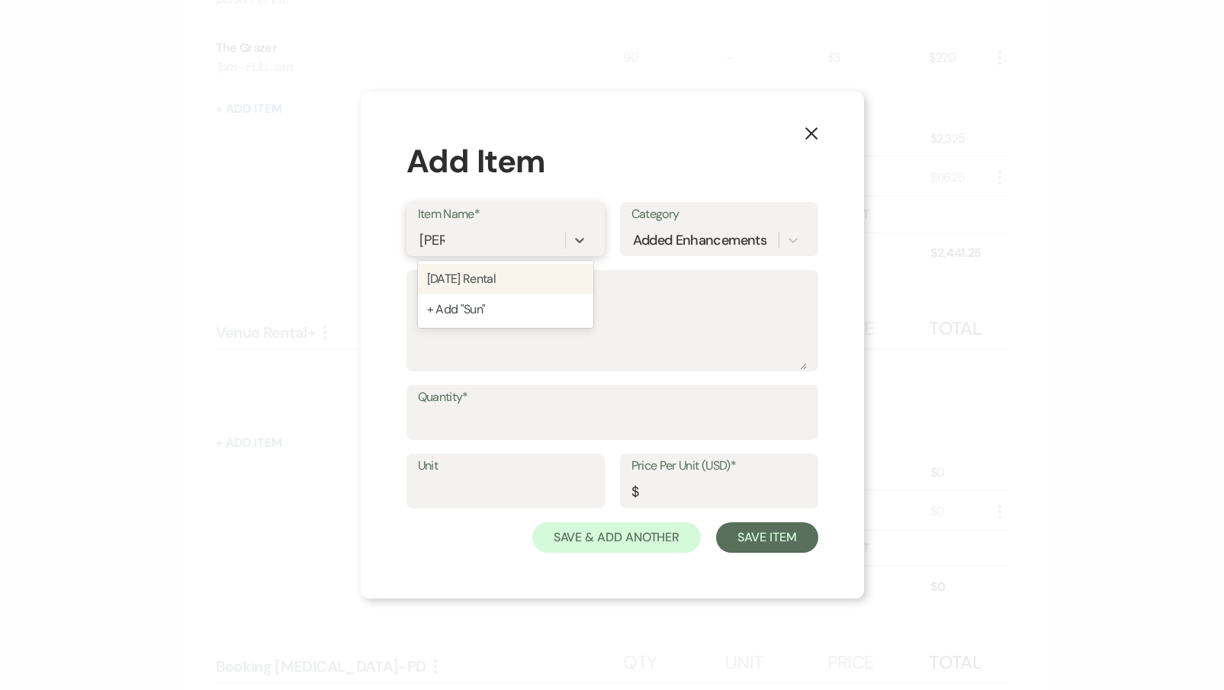
type input "Sunda"
click at [544, 285] on div "[DATE] Rental" at bounding box center [505, 279] width 175 height 31
type textarea "(1) Day DIY"
type input "1"
type input "0"
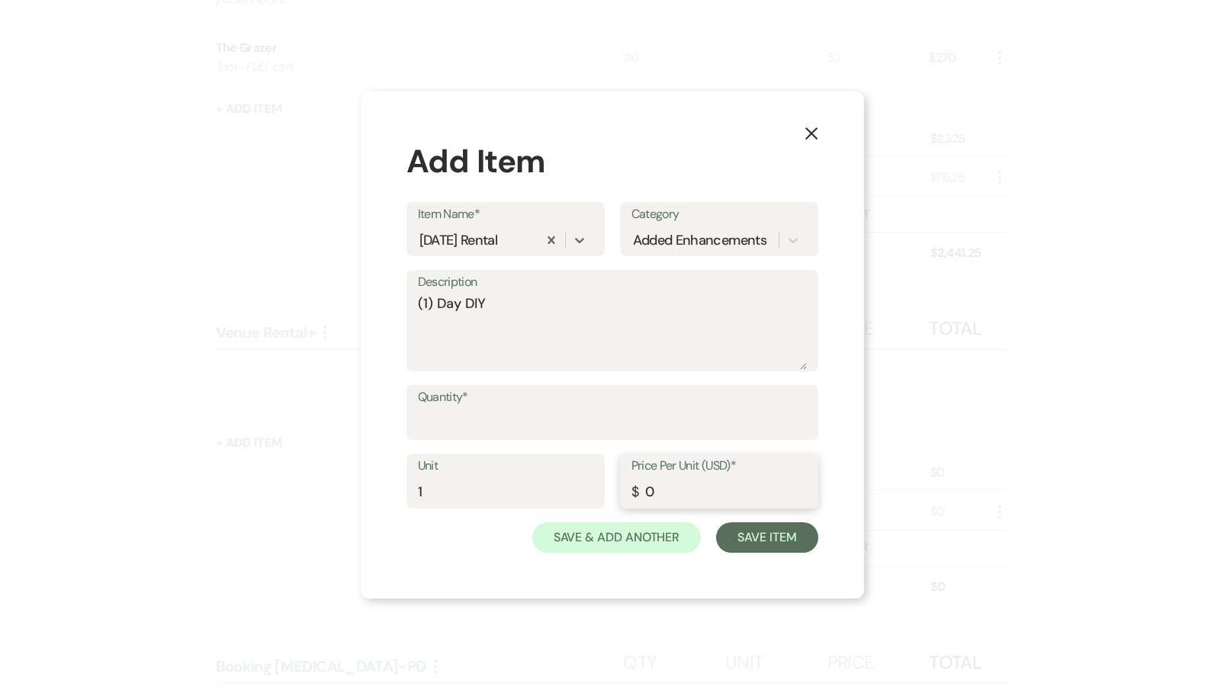
click at [661, 494] on input "0" at bounding box center [719, 493] width 175 height 30
type input "3650"
click at [776, 538] on button "Save Item" at bounding box center [766, 538] width 101 height 31
click at [607, 416] on input "Quantity*" at bounding box center [613, 424] width 388 height 30
type input "1"
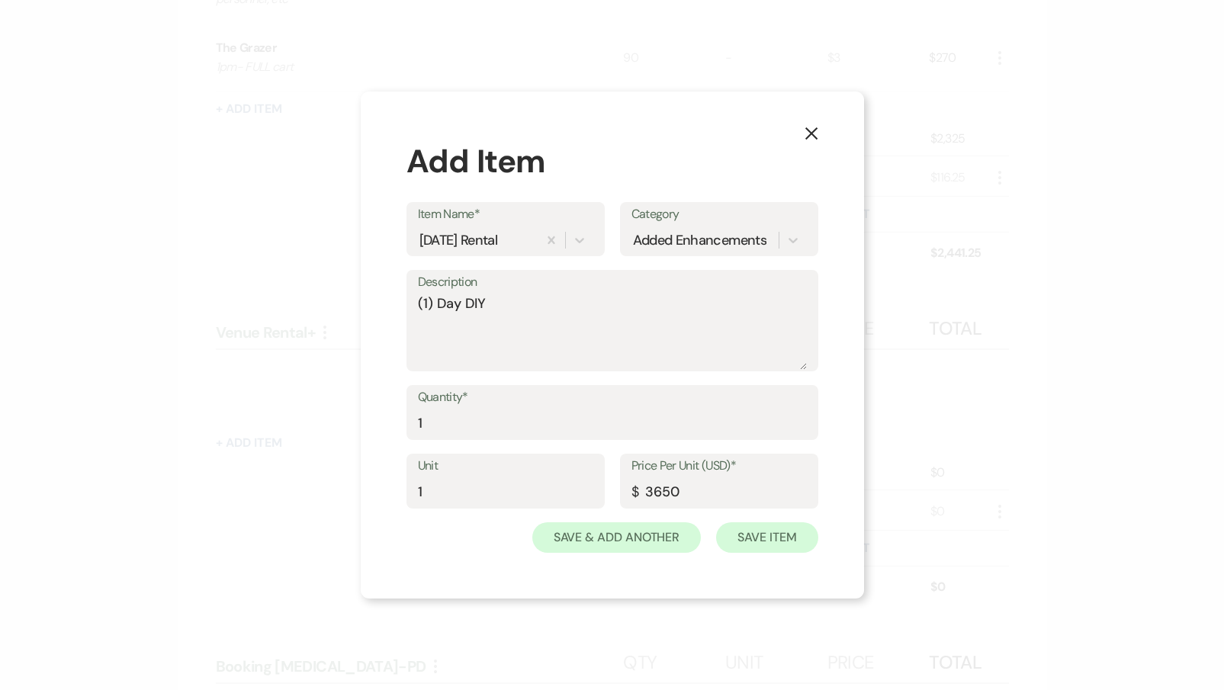
click at [754, 547] on button "Save Item" at bounding box center [766, 538] width 101 height 31
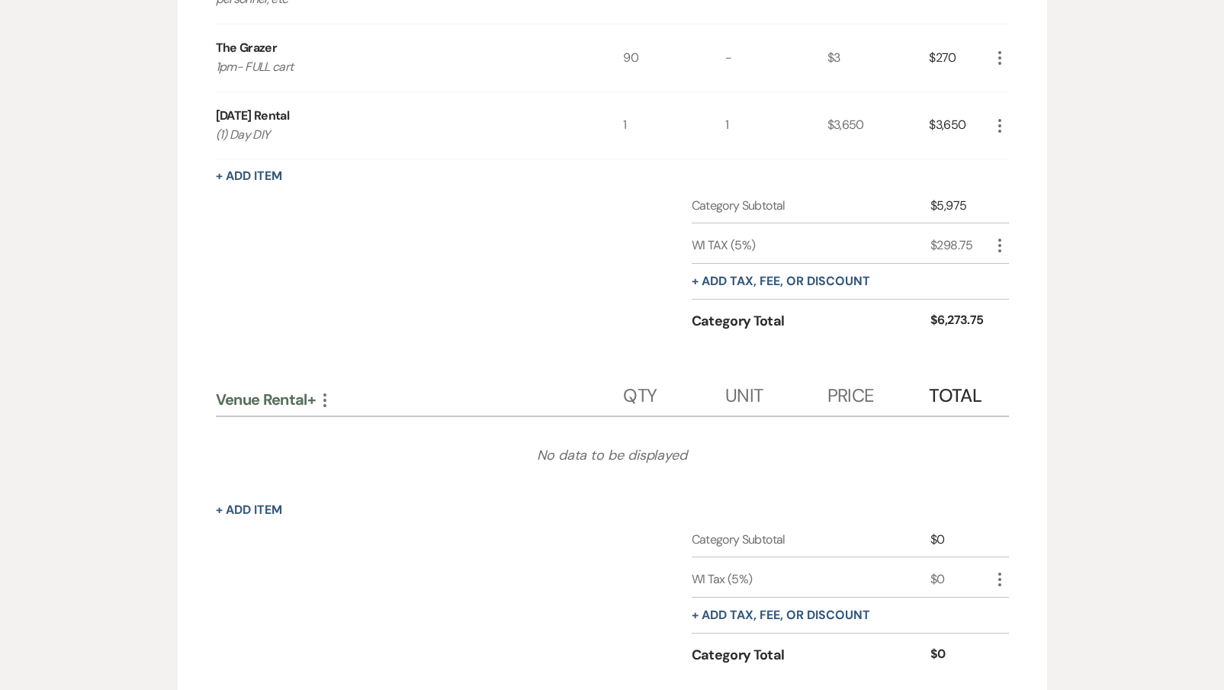
click at [327, 394] on icon "More" at bounding box center [325, 400] width 18 height 18
click at [372, 446] on button "Expand Move Down" at bounding box center [391, 454] width 151 height 24
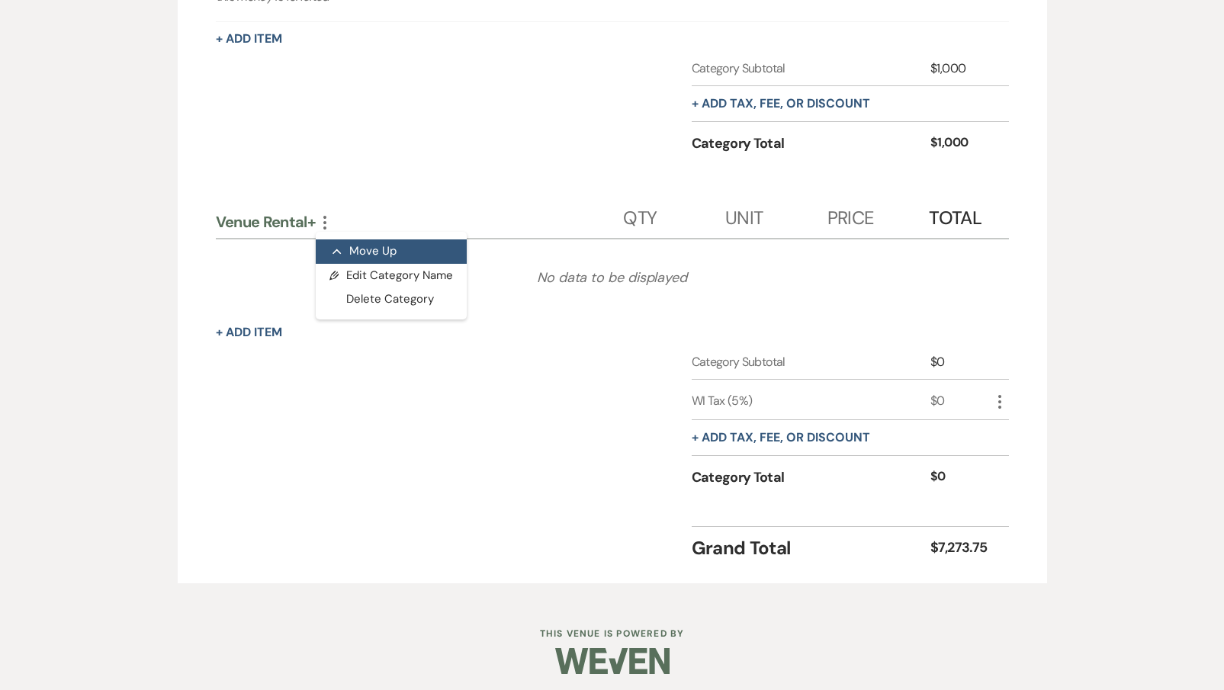
scroll to position [1787, 0]
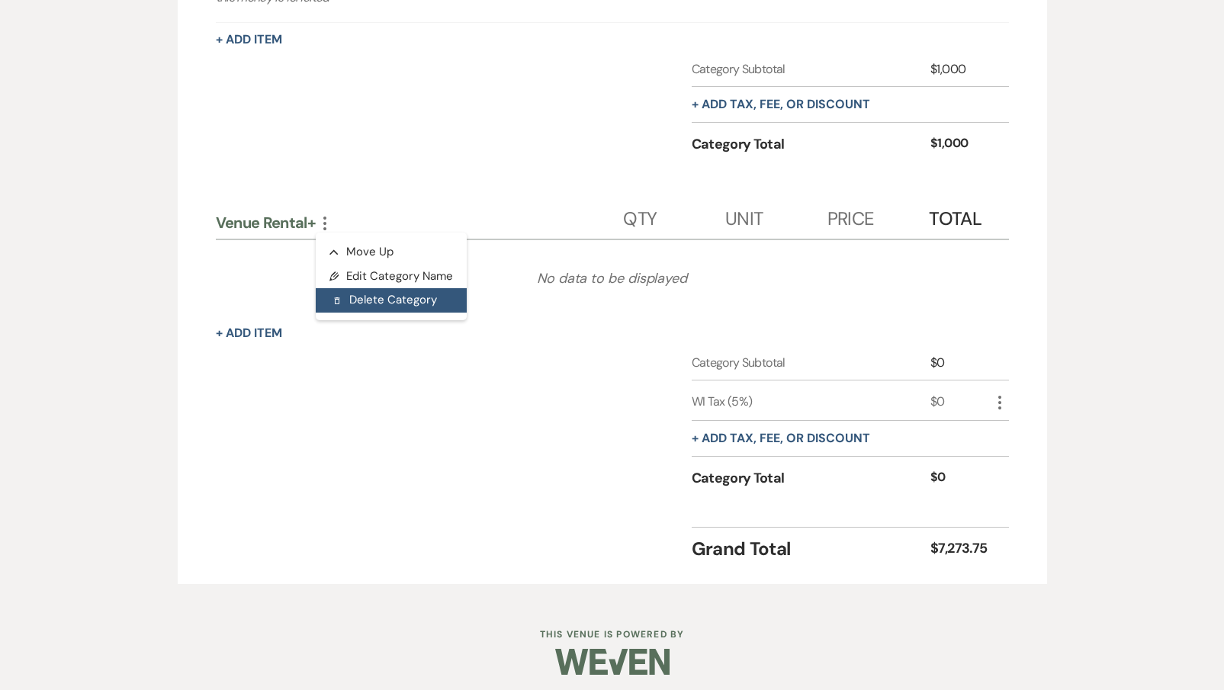
click at [355, 288] on button "Delete Delete Category" at bounding box center [391, 300] width 151 height 24
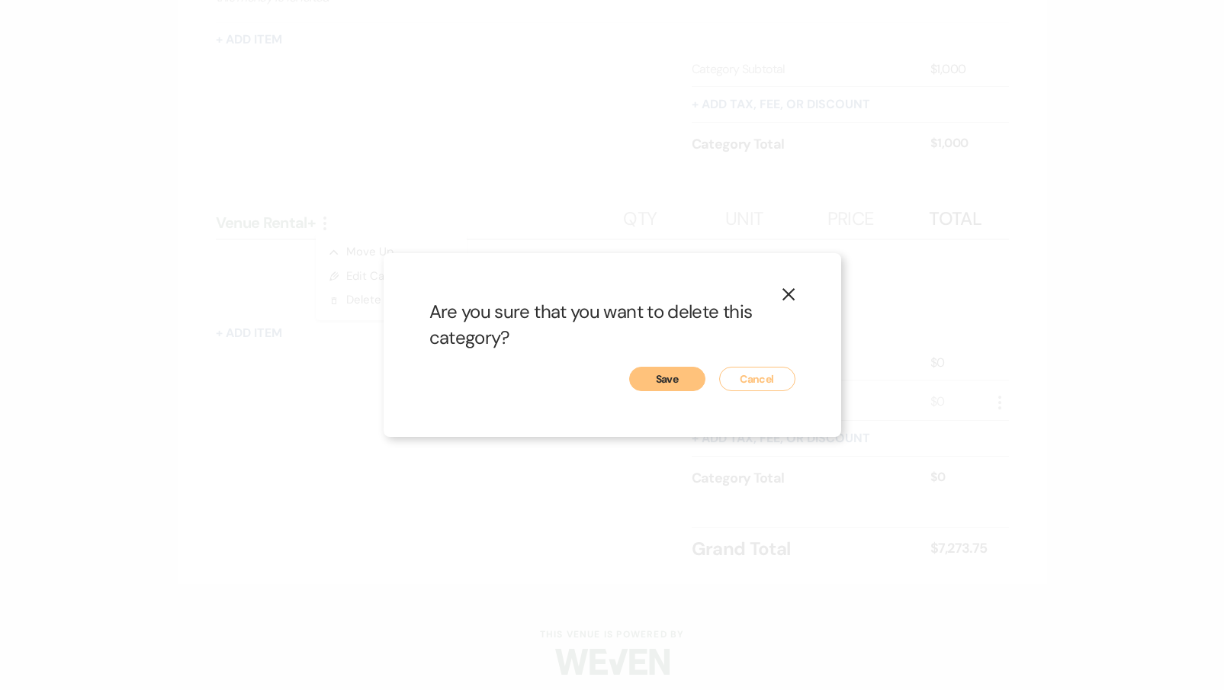
click at [684, 381] on button "Save" at bounding box center [667, 379] width 76 height 24
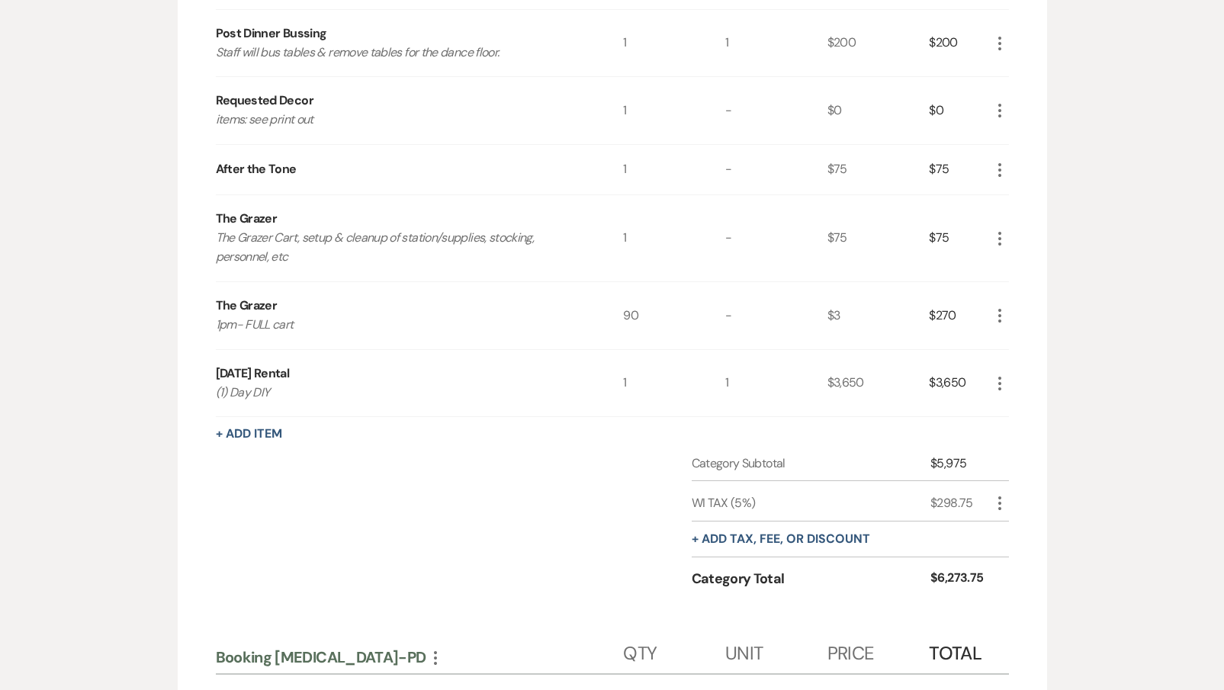
scroll to position [985, 0]
